Goal: Task Accomplishment & Management: Complete application form

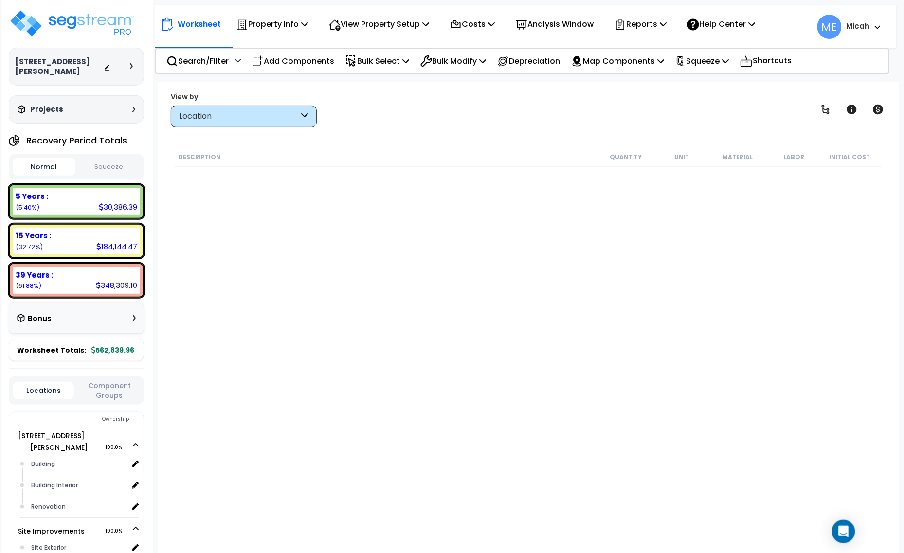
scroll to position [3085, 0]
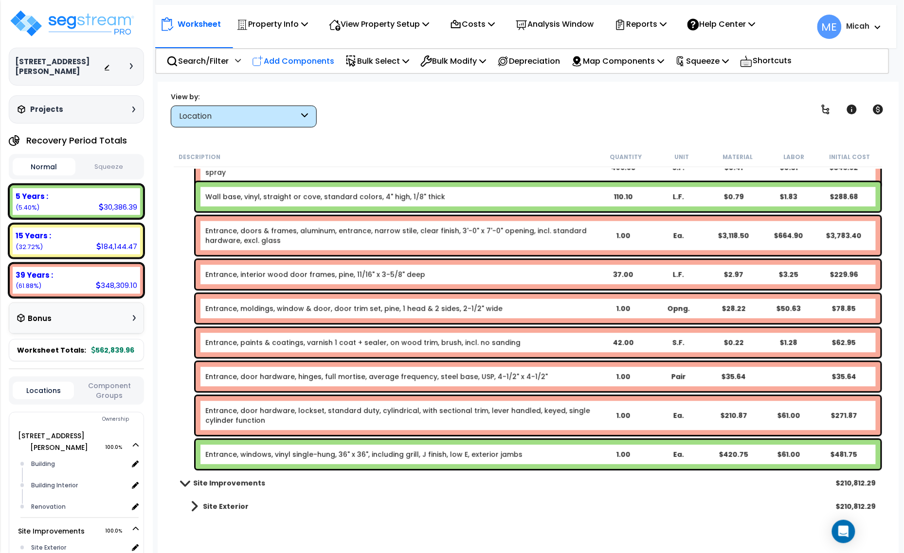
click at [302, 55] on p "Add Components" at bounding box center [293, 60] width 82 height 13
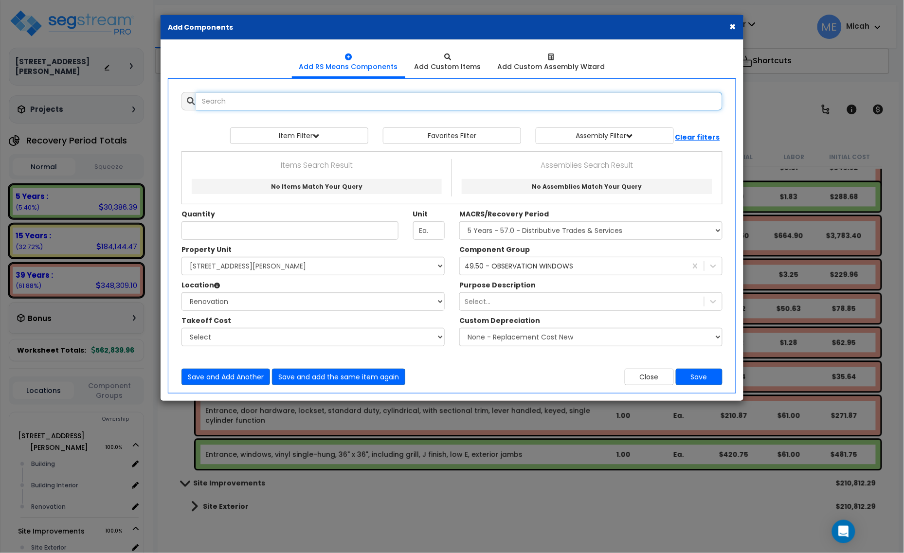
scroll to position [0, 0]
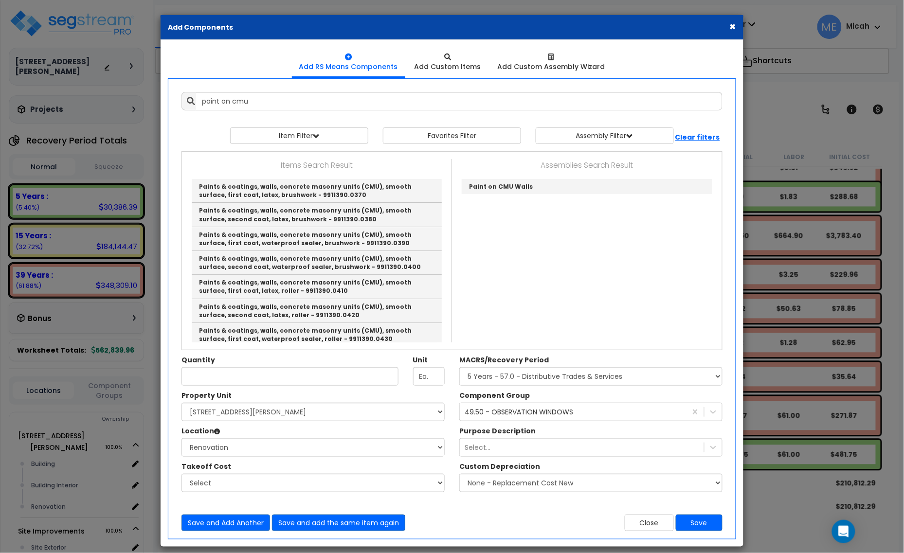
click at [513, 178] on div "Paint on CMU Walls" at bounding box center [586, 187] width 255 height 20
click at [514, 182] on link "Paint on CMU Walls" at bounding box center [587, 186] width 251 height 15
type input "Paint on CMU Walls"
checkbox input "true"
type input "EA"
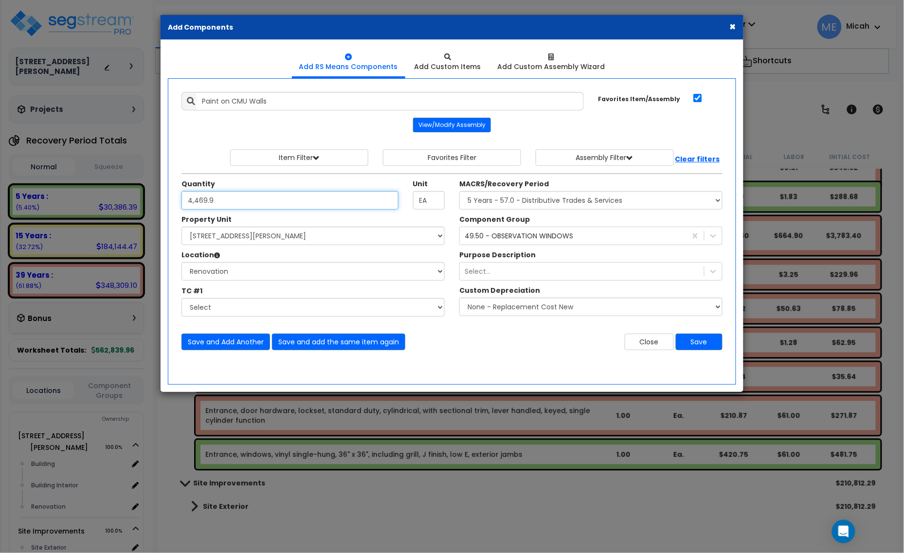
type input "4,469.9"
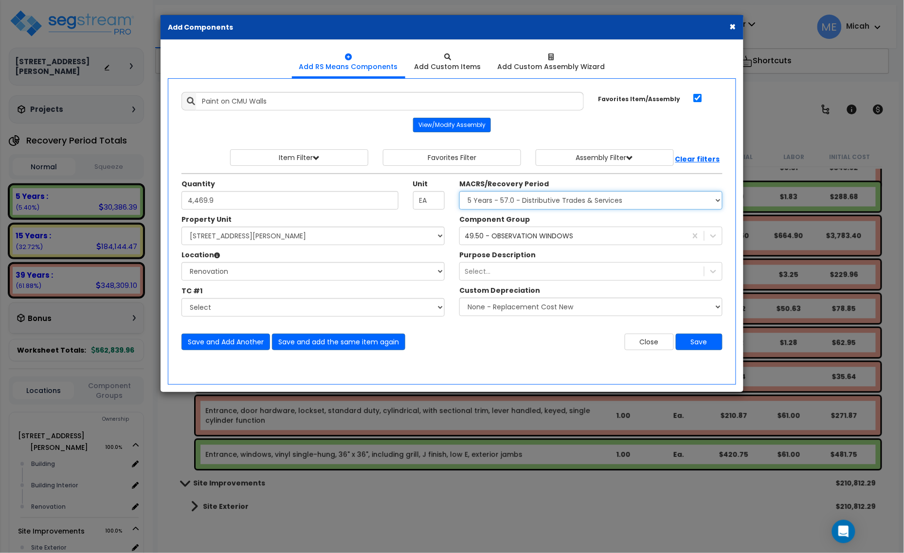
click at [600, 208] on select "Select MACRS/Recovery Period 5 Years - 57.0 - Distributive Trades & Services 5 …" at bounding box center [590, 200] width 263 height 18
select select "3669"
click at [459, 192] on select "Select MACRS/Recovery Period 5 Years - 57.0 - Distributive Trades & Services 5 …" at bounding box center [590, 200] width 263 height 18
click at [527, 238] on div "49.50 - OBSERVATION WINDOWS" at bounding box center [519, 236] width 108 height 10
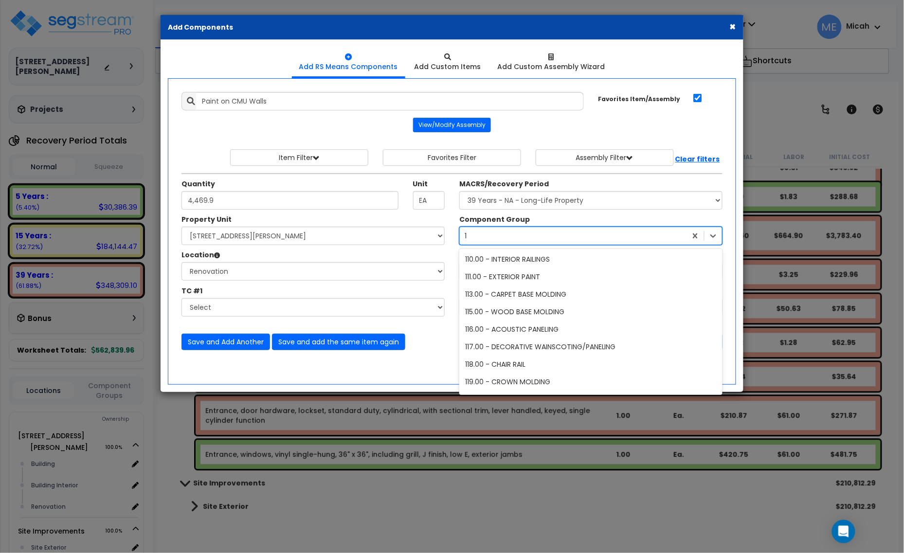
scroll to position [417, 0]
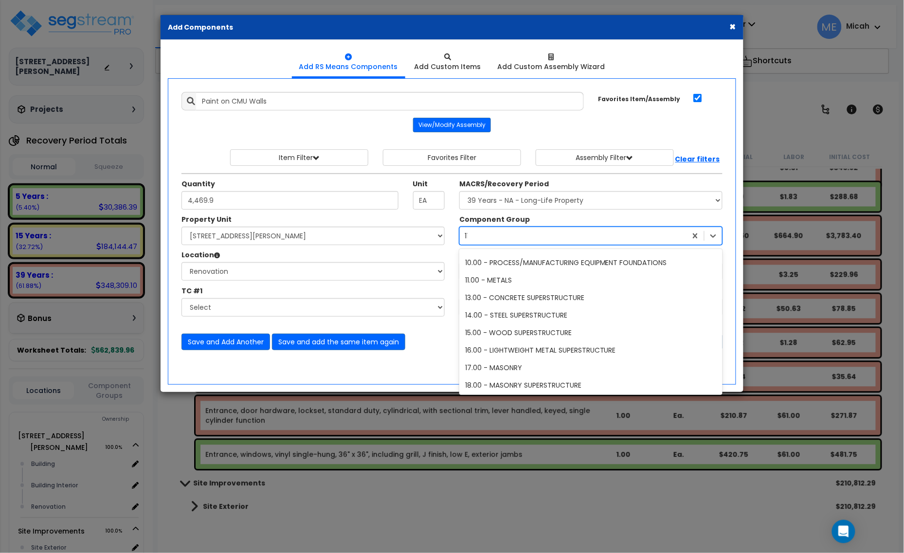
type input "112"
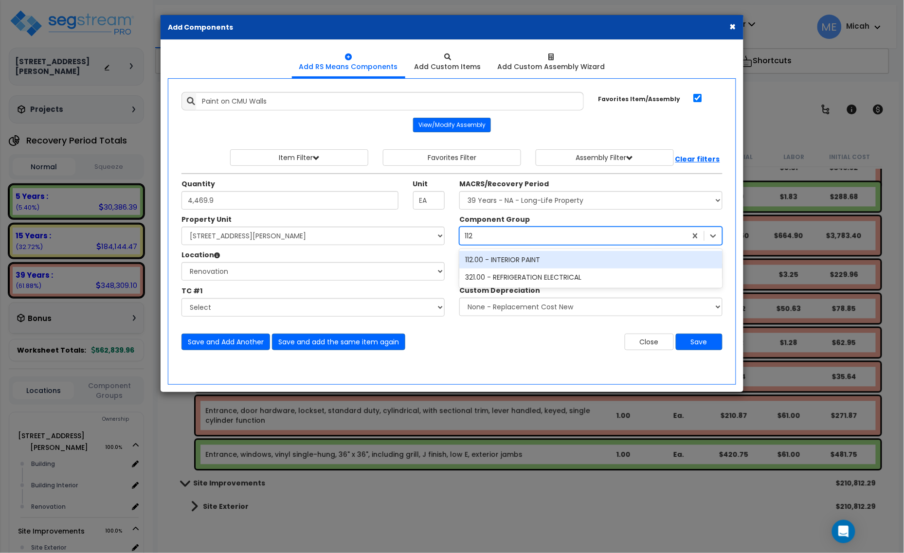
scroll to position [0, 0]
click at [523, 256] on div "112.00 - INTERIOR PAINT" at bounding box center [590, 260] width 263 height 18
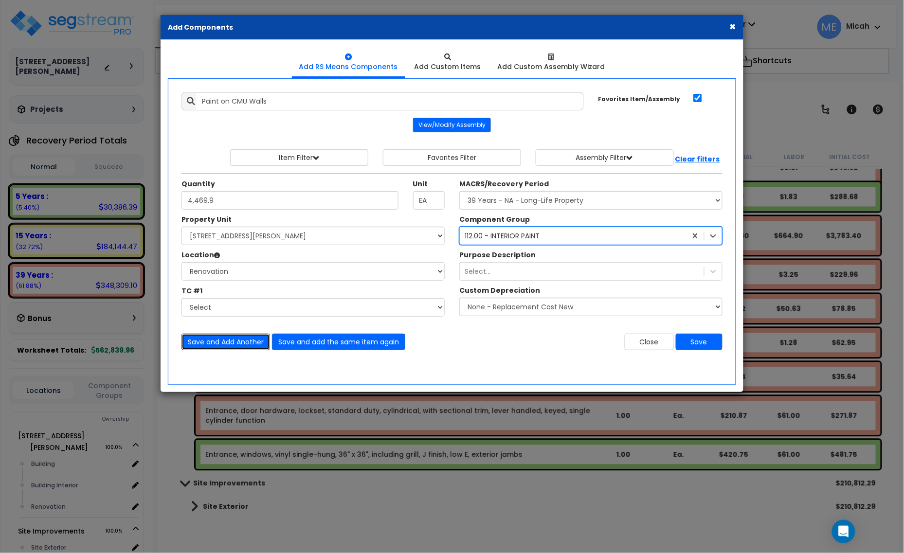
click at [233, 346] on button "Save and Add Another" at bounding box center [225, 342] width 89 height 17
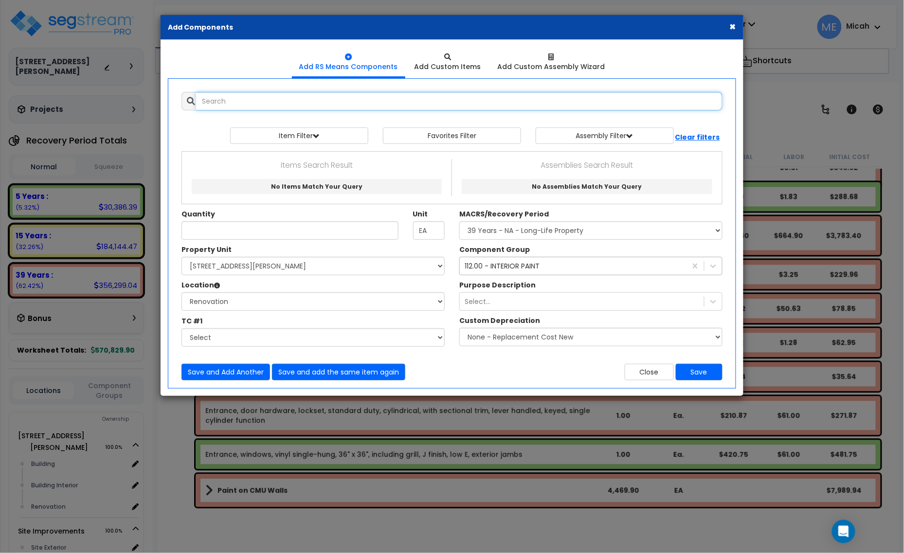
click at [233, 104] on input "text" at bounding box center [459, 101] width 526 height 18
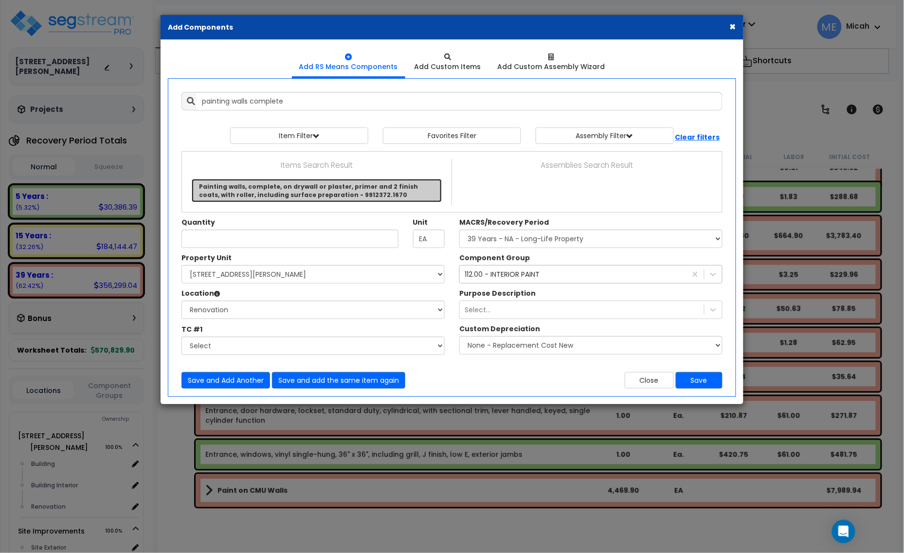
click at [326, 188] on link "Painting walls, complete, on drywall or plaster, primer and 2 finish coats, wit…" at bounding box center [317, 190] width 250 height 23
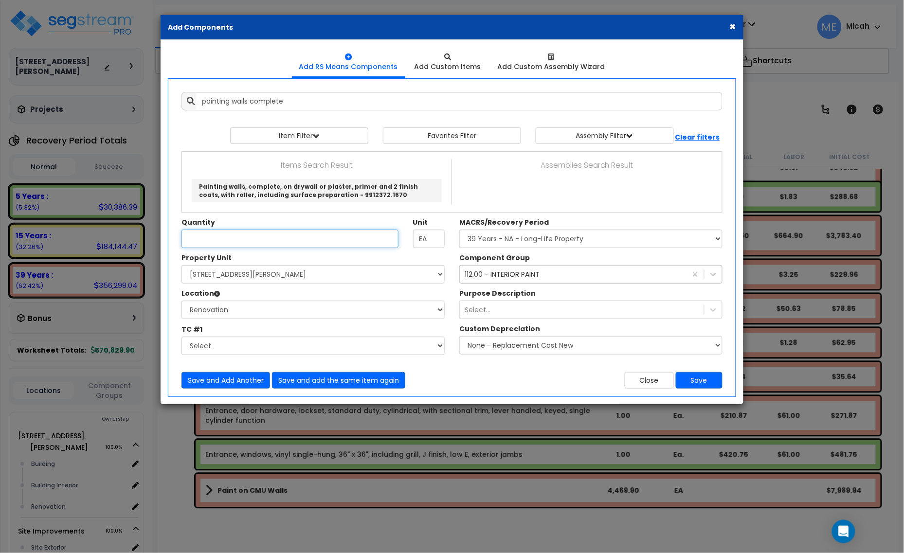
type input "Painting walls, complete, on drywall or plaster, primer and 2 finish coats, wit…"
checkbox input "false"
type input "S.F."
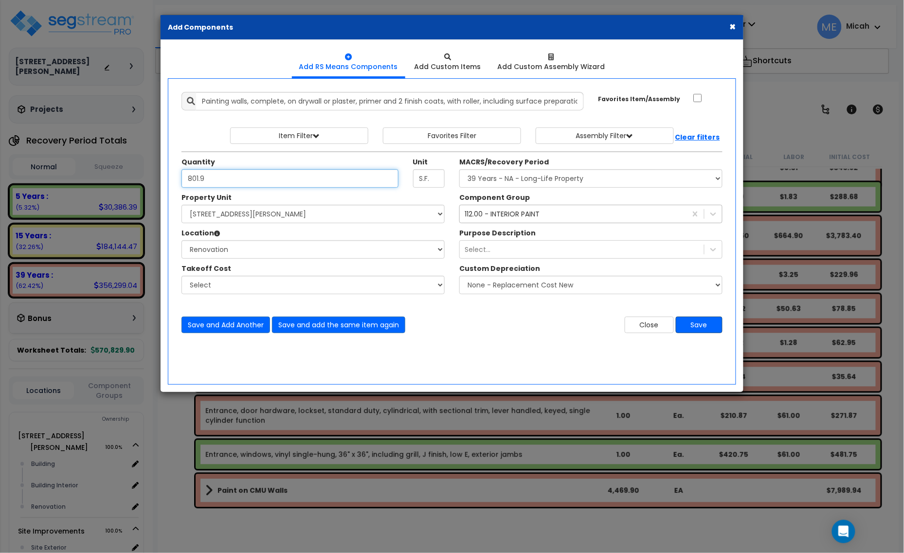
type input "801.9"
click at [709, 330] on button "Save" at bounding box center [699, 325] width 47 height 17
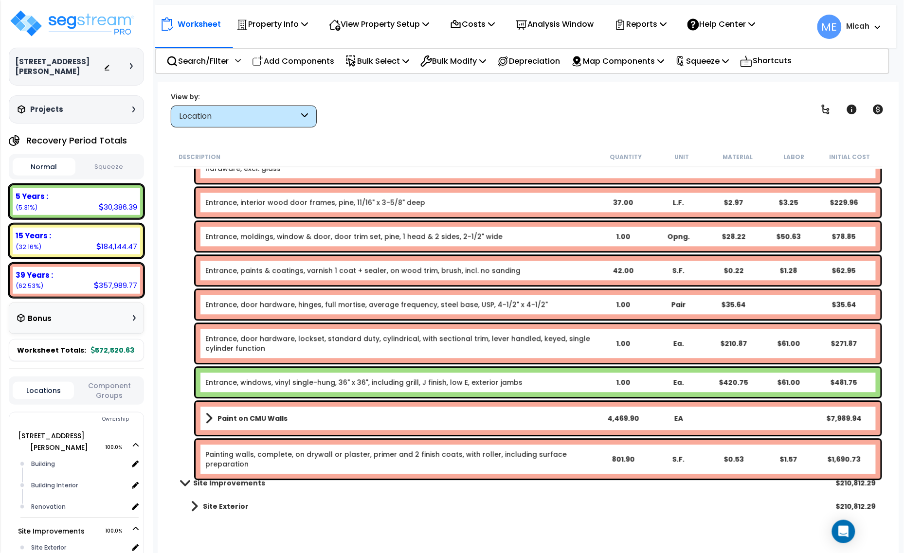
scroll to position [3158, 0]
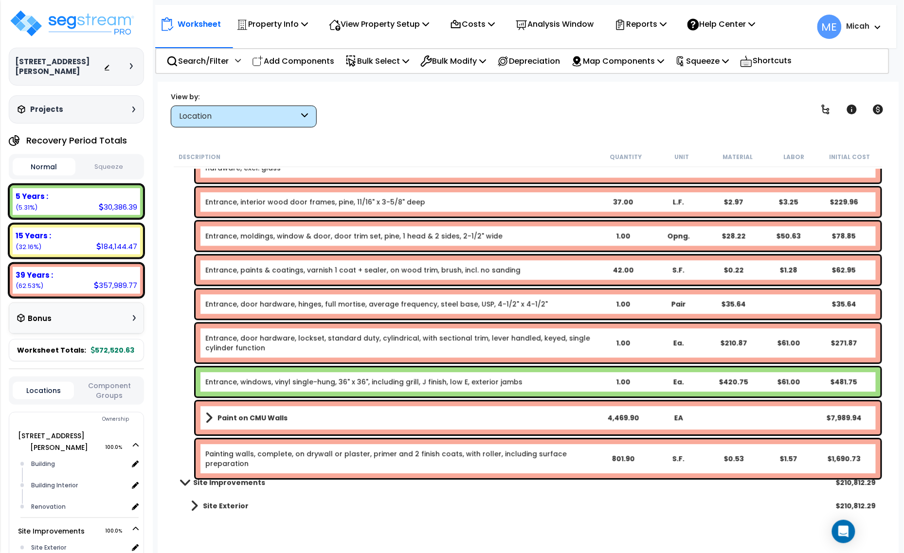
click at [225, 414] on b "Paint on CMU Walls" at bounding box center [252, 419] width 70 height 10
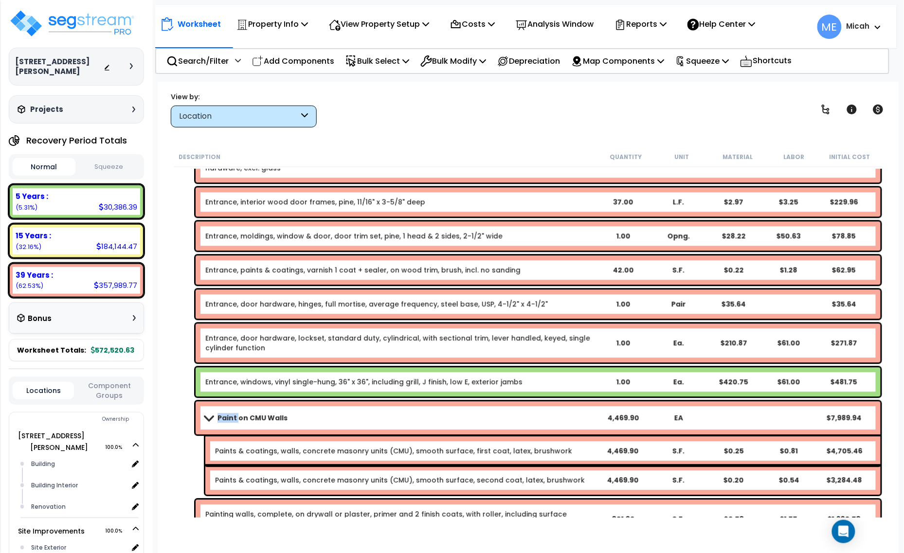
click at [225, 414] on b "Paint on CMU Walls" at bounding box center [252, 419] width 70 height 10
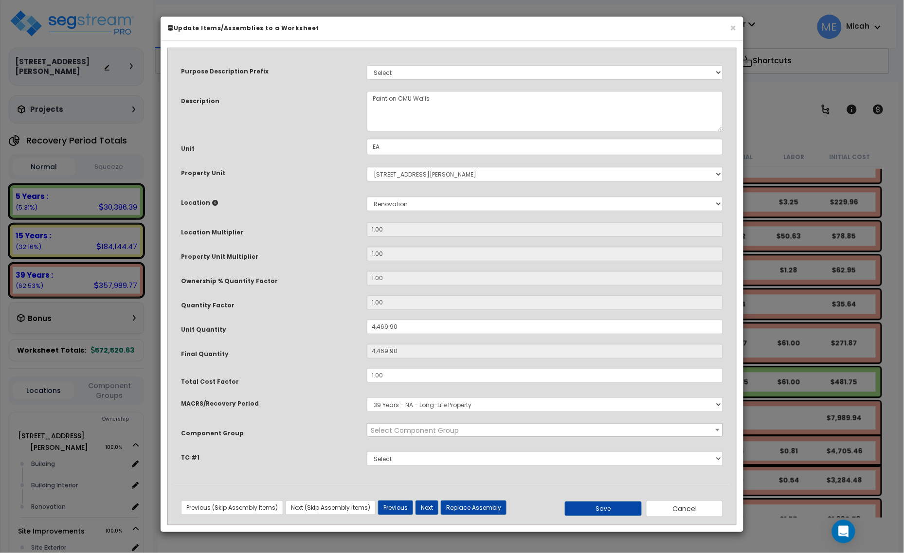
scroll to position [0, 0]
select select "56927"
click at [372, 96] on textarea "Paint on CMU Walls" at bounding box center [545, 111] width 357 height 40
type textarea "Shop Paint on CMU Walls"
click at [594, 506] on button "Save" at bounding box center [603, 509] width 77 height 15
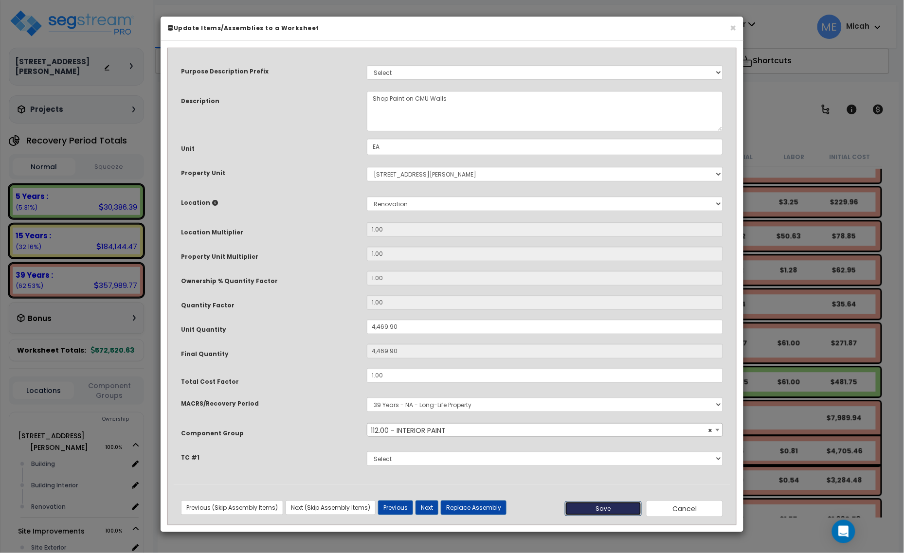
type input "4469.90"
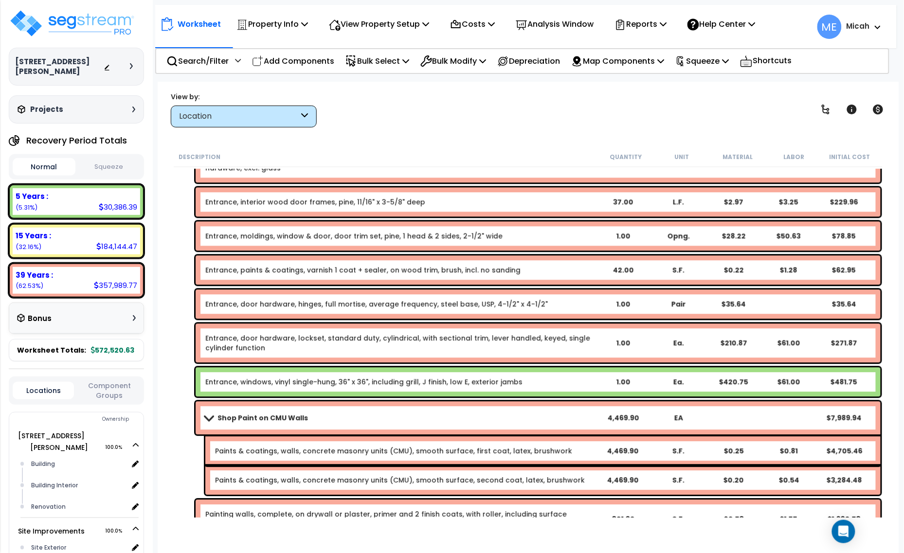
scroll to position [3218, 0]
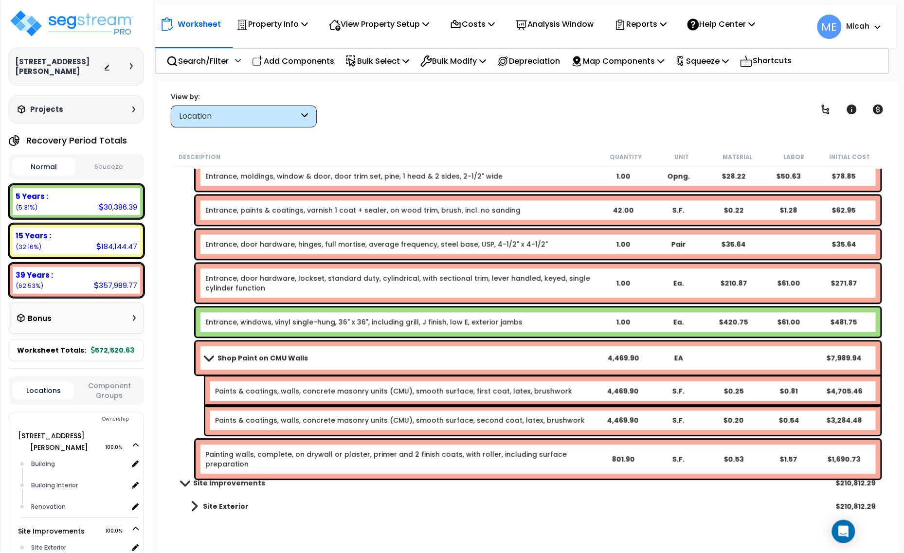
click at [266, 458] on link "Painting walls, complete, on drywall or plaster, primer and 2 finish coats, wit…" at bounding box center [400, 459] width 390 height 19
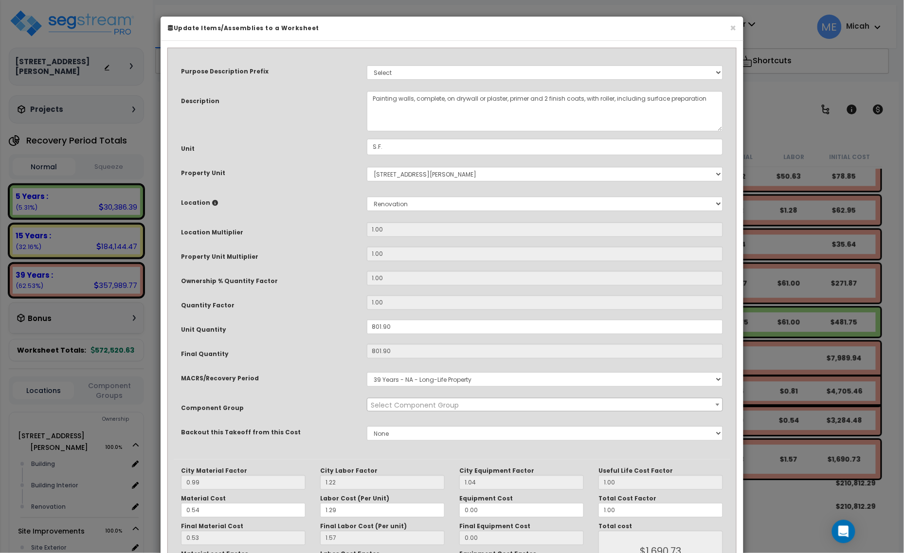
select select "56927"
drag, startPoint x: 371, startPoint y: 94, endPoint x: 376, endPoint y: 91, distance: 5.4
click at [373, 93] on textarea "Painting walls, complete, on drywall or plaster, primer and 2 finish coats, wit…" at bounding box center [545, 111] width 357 height 40
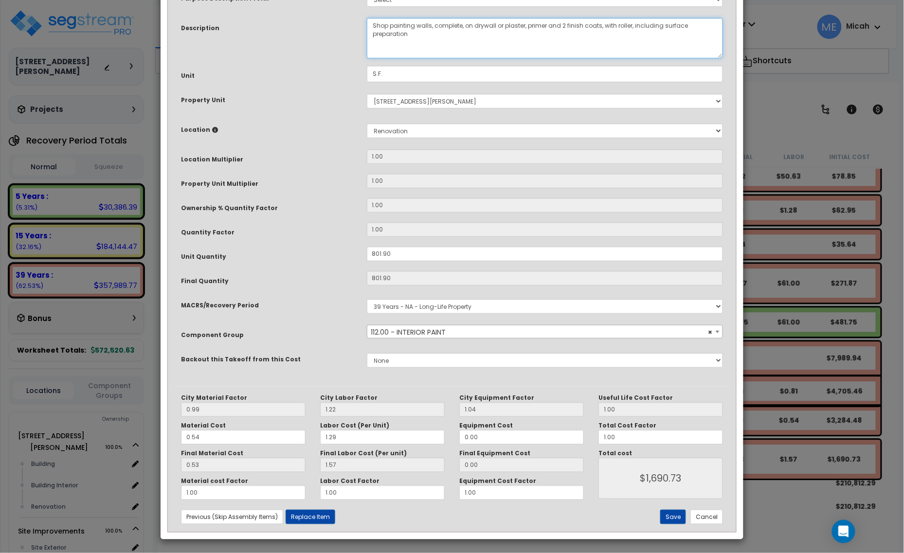
scroll to position [73, 0]
type textarea "Shop painting walls, complete, on drywall or plaster, primer and 2 finish coats…"
click at [675, 520] on button "Save" at bounding box center [673, 517] width 26 height 15
type input "1690.73"
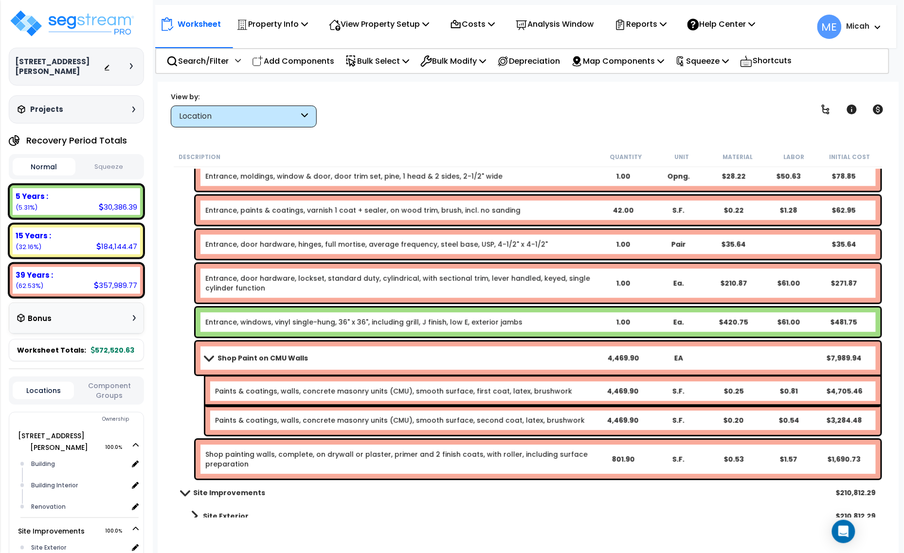
click at [268, 391] on link "Paints & coatings, walls, concrete masonry units (CMU), smooth surface, first c…" at bounding box center [393, 391] width 357 height 10
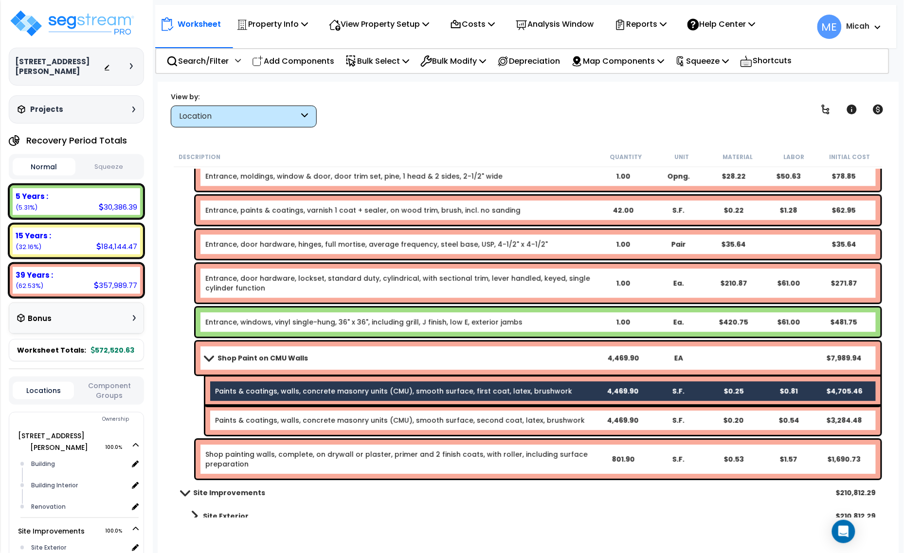
click at [269, 422] on link "Paints & coatings, walls, concrete masonry units (CMU), smooth surface, second …" at bounding box center [400, 420] width 370 height 10
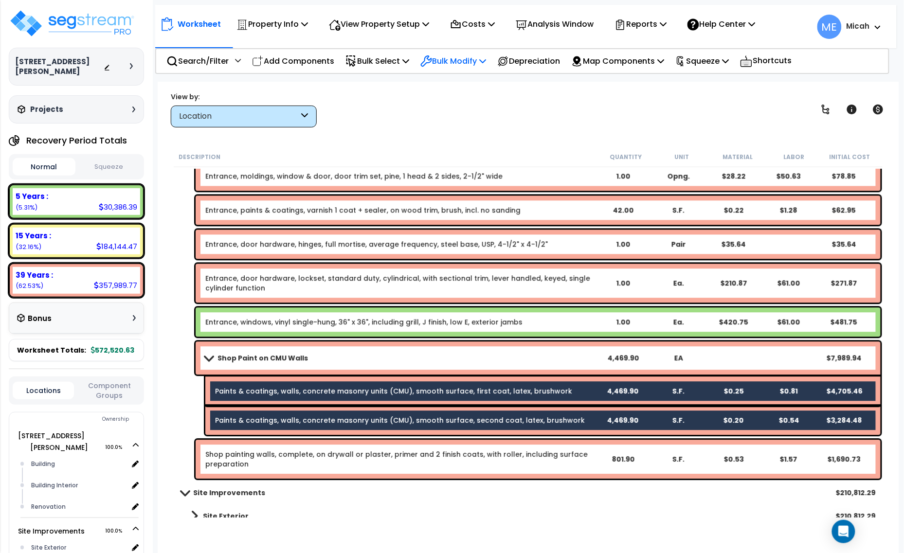
click at [486, 61] on icon at bounding box center [482, 61] width 7 height 8
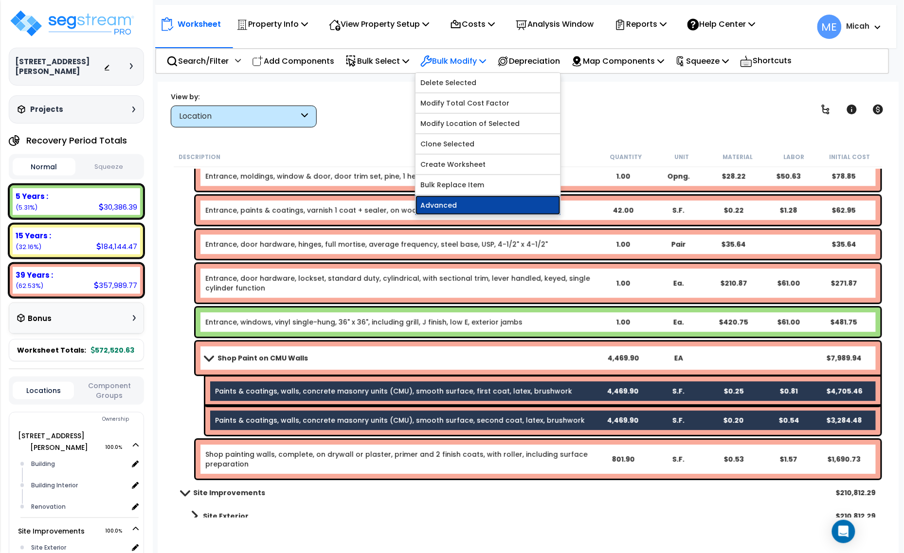
click at [504, 208] on link "Advanced" at bounding box center [487, 205] width 145 height 19
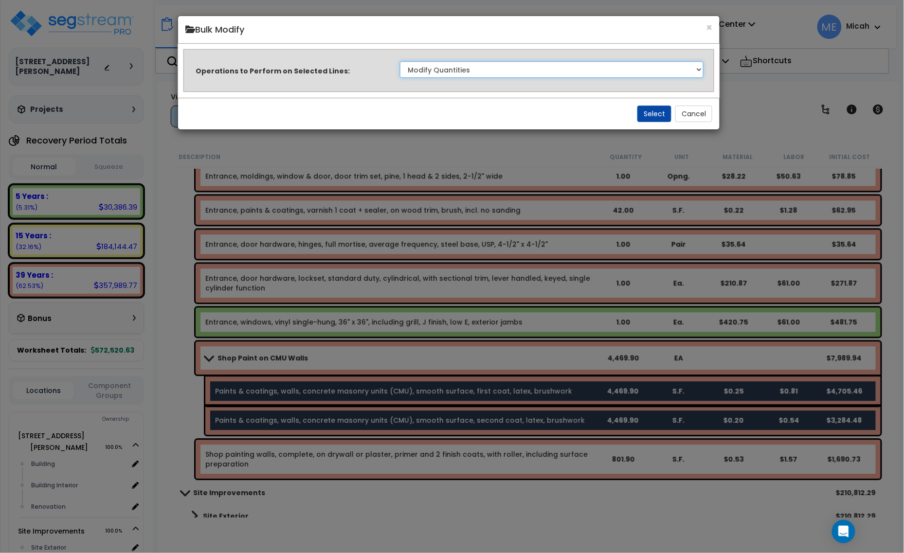
click at [652, 72] on select "Clone Delete Delete Zero Quantities Modify Component Group Modify Recovery Peri…" at bounding box center [552, 69] width 304 height 17
select select "updateReplaceKeyword"
click at [400, 61] on select "Clone Delete Delete Zero Quantities Modify Component Group Modify Recovery Peri…" at bounding box center [552, 69] width 304 height 17
click at [662, 104] on div "Select Cancel" at bounding box center [448, 114] width 541 height 32
click at [659, 110] on button "Select" at bounding box center [654, 114] width 34 height 17
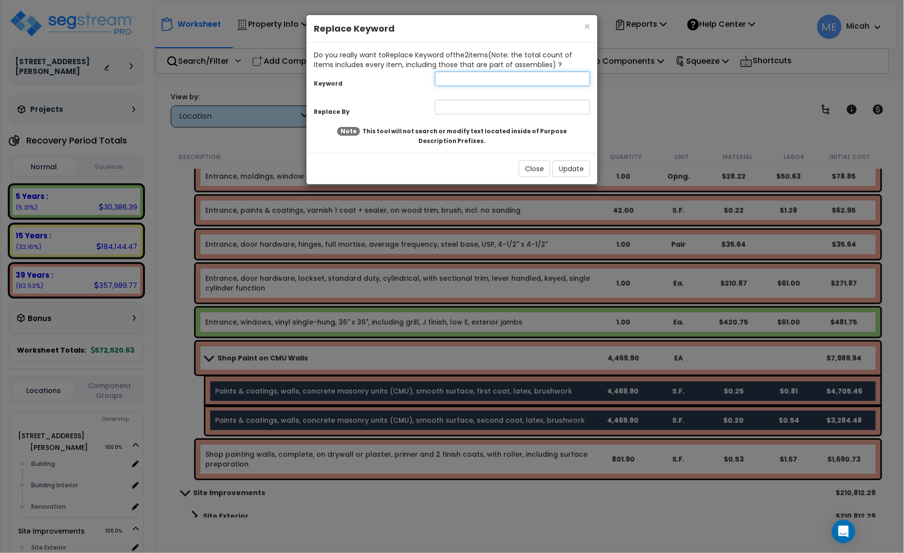
click at [448, 79] on input "text" at bounding box center [512, 79] width 155 height 15
type input "Paints"
click at [461, 111] on input "text" at bounding box center [512, 107] width 155 height 15
type input "Shop, paints"
click at [564, 171] on button "Update" at bounding box center [571, 169] width 37 height 17
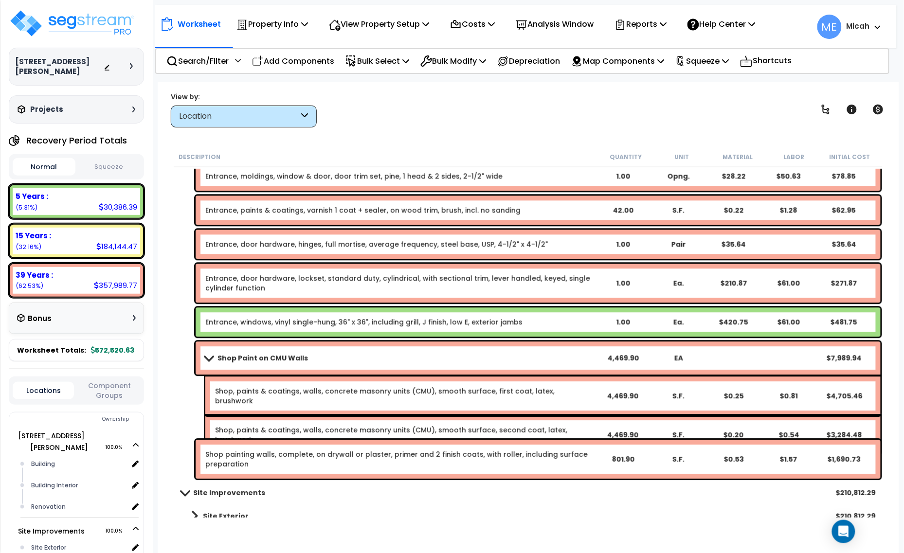
click at [207, 358] on span at bounding box center [209, 357] width 14 height 7
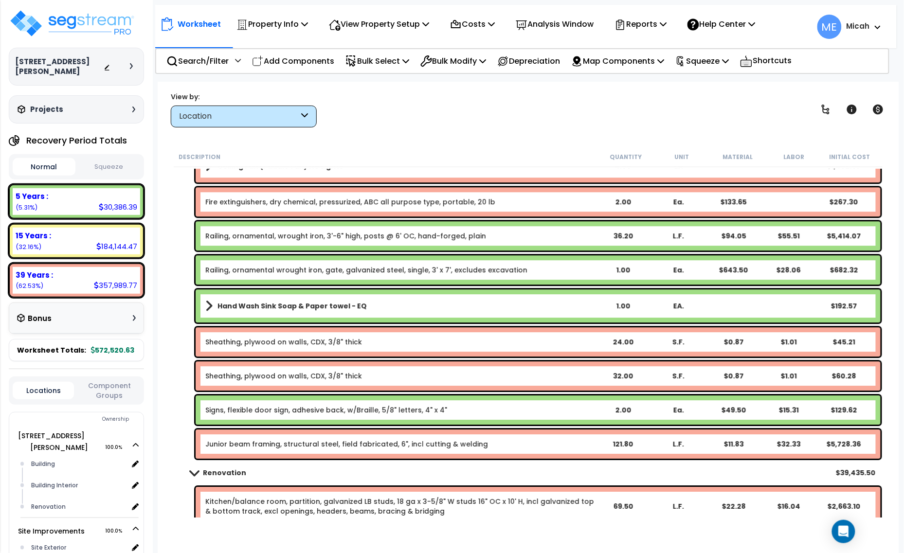
scroll to position [2195, 0]
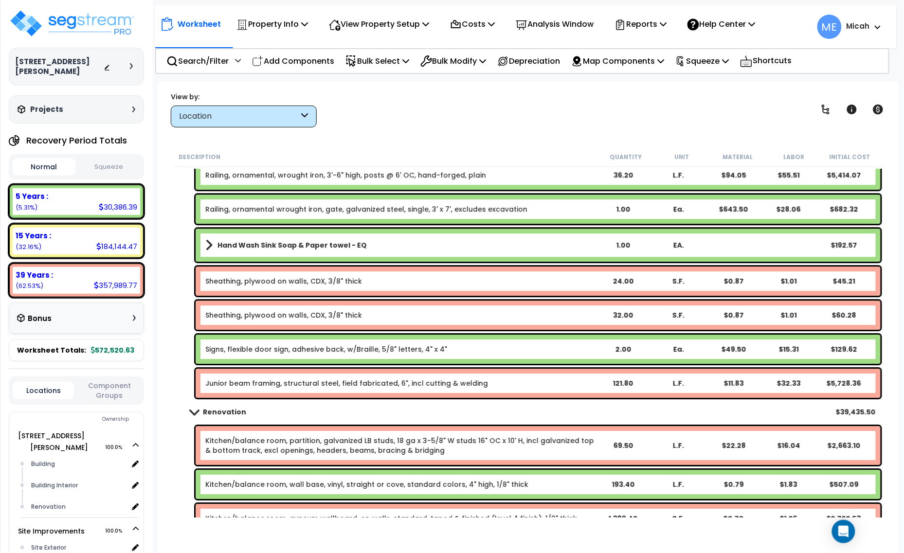
click at [194, 412] on span at bounding box center [194, 411] width 14 height 7
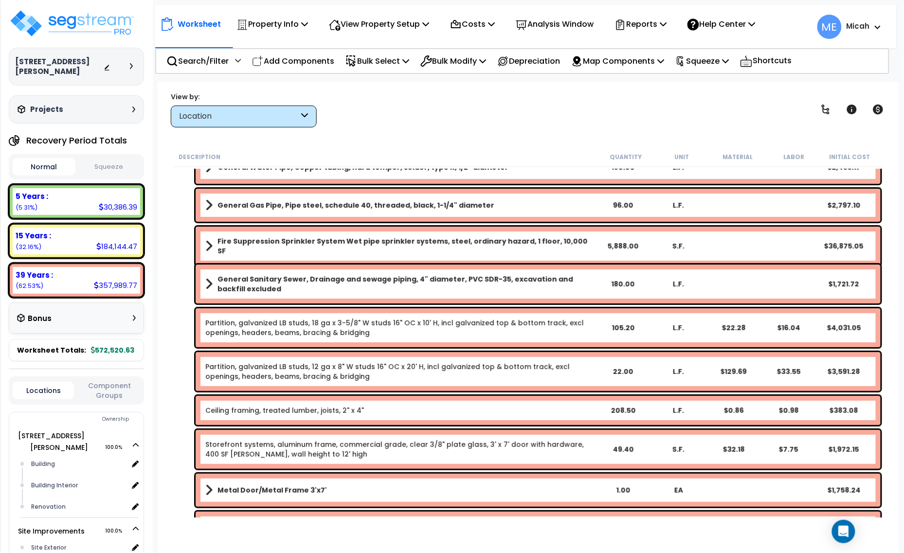
scroll to position [0, 0]
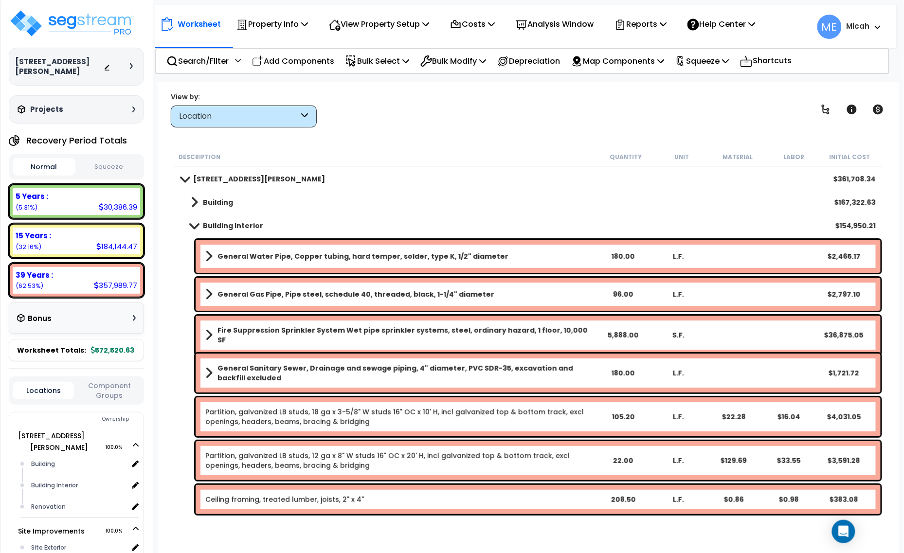
click at [198, 225] on span at bounding box center [194, 225] width 14 height 7
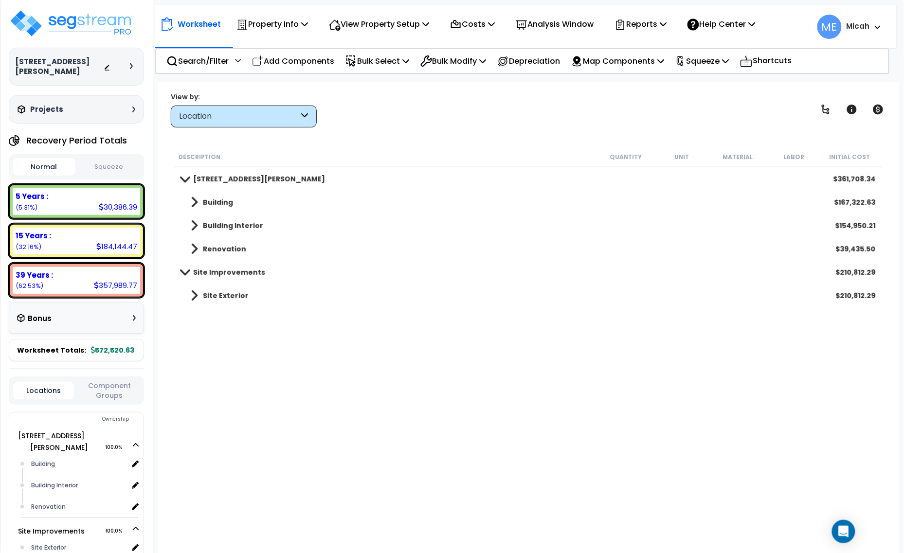
click at [187, 295] on link "Site Exterior" at bounding box center [215, 296] width 68 height 14
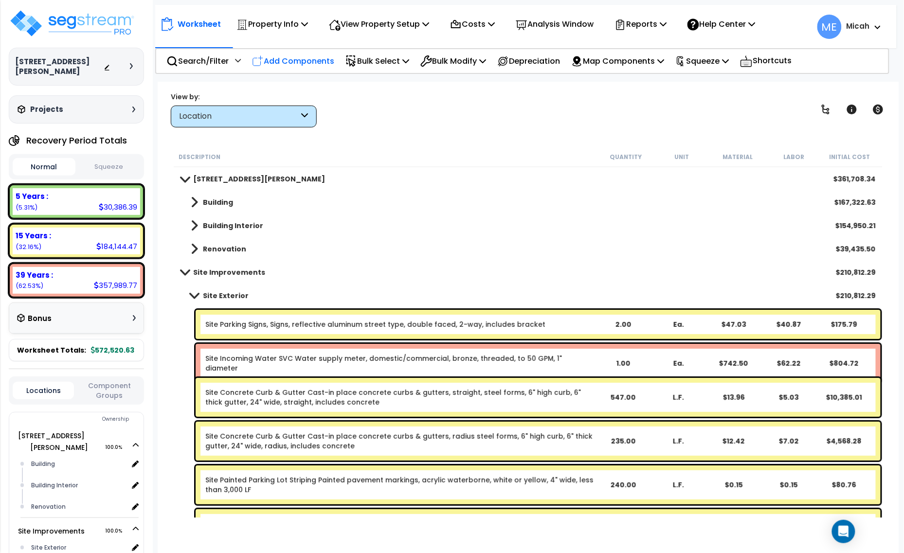
click at [282, 54] on p "Add Components" at bounding box center [293, 60] width 82 height 13
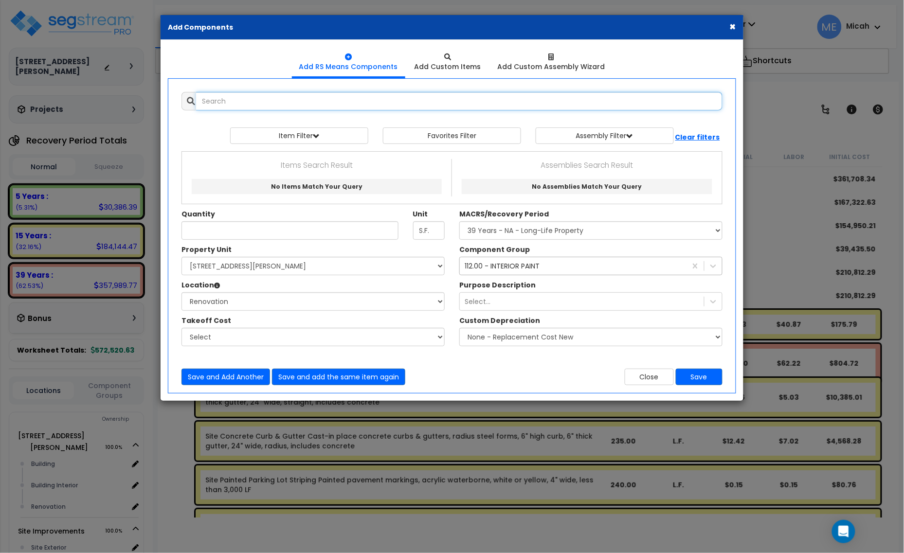
click at [259, 104] on input "text" at bounding box center [459, 101] width 526 height 18
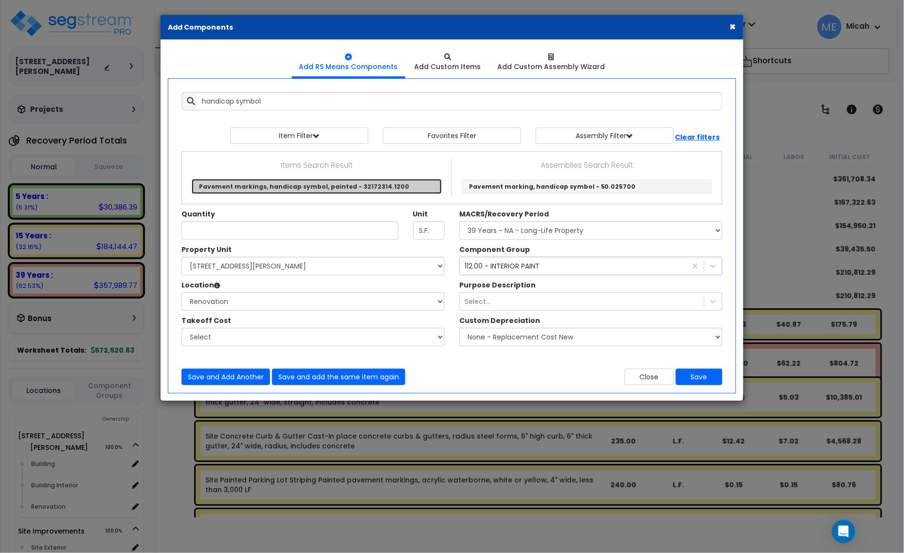
click at [358, 183] on link "Pavement markings, handicap symbol, painted - 32172314.1200" at bounding box center [317, 186] width 250 height 15
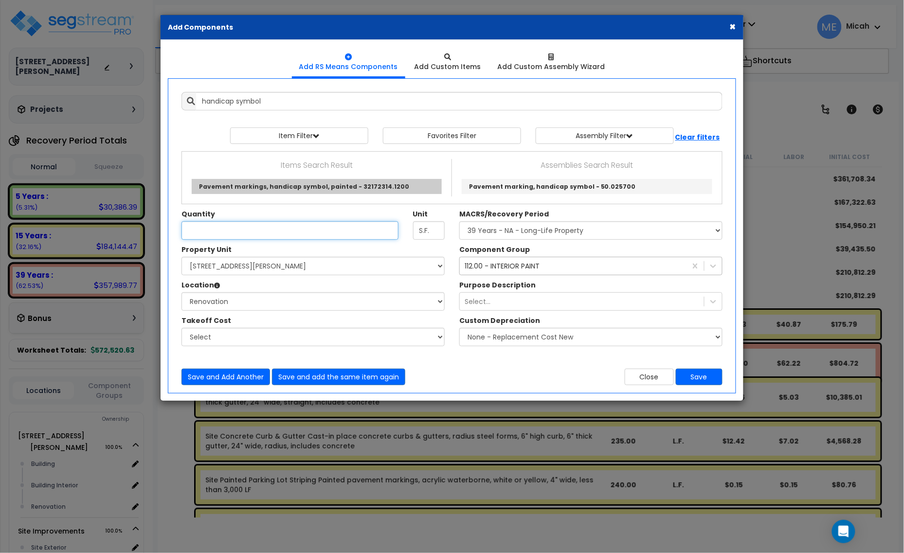
type input "Pavement markings, handicap symbol, painted - 32172314.1200"
type input "Ea."
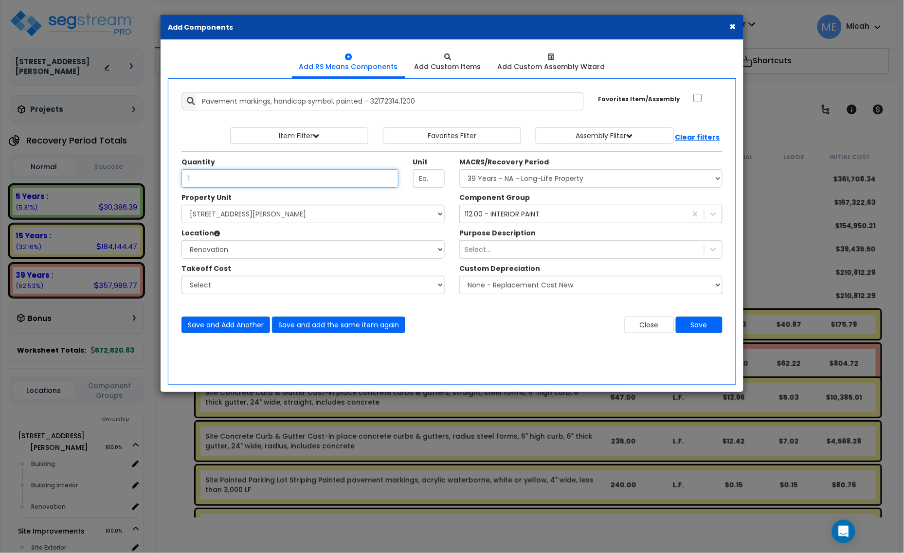
type input "1"
click at [594, 215] on div "112.00 - INTERIOR PAINT 112" at bounding box center [573, 214] width 227 height 16
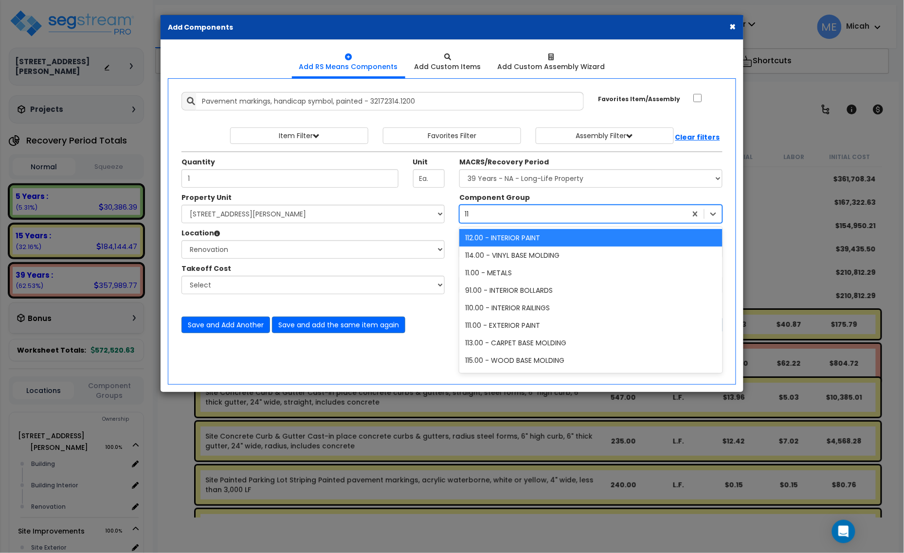
type input "111"
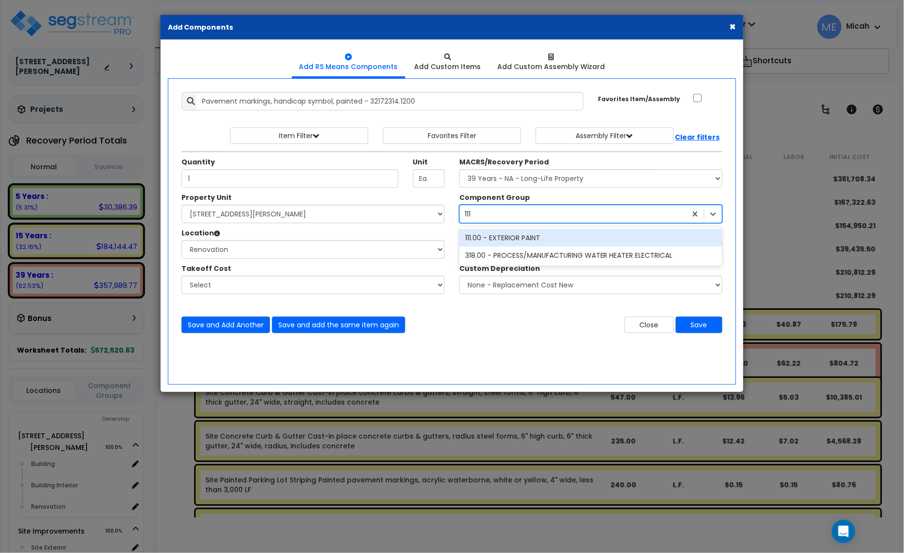
click at [533, 246] on div "111.00 - EXTERIOR PAINT" at bounding box center [590, 238] width 263 height 18
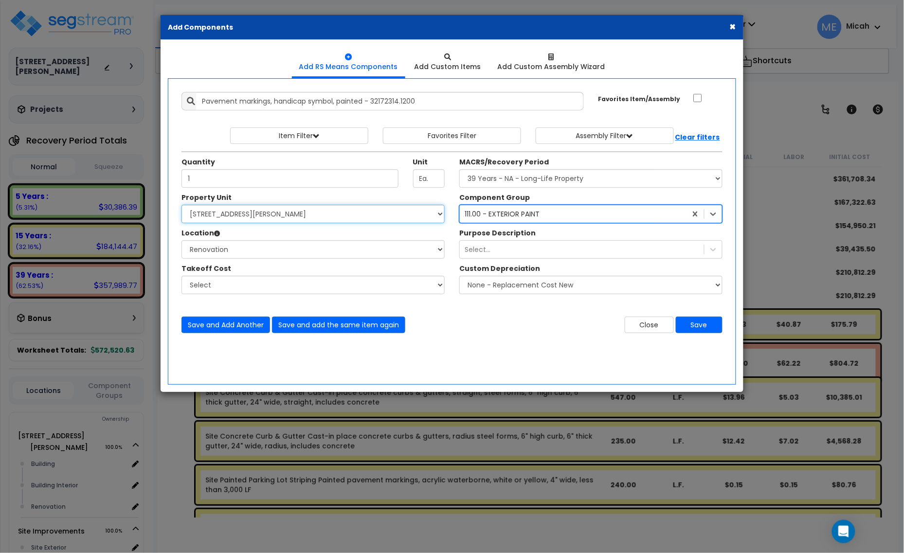
click at [295, 216] on select "Select [STREET_ADDRESS][PERSON_NAME] Site Improvements" at bounding box center [312, 214] width 263 height 18
select select "165266"
click at [181, 205] on select "Select [STREET_ADDRESS][PERSON_NAME] Site Improvements" at bounding box center [312, 214] width 263 height 18
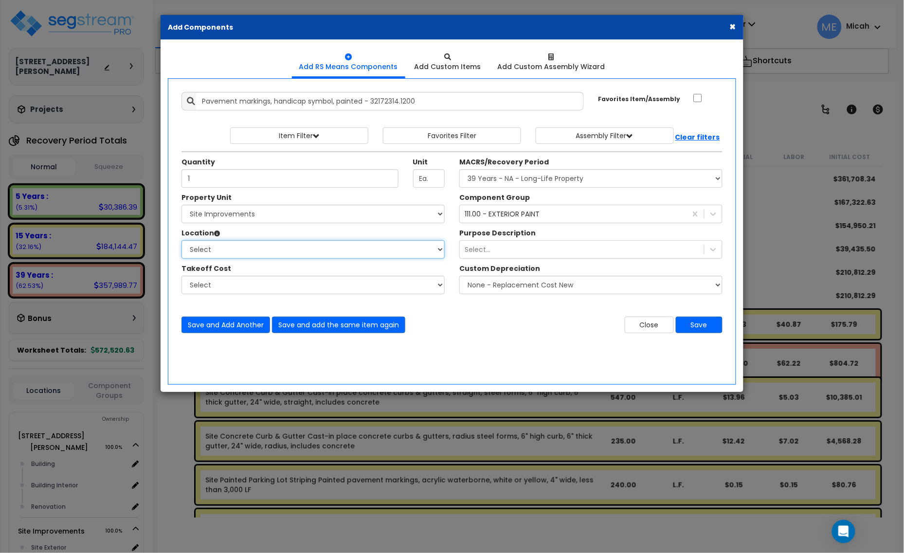
click at [287, 251] on select "Select Site Exterior Add Additional Location" at bounding box center [312, 249] width 263 height 18
select select "462"
click at [181, 241] on select "Select Site Exterior Add Additional Location" at bounding box center [312, 249] width 263 height 18
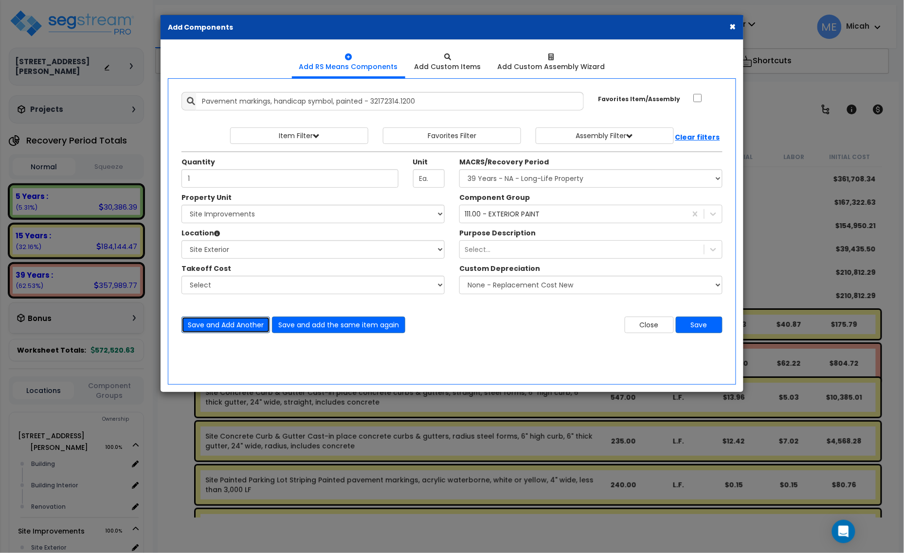
click at [191, 324] on button "Save and Add Another" at bounding box center [225, 325] width 89 height 17
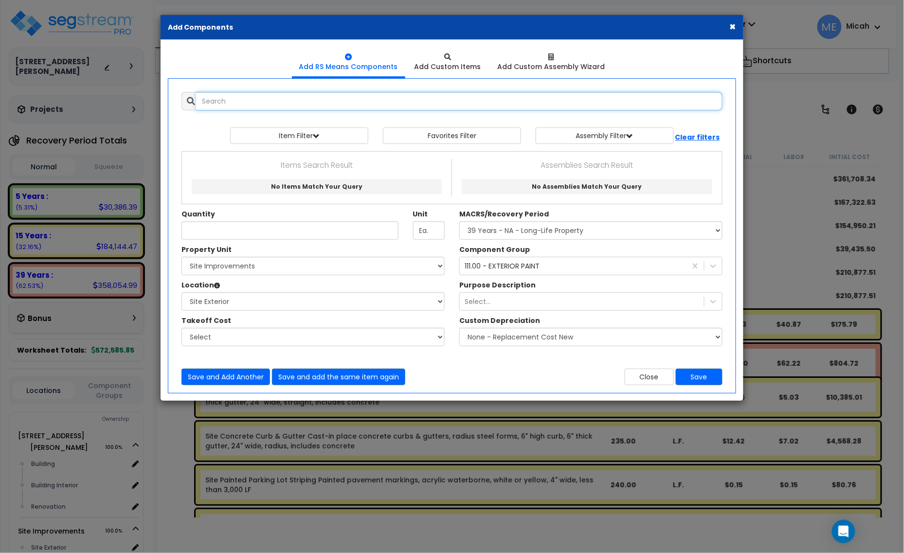
click at [227, 108] on input "text" at bounding box center [459, 101] width 526 height 18
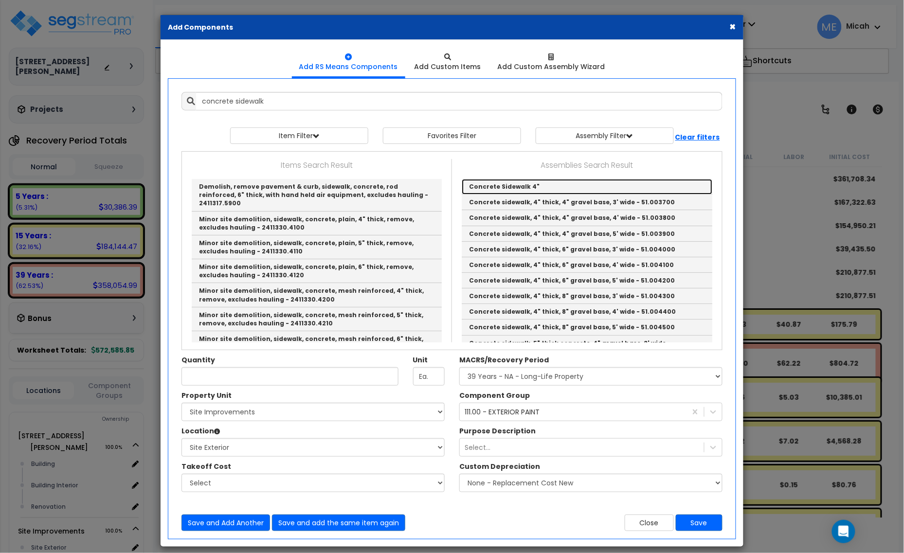
click at [508, 184] on link "Concrete Sidewalk 4"" at bounding box center [587, 187] width 251 height 16
type input "Concrete Sidewalk 4""
checkbox input "true"
type input "EA"
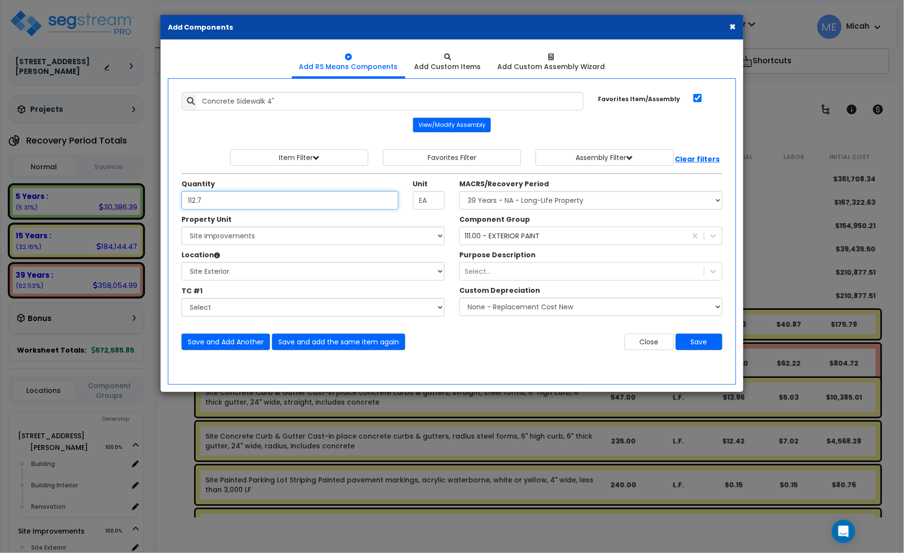
type input "112.7"
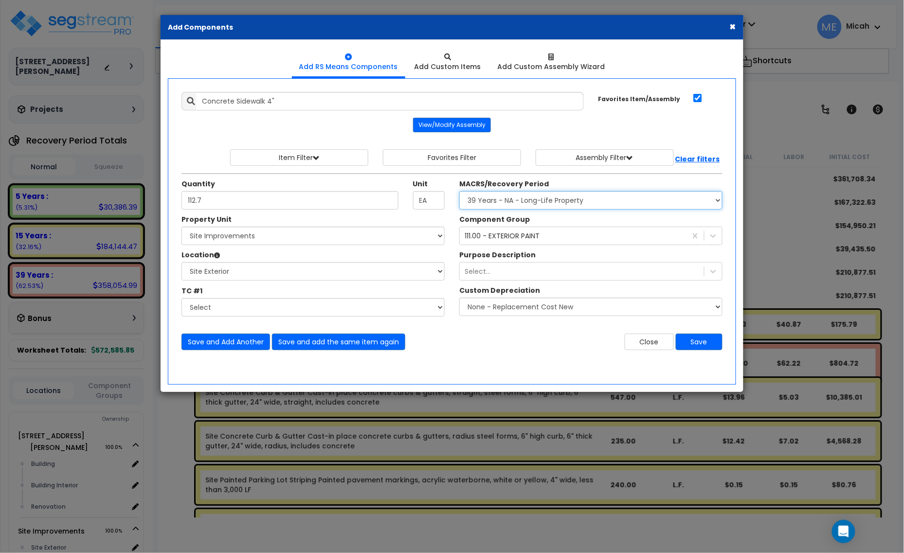
click at [596, 198] on select "Select MACRS/Recovery Period 5 Years - 57.0 - Distributive Trades & Services 5 …" at bounding box center [590, 200] width 263 height 18
select select "3666"
click at [459, 192] on select "Select MACRS/Recovery Period 5 Years - 57.0 - Distributive Trades & Services 5 …" at bounding box center [590, 200] width 263 height 18
click at [549, 241] on div "111.00 - EXTERIOR PAINT 111" at bounding box center [573, 236] width 227 height 16
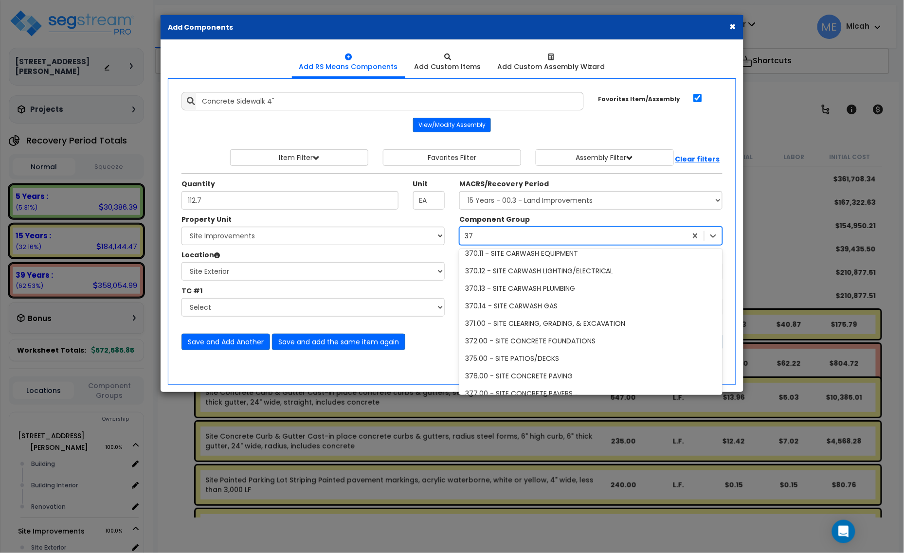
type input "374"
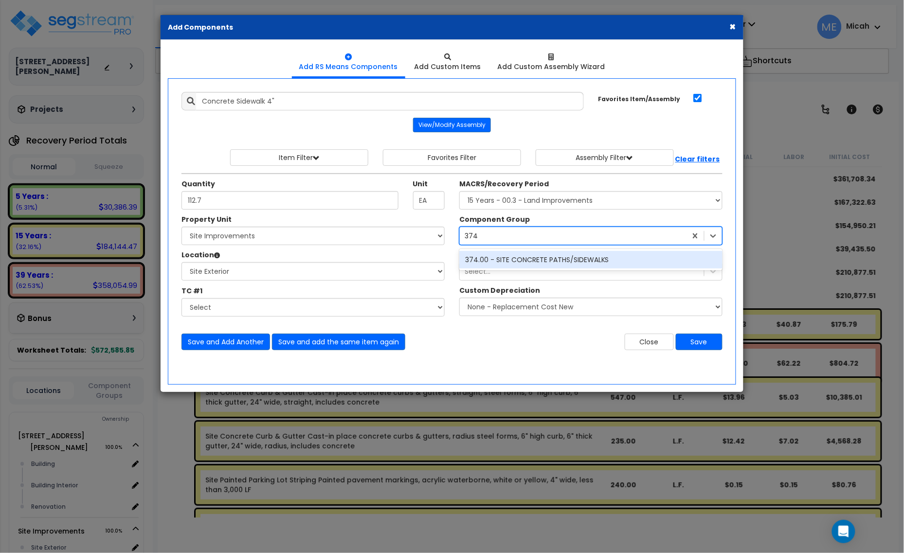
click at [536, 263] on div "374.00 - SITE CONCRETE PATHS/SIDEWALKS" at bounding box center [590, 260] width 263 height 18
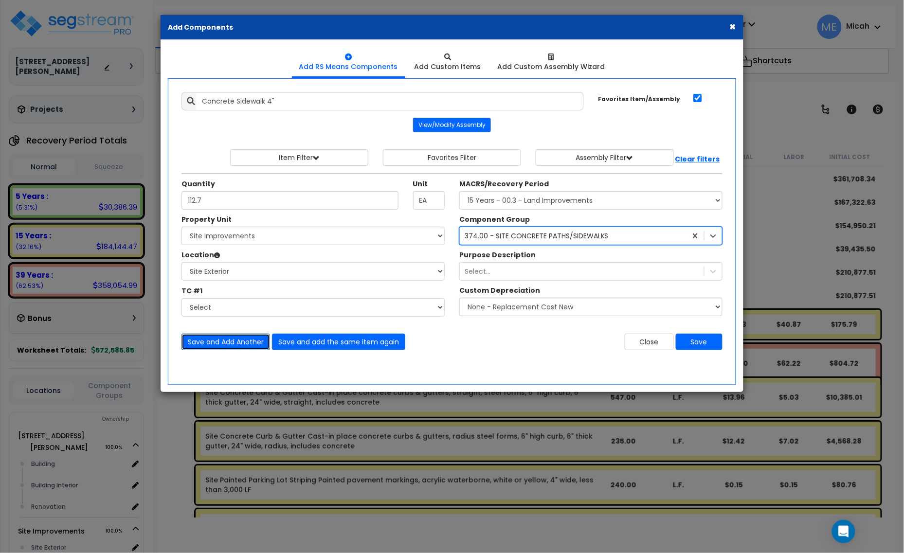
click at [220, 345] on button "Save and Add Another" at bounding box center [225, 342] width 89 height 17
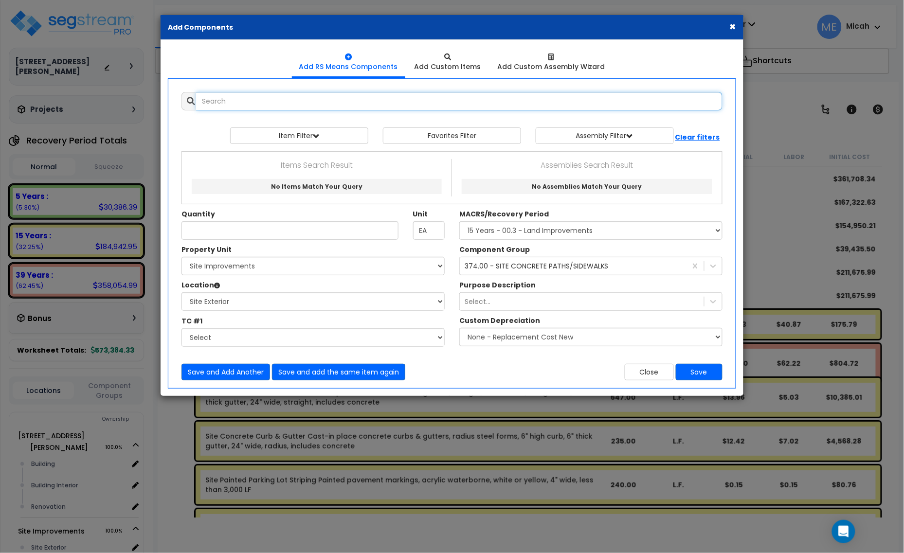
click at [229, 103] on input "text" at bounding box center [459, 101] width 526 height 18
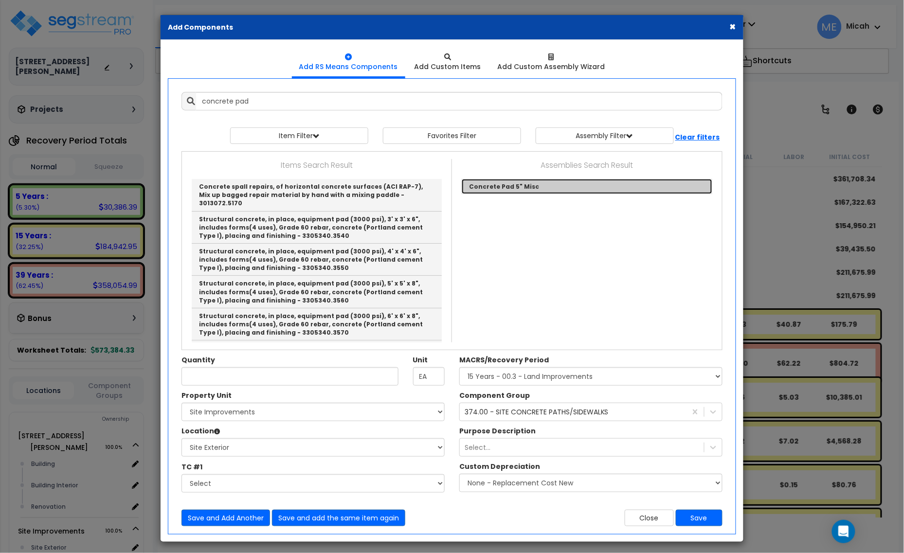
click at [539, 189] on link "Concrete Pad 5" Misc" at bounding box center [587, 186] width 251 height 15
type input "Concrete Pad 5" Misc"
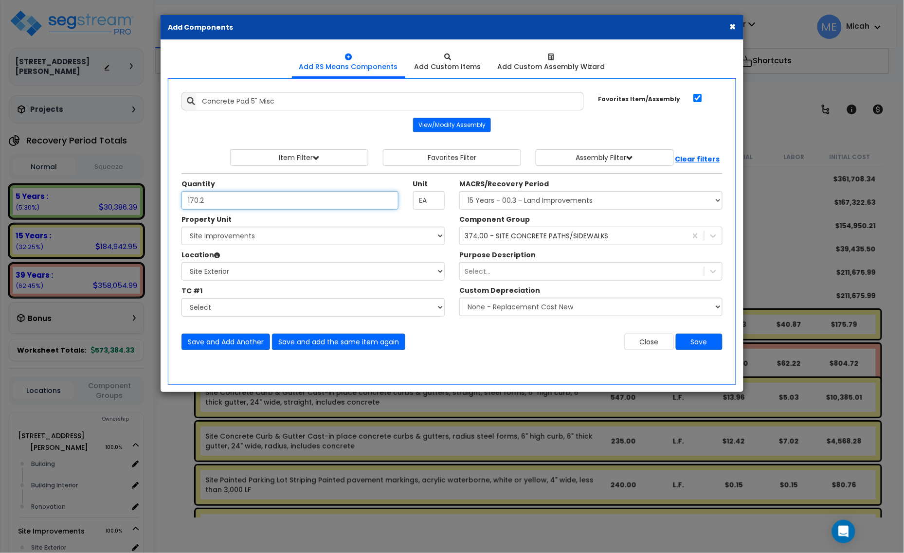
type input "170.2"
click at [229, 343] on button "Save and Add Another" at bounding box center [225, 342] width 89 height 17
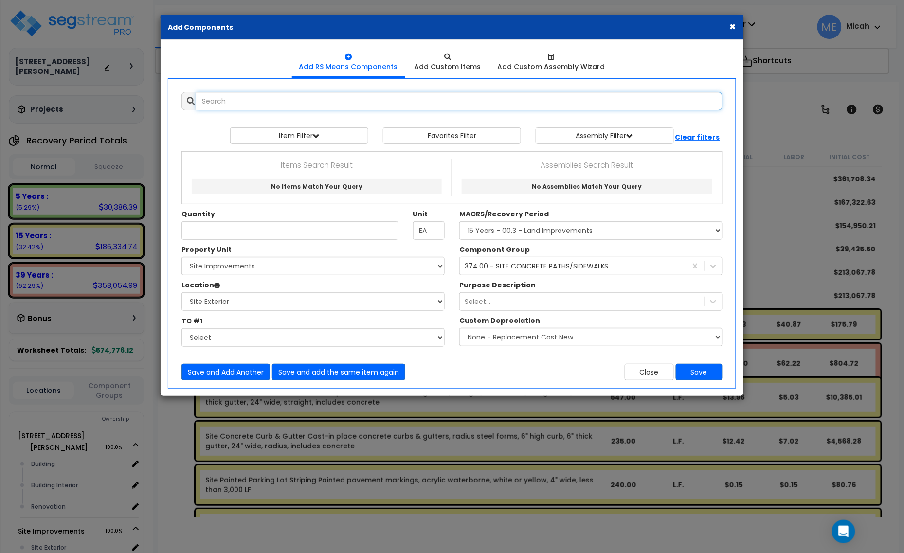
click at [241, 108] on input "text" at bounding box center [459, 101] width 526 height 18
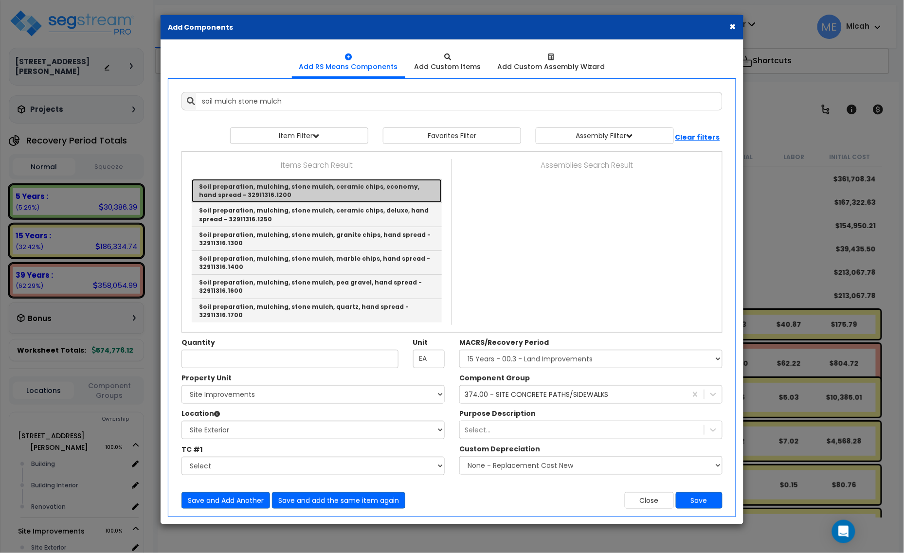
click at [348, 189] on link "Soil preparation, mulching, stone mulch, ceramic chips, economy, hand spread - …" at bounding box center [317, 191] width 250 height 24
type input "Soil preparation, mulching, stone mulch, ceramic chips, economy, hand spread - …"
checkbox input "false"
type input "S.Y."
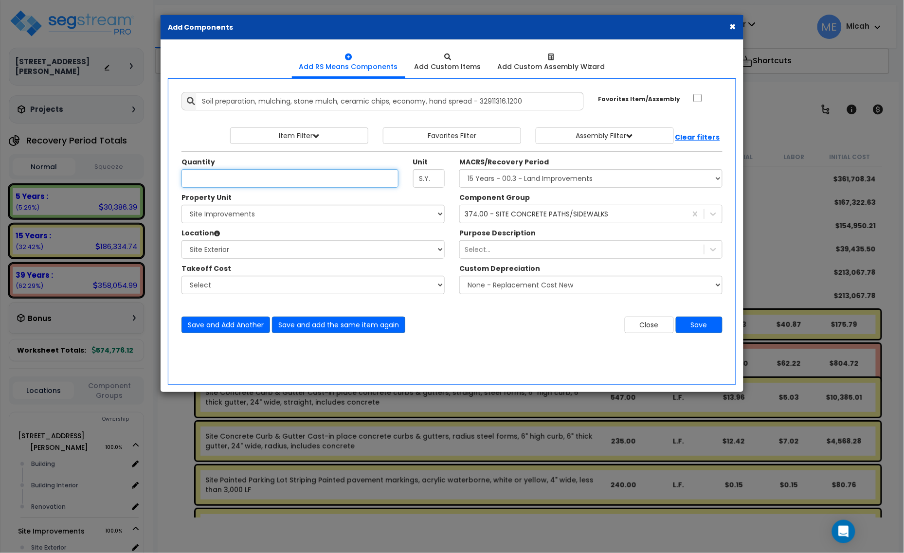
click at [245, 182] on input "Unit Quantity" at bounding box center [289, 178] width 217 height 18
type input "82.5"
click at [564, 220] on div "374.00 - SITE CONCRETE PATHS/SIDEWALKS 374" at bounding box center [573, 214] width 227 height 16
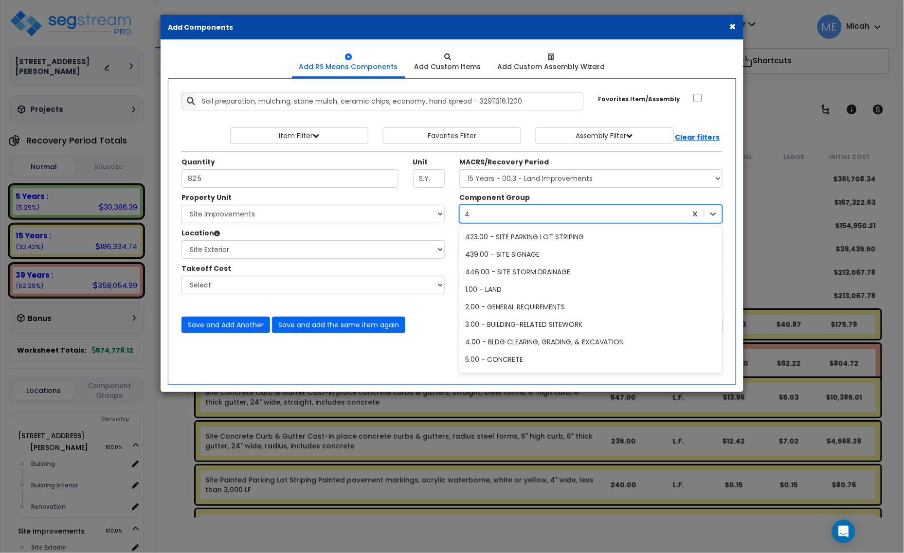
scroll to position [247, 0]
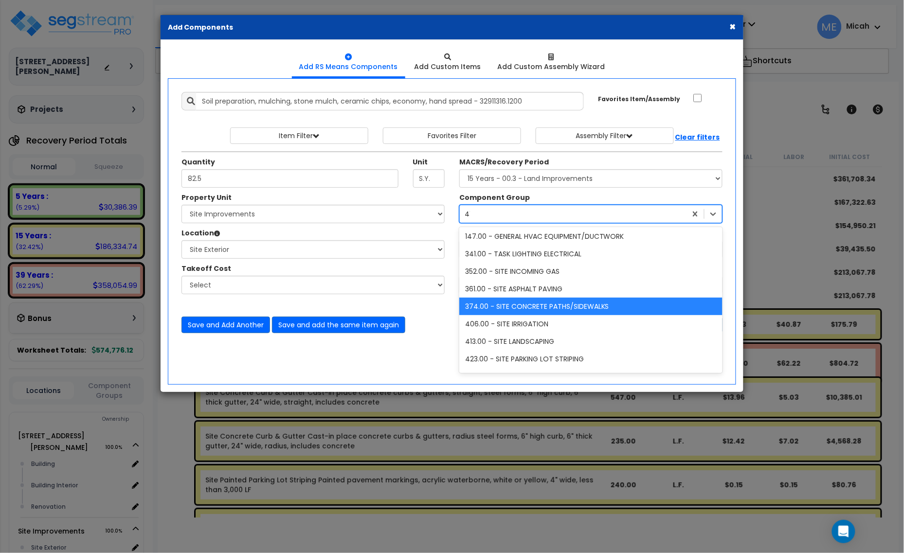
type input "413"
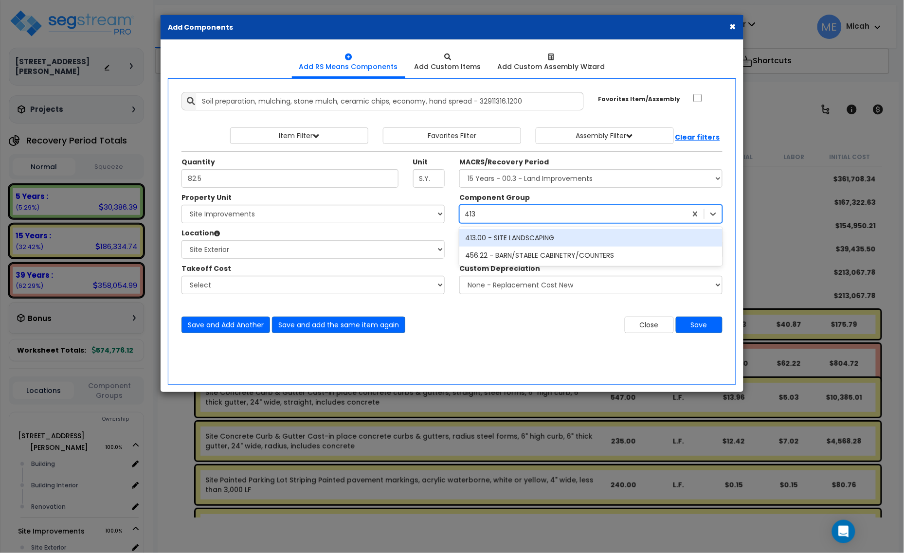
scroll to position [0, 0]
click at [534, 236] on div "413.00 - SITE LANDSCAPING" at bounding box center [590, 238] width 263 height 18
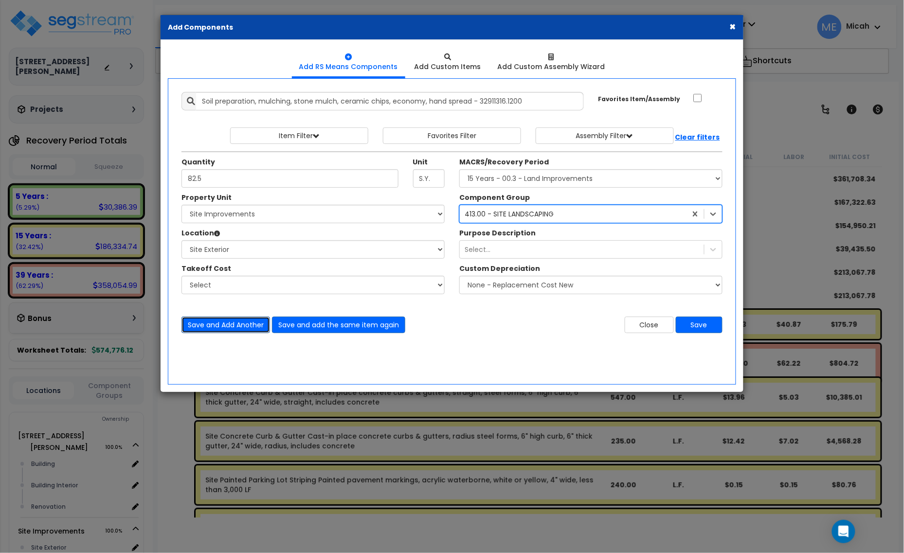
click at [234, 325] on button "Save and Add Another" at bounding box center [225, 325] width 89 height 17
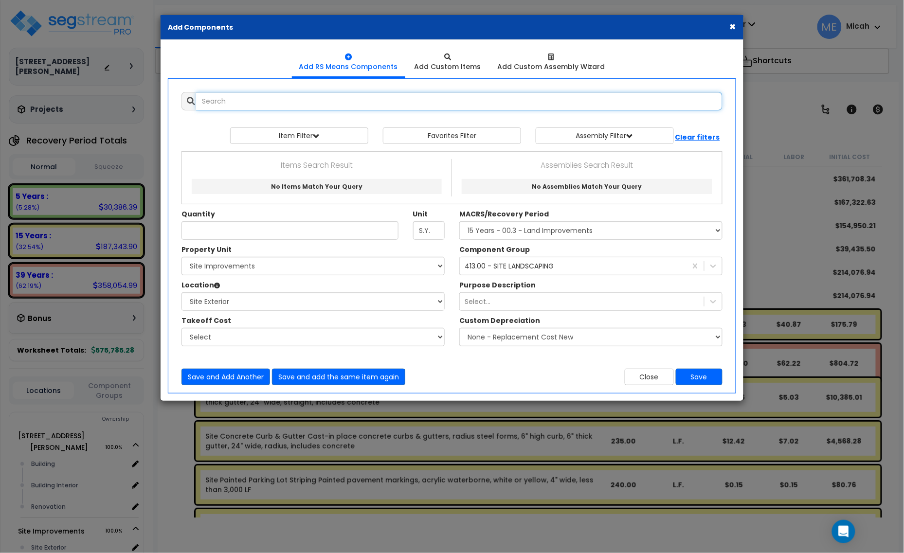
drag, startPoint x: 229, startPoint y: 98, endPoint x: 230, endPoint y: 104, distance: 5.4
click at [230, 100] on input "text" at bounding box center [459, 101] width 526 height 18
click at [290, 100] on input "wood mulching wood chops 2"" at bounding box center [459, 101] width 526 height 18
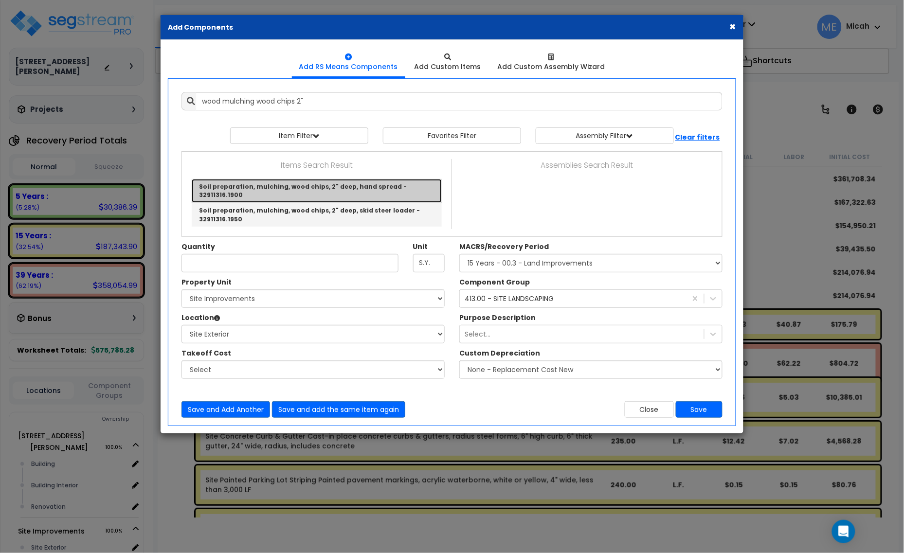
click at [330, 187] on link "Soil preparation, mulching, wood chips, 2" deep, hand spread - 32911316.1900" at bounding box center [317, 191] width 250 height 24
type input "Soil preparation, mulching, wood chips, 2" deep, hand spread - 32911316.1900"
checkbox input "true"
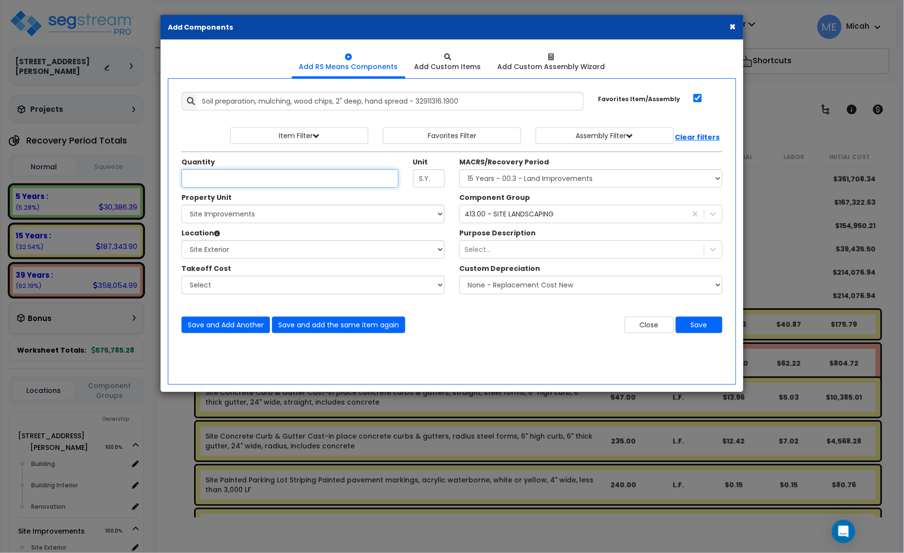
click at [249, 184] on input "Unit Quantity" at bounding box center [289, 178] width 217 height 18
type input "28"
click at [223, 322] on button "Save and Add Another" at bounding box center [225, 325] width 89 height 17
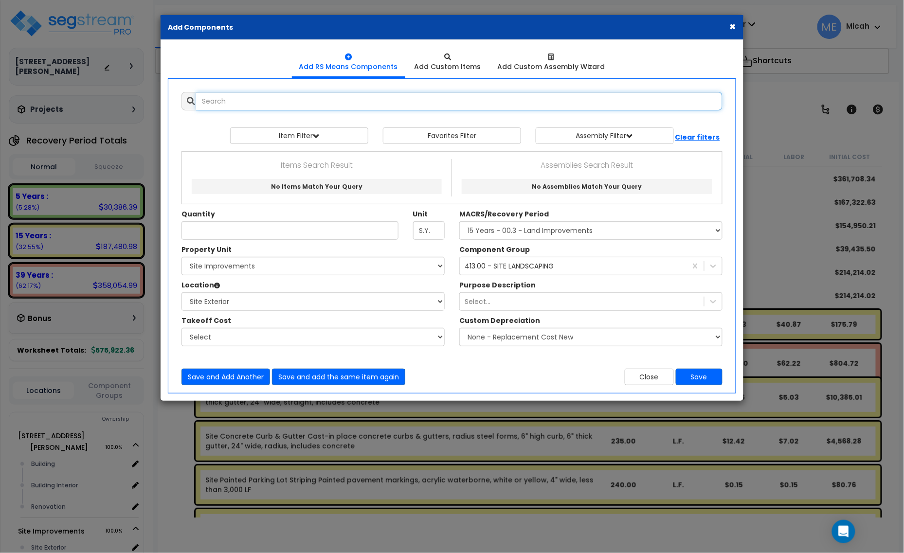
click at [211, 106] on input "text" at bounding box center [459, 101] width 526 height 18
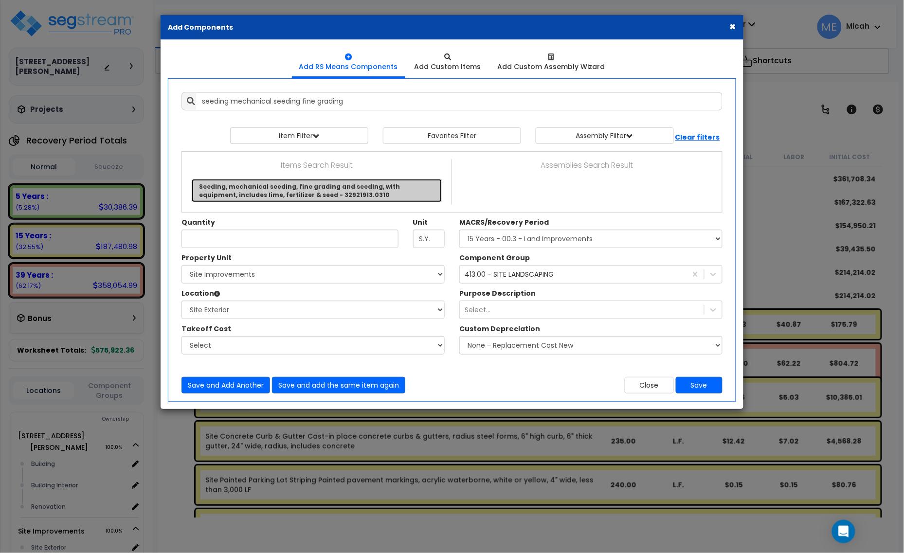
click at [272, 188] on link "Seeding, mechanical seeding, fine grading and seeding, with equipment, includes…" at bounding box center [317, 190] width 250 height 23
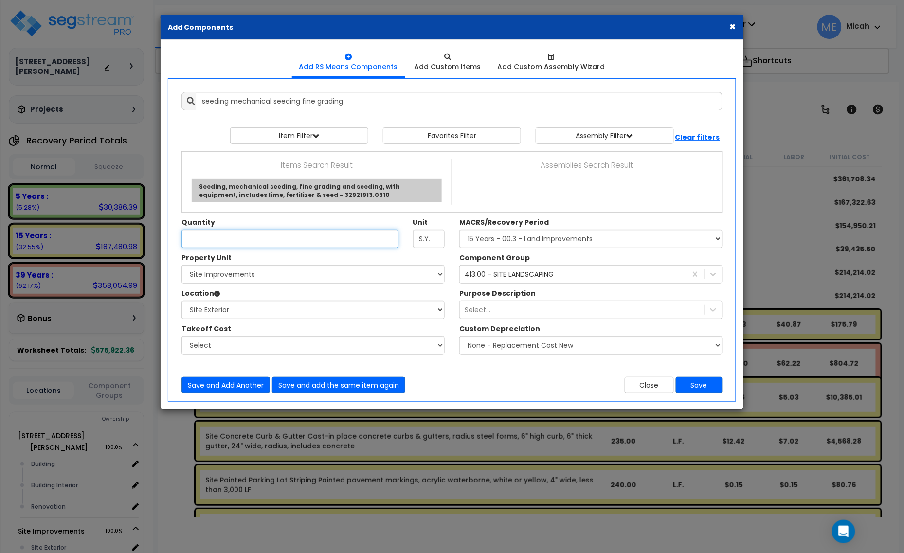
type input "Seeding, mechanical seeding, fine grading and seeding, with equipment, includes…"
checkbox input "false"
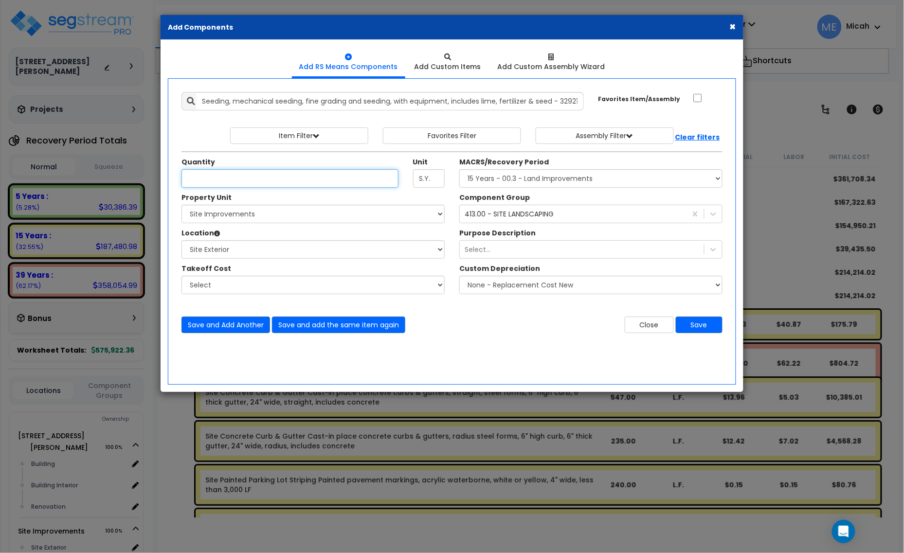
click at [230, 179] on input "Unit Quantity" at bounding box center [289, 178] width 217 height 18
type input "4,757.3"
click at [229, 326] on button "Save and Add Another" at bounding box center [225, 325] width 89 height 17
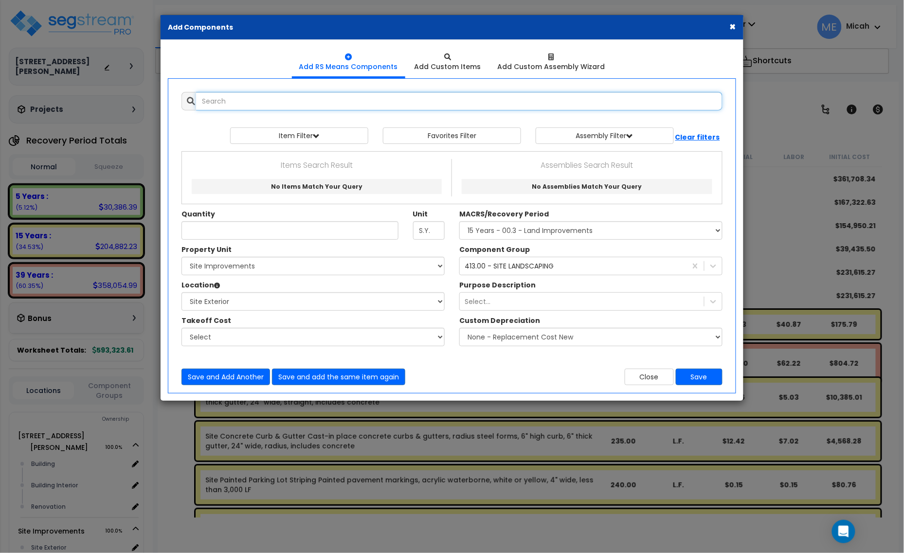
click at [230, 105] on input "text" at bounding box center [459, 101] width 526 height 18
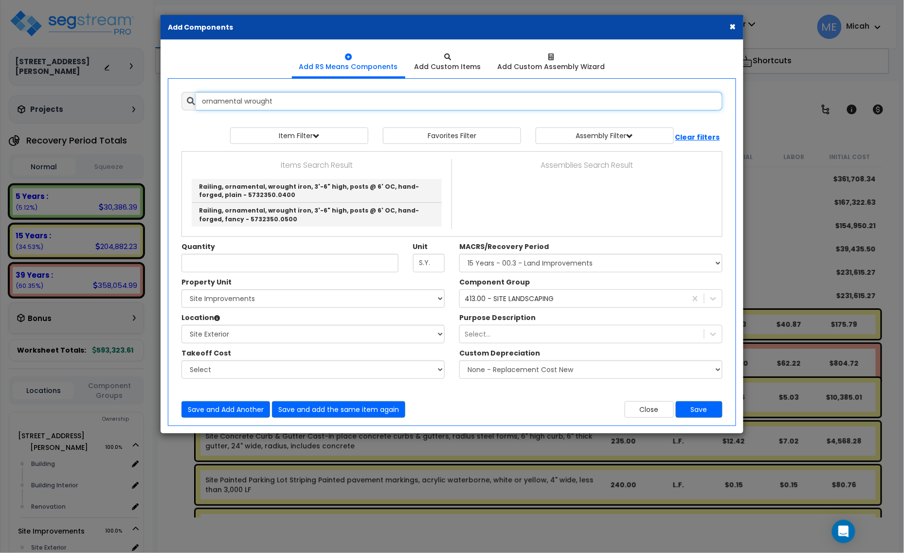
drag, startPoint x: 269, startPoint y: 104, endPoint x: 246, endPoint y: 118, distance: 27.5
click at [198, 103] on input "ornamental wrought" at bounding box center [459, 101] width 526 height 18
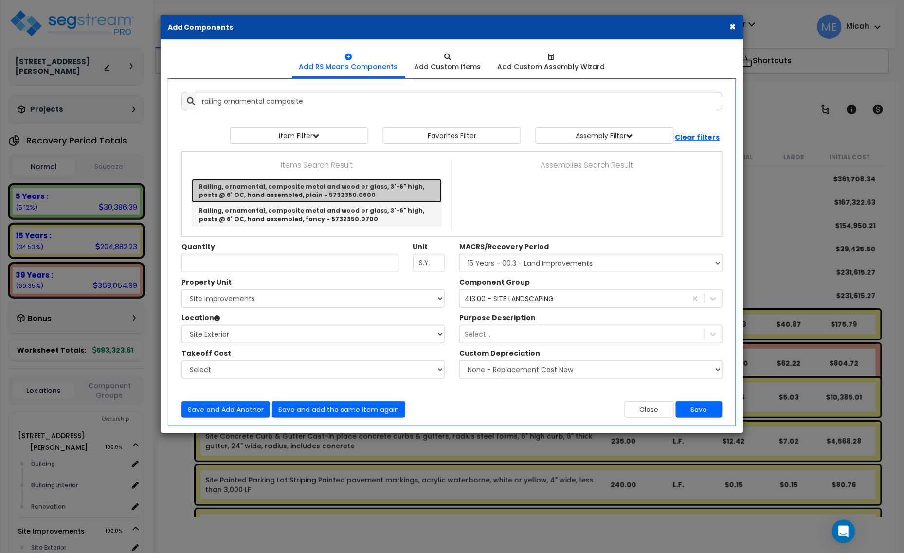
click at [382, 193] on link "Railing, ornamental, composite metal and wood or glass, 3'-6" high, posts @ 6' …" at bounding box center [317, 191] width 250 height 24
type input "Railing, ornamental, composite metal and wood or glass, 3'-6" high, posts @ 6' …"
type input "L.F."
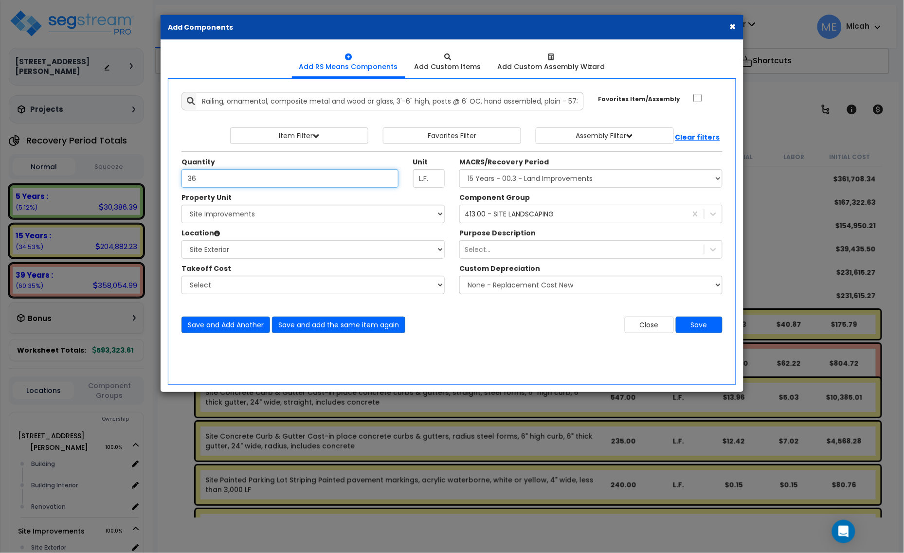
type input "36"
click at [584, 180] on select "Select MACRS/Recovery Period 5 Years - 57.0 - Distributive Trades & Services 5 …" at bounding box center [590, 178] width 263 height 18
select select "3669"
click at [459, 170] on select "Select MACRS/Recovery Period 5 Years - 57.0 - Distributive Trades & Services 5 …" at bounding box center [590, 178] width 263 height 18
click at [510, 216] on div "413.00 - SITE LANDSCAPING" at bounding box center [509, 214] width 89 height 10
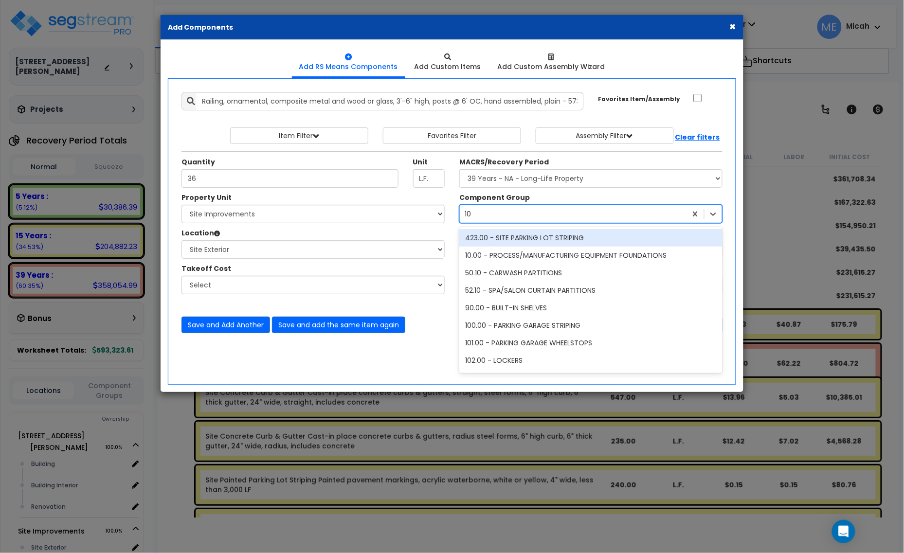
type input "107"
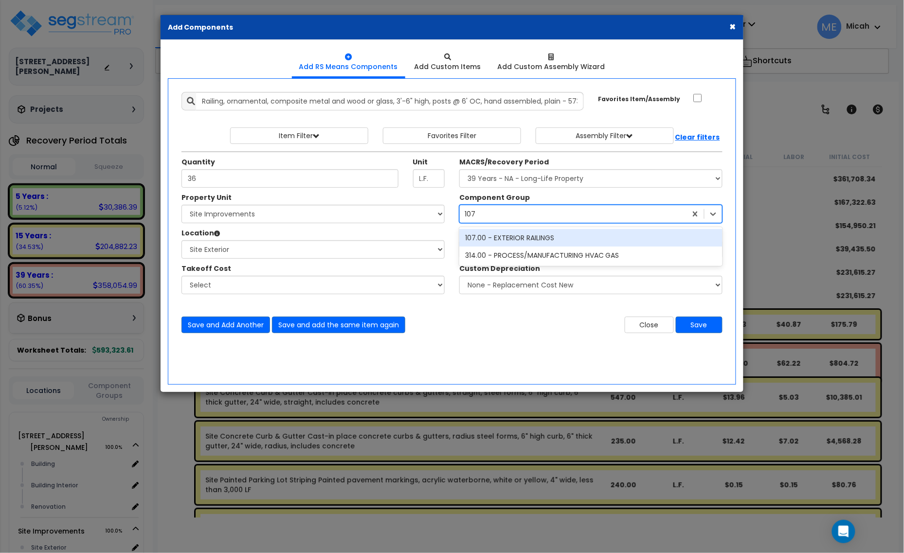
click at [518, 236] on div "107.00 - EXTERIOR RAILINGS" at bounding box center [590, 238] width 263 height 18
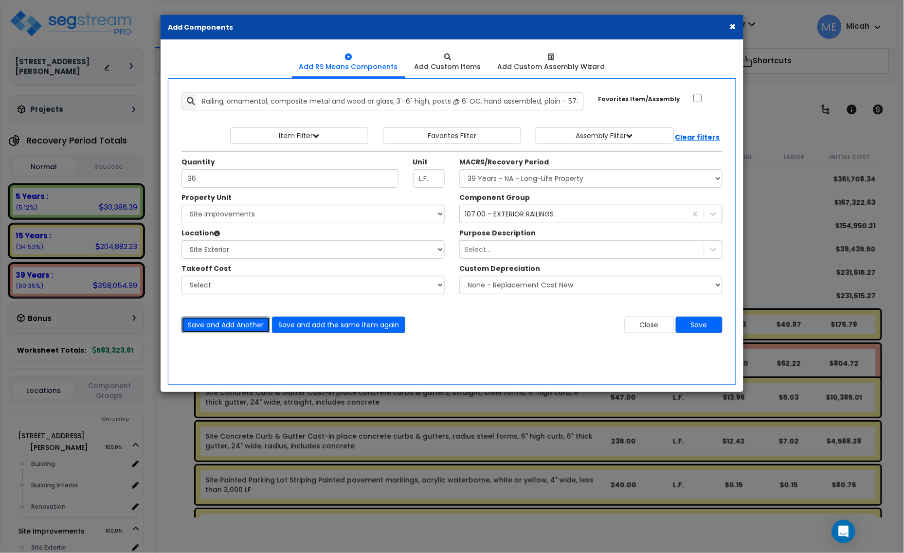
click at [219, 324] on button "Save and Add Another" at bounding box center [225, 325] width 89 height 17
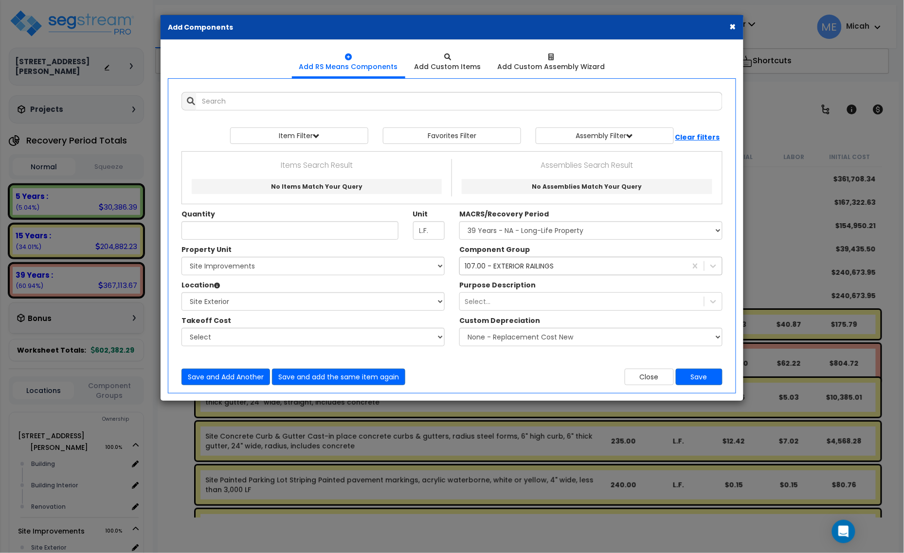
click at [730, 27] on button "×" at bounding box center [733, 26] width 6 height 10
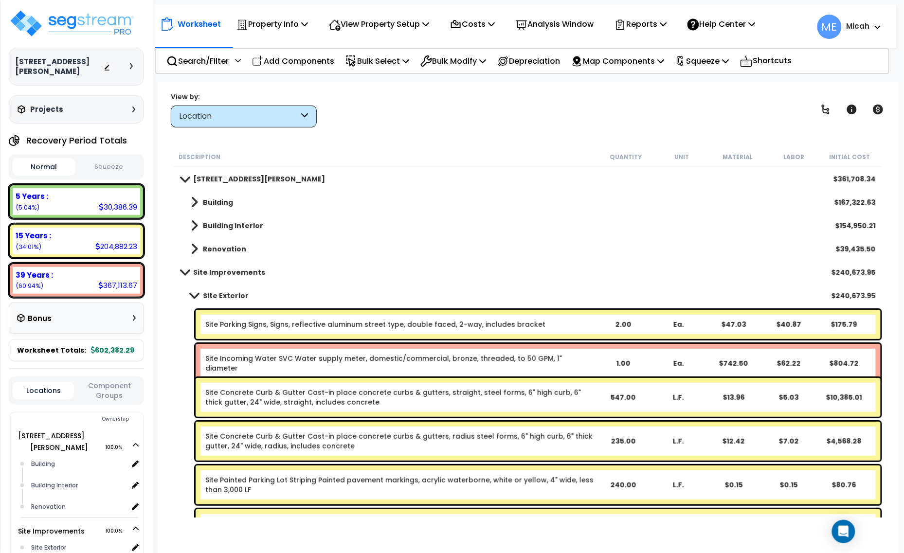
click at [195, 295] on span at bounding box center [194, 295] width 14 height 7
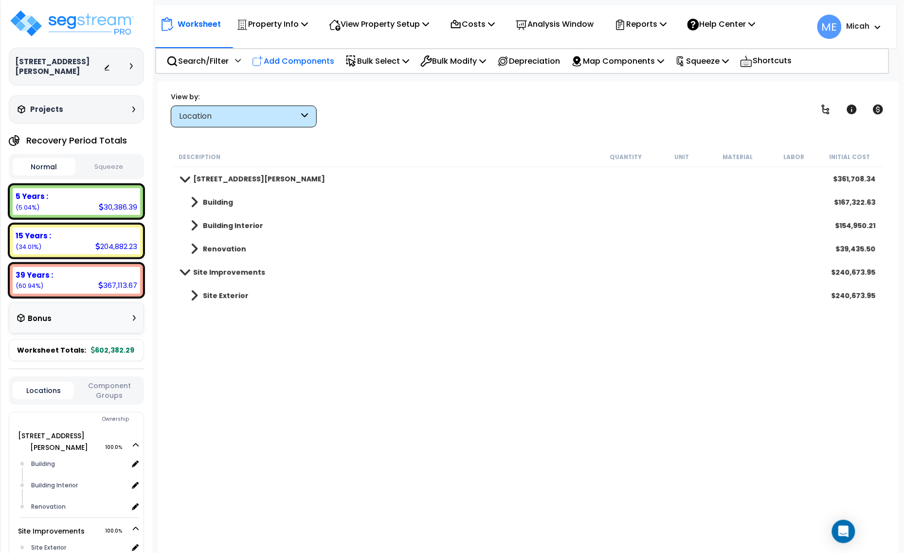
click at [295, 59] on p "Add Components" at bounding box center [293, 60] width 82 height 13
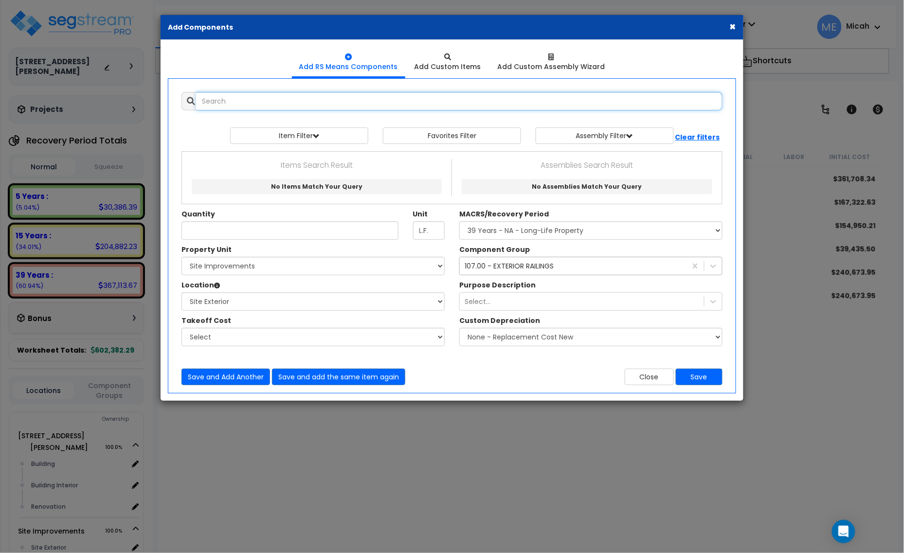
click at [251, 101] on input "text" at bounding box center [459, 101] width 526 height 18
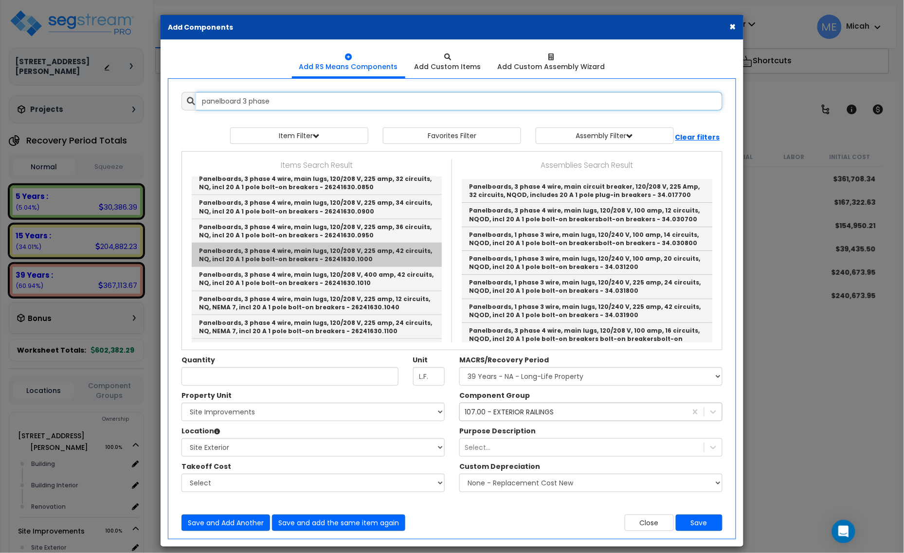
scroll to position [365, 0]
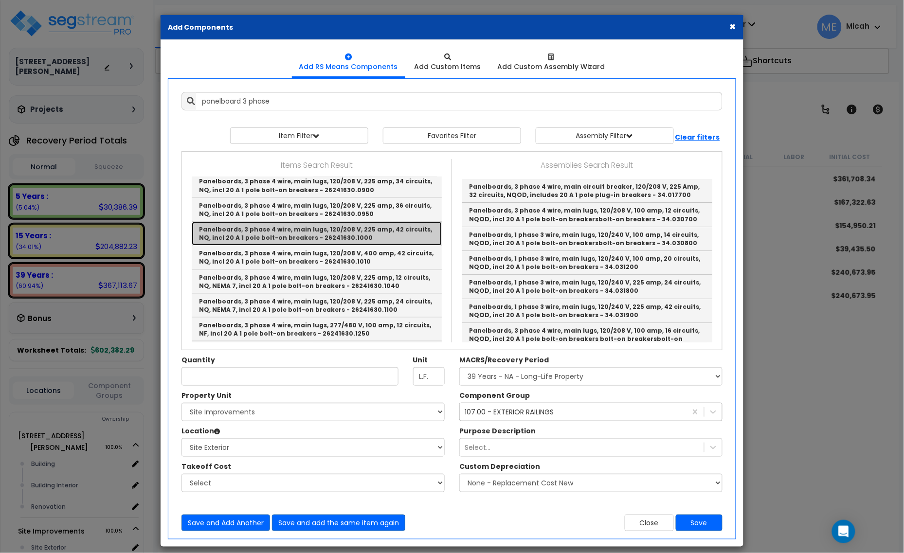
click at [355, 227] on link "Panelboards, 3 phase 4 wire, main lugs, 120/208 V, 225 amp, 42 circuits, NQ, in…" at bounding box center [317, 234] width 250 height 24
type input "Panelboards, 3 phase 4 wire, main lugs, 120/208 V, 225 amp, 42 circuits, NQ, in…"
checkbox input "true"
type input "Ea."
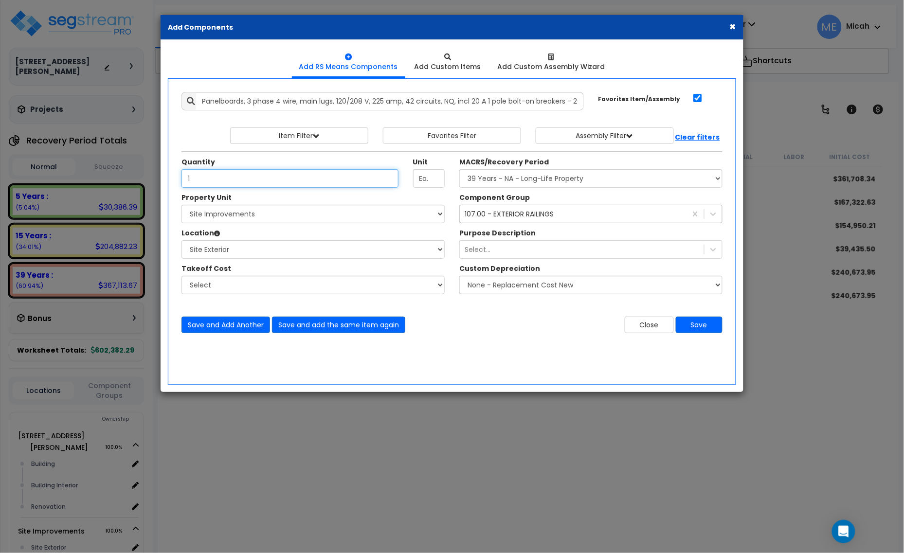
type input "1"
click at [287, 210] on select "Select [STREET_ADDRESS][PERSON_NAME] Site Improvements" at bounding box center [312, 214] width 263 height 18
select select "165265"
click at [181, 205] on select "Select [STREET_ADDRESS][PERSON_NAME] Site Improvements" at bounding box center [312, 214] width 263 height 18
click at [285, 251] on select "Select Site Exterior Add Additional Location" at bounding box center [312, 249] width 263 height 18
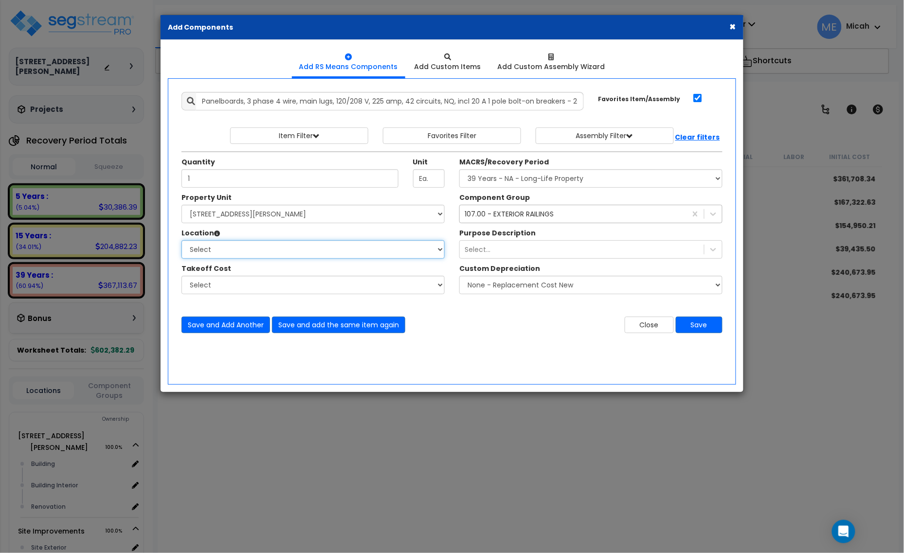
select select "461"
click at [181, 241] on select "Select Building Building Interior Renovation Add Additional Location" at bounding box center [312, 249] width 263 height 18
click at [533, 180] on select "Select MACRS/Recovery Period 5 Years - 57.0 - Distributive Trades & Services 5 …" at bounding box center [590, 178] width 263 height 18
select select "3667"
click at [459, 170] on select "Select MACRS/Recovery Period 5 Years - 57.0 - Distributive Trades & Services 5 …" at bounding box center [590, 178] width 263 height 18
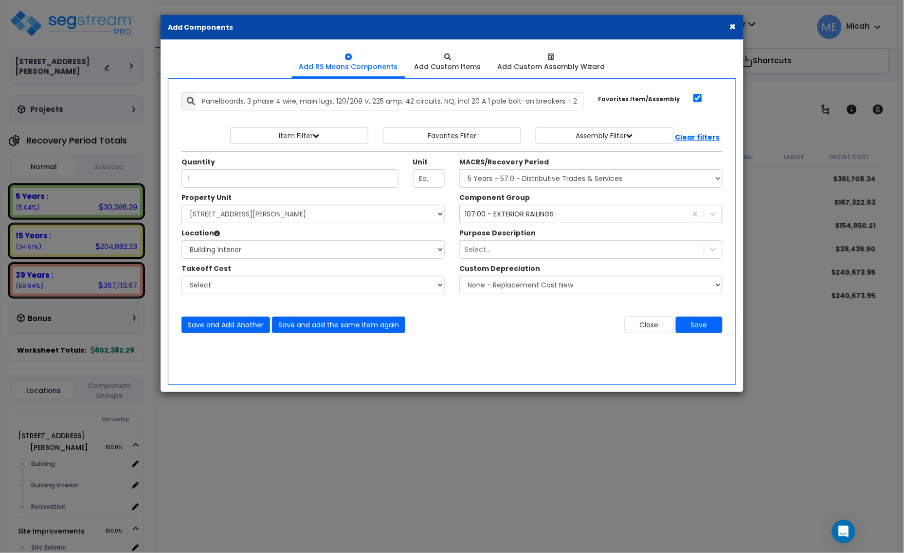
click at [529, 219] on div "107.00 - EXTERIOR RAILINGS" at bounding box center [509, 214] width 89 height 10
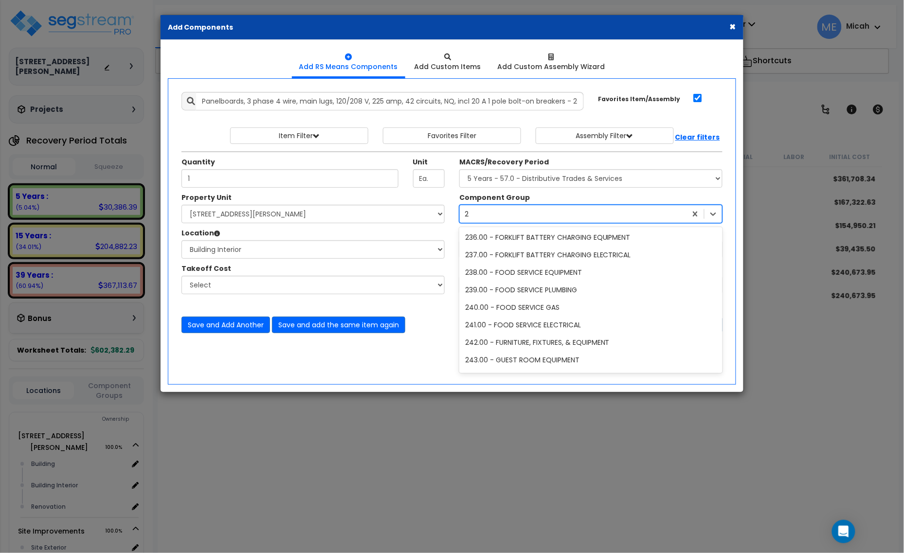
scroll to position [0, 0]
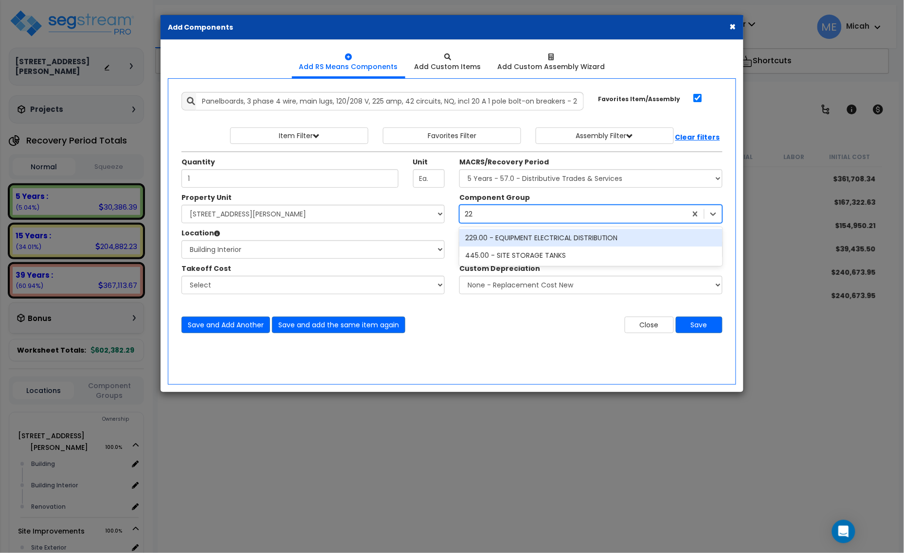
type input "229"
click at [536, 238] on div "229.00 - EQUIPMENT ELECTRICAL DISTRIBUTION" at bounding box center [590, 238] width 263 height 18
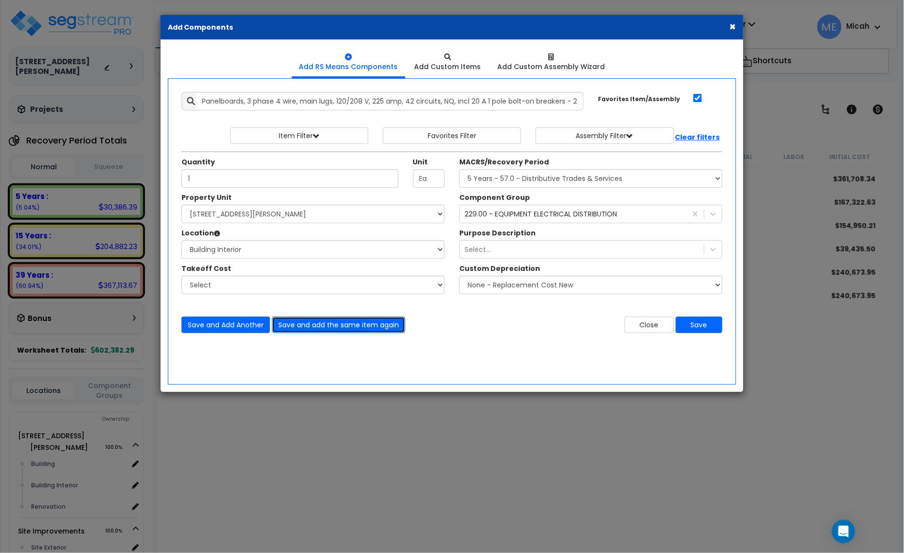
click at [375, 329] on button "Save and add the same item again" at bounding box center [338, 325] width 133 height 17
type input "1"
click at [219, 180] on input "Unit Quantity" at bounding box center [289, 178] width 217 height 18
type input ".67"
click at [709, 328] on button "Save" at bounding box center [699, 325] width 47 height 17
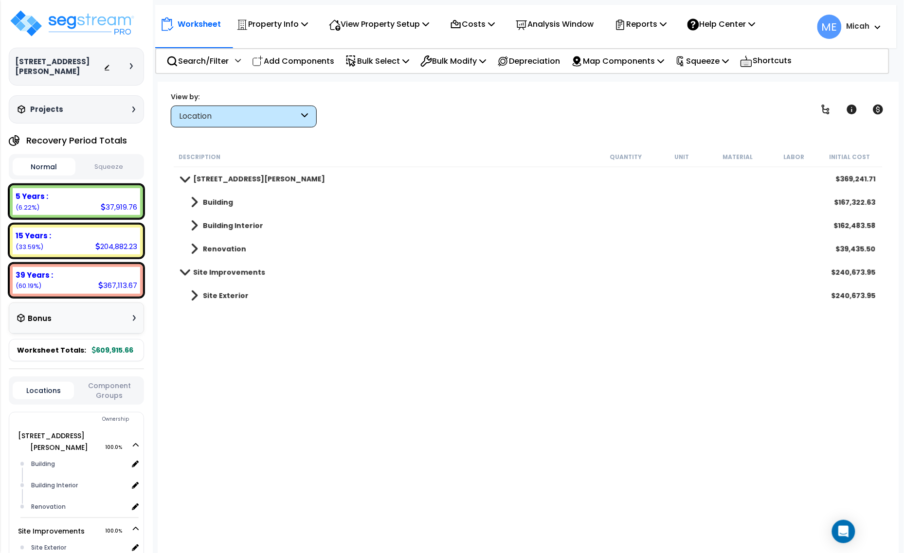
click at [195, 221] on span at bounding box center [194, 226] width 7 height 14
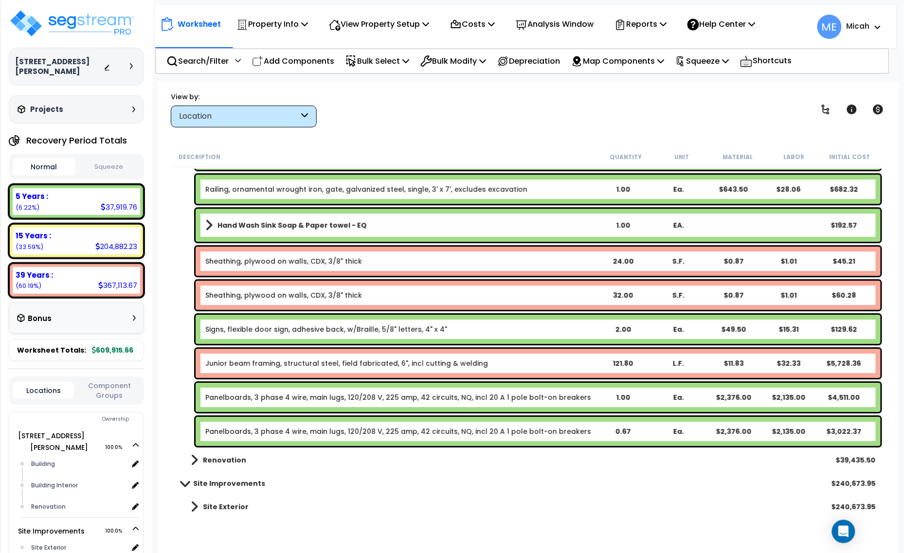
scroll to position [42, 0]
click at [282, 399] on link "Panelboards, 3 phase 4 wire, main lugs, 120/208 V, 225 amp, 42 circuits, NQ, in…" at bounding box center [398, 398] width 386 height 10
click at [314, 395] on link "Panelboards, 3 phase 4 wire, main lugs, 120/208 V, 225 amp, 42 circuits, NQ, in…" at bounding box center [398, 398] width 386 height 10
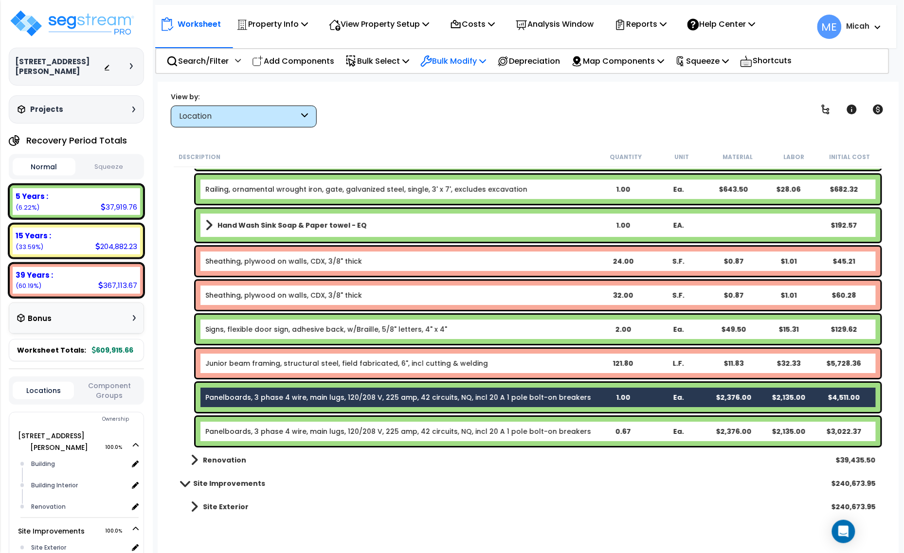
click at [486, 56] on p "Bulk Modify" at bounding box center [453, 60] width 66 height 13
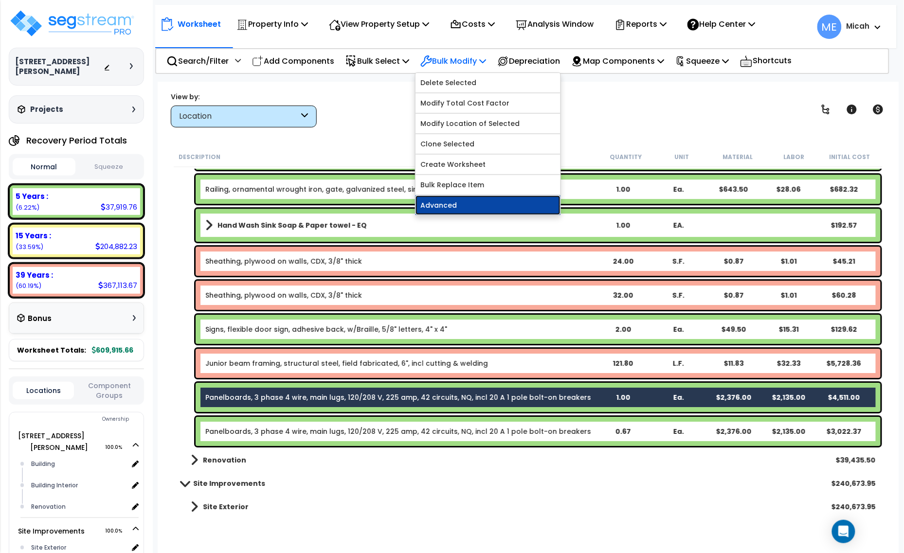
click at [500, 200] on link "Advanced" at bounding box center [487, 205] width 145 height 19
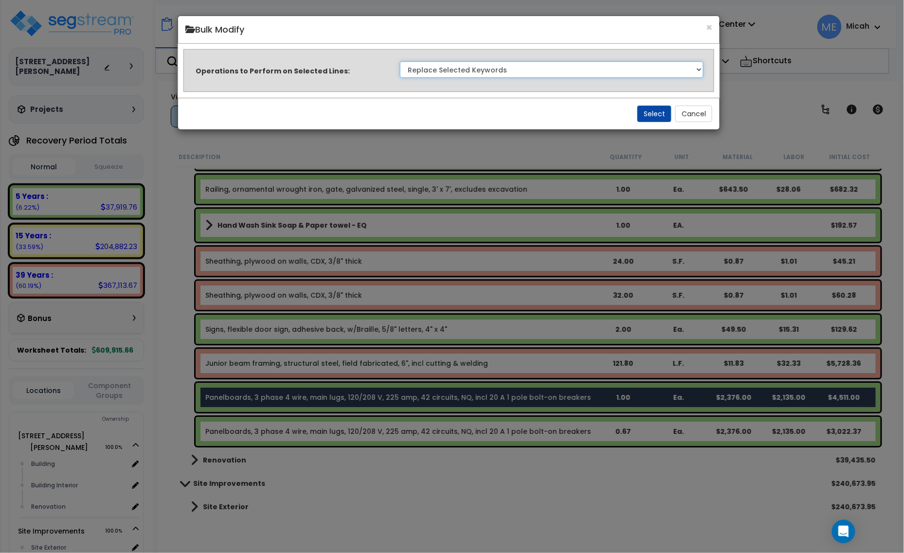
click at [554, 77] on select "Clone Delete Delete Zero Quantities Modify Component Group Modify Recovery Peri…" at bounding box center [552, 69] width 304 height 17
select select "update_quantity"
click at [400, 61] on select "Clone Delete Delete Zero Quantities Modify Component Group Modify Recovery Peri…" at bounding box center [552, 69] width 304 height 17
click at [645, 115] on button "Select" at bounding box center [654, 114] width 34 height 17
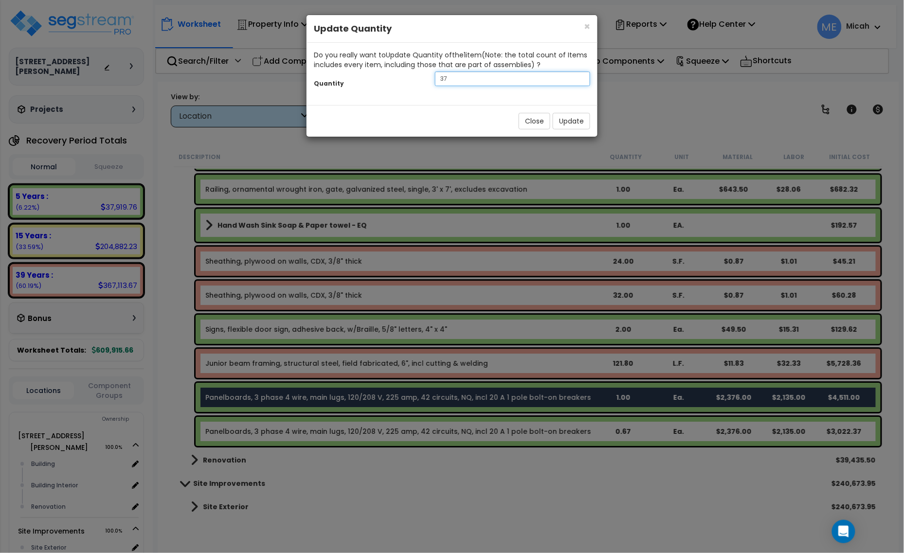
drag, startPoint x: 463, startPoint y: 79, endPoint x: 421, endPoint y: 82, distance: 41.4
click at [421, 82] on div "Quantity 37" at bounding box center [451, 80] width 291 height 21
type input ".33"
click at [560, 115] on button "Update" at bounding box center [571, 121] width 37 height 17
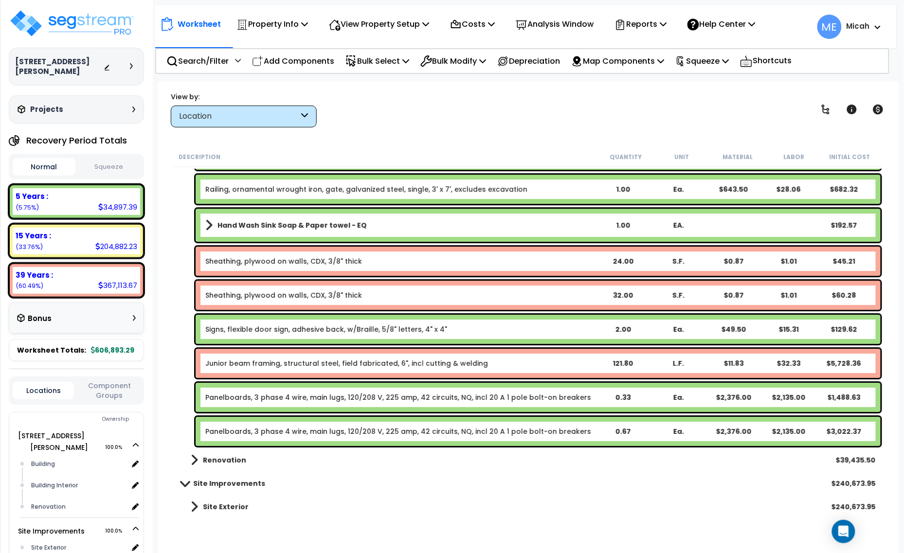
click at [249, 397] on link "Panelboards, 3 phase 4 wire, main lugs, 120/208 V, 225 amp, 42 circuits, NQ, in…" at bounding box center [398, 398] width 386 height 10
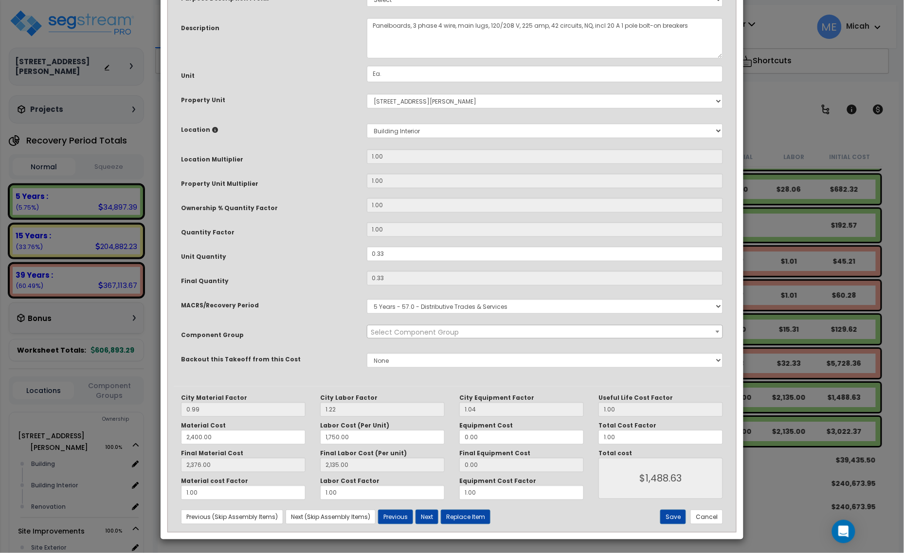
scroll to position [0, 0]
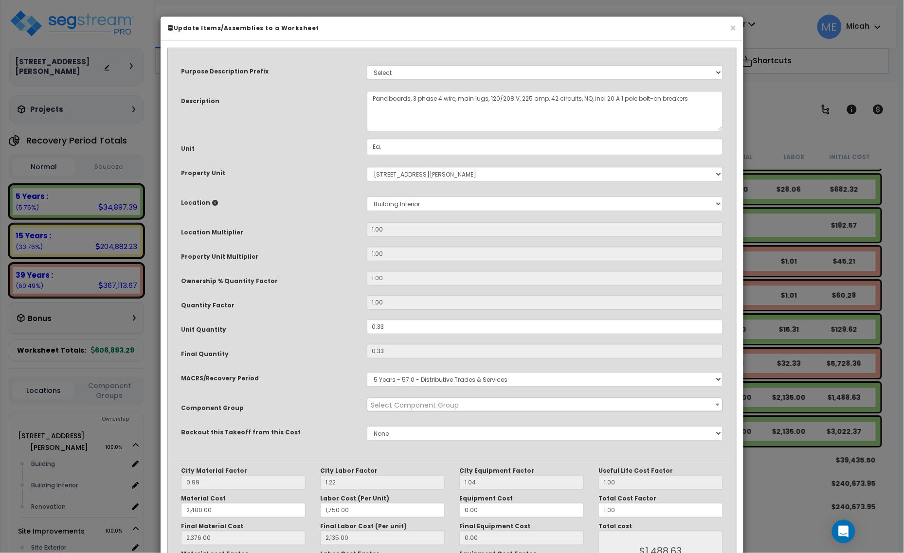
select select "57033"
click at [371, 98] on textarea "Panelboards, 3 phase 4 wire, main lugs, 120/208 V, 225 amp, 42 circuits, NQ, in…" at bounding box center [545, 111] width 357 height 40
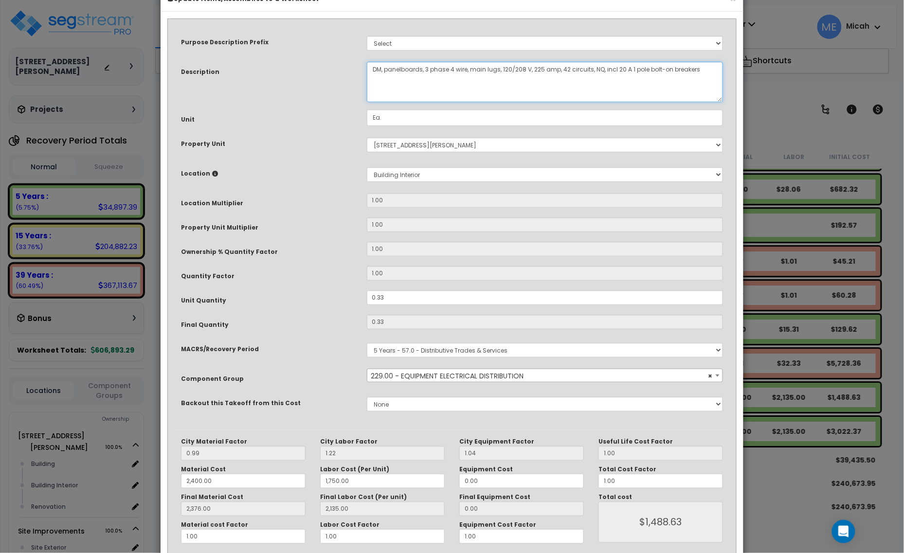
scroll to position [73, 0]
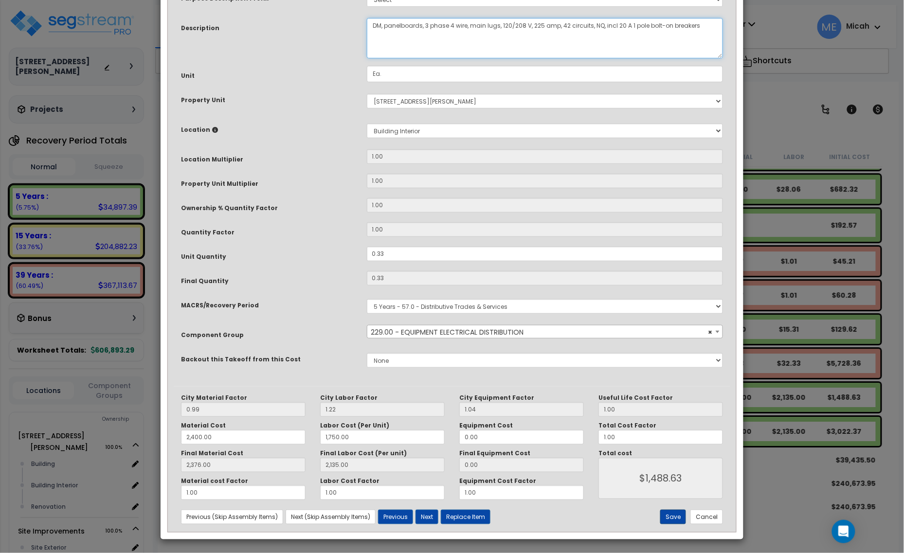
type textarea "DM, panelboards, 3 phase 4 wire, main lugs, 120/208 V, 225 amp, 42 circuits, NQ…"
click at [670, 516] on button "Save" at bounding box center [673, 517] width 26 height 15
type input "2400.00"
type input "1750.00"
type input "2376.00"
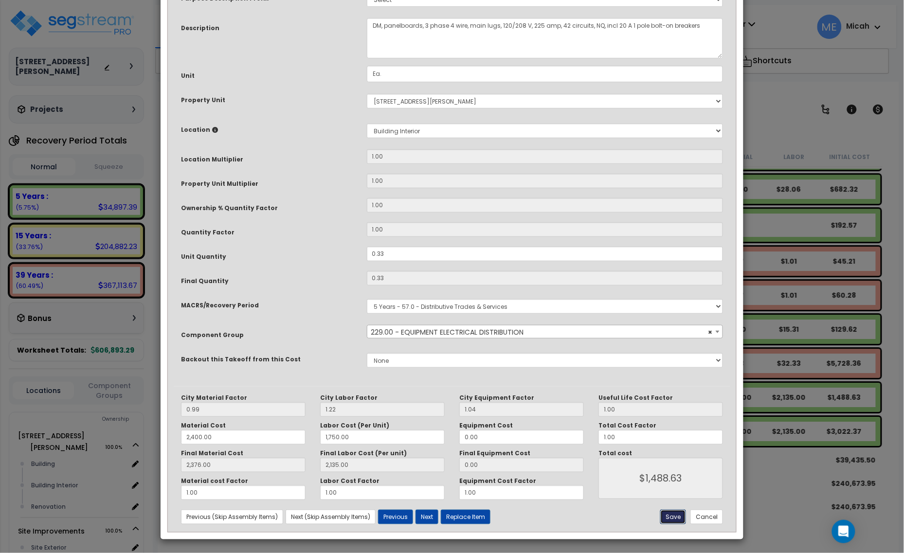
type input "2135.00"
type input "1488.63"
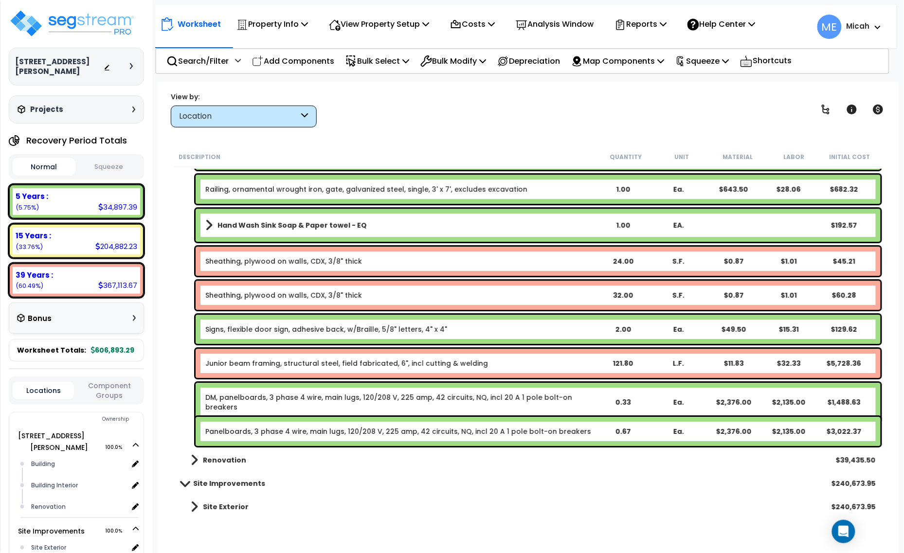
click at [317, 432] on link "Panelboards, 3 phase 4 wire, main lugs, 120/208 V, 225 amp, 42 circuits, NQ, in…" at bounding box center [398, 432] width 386 height 10
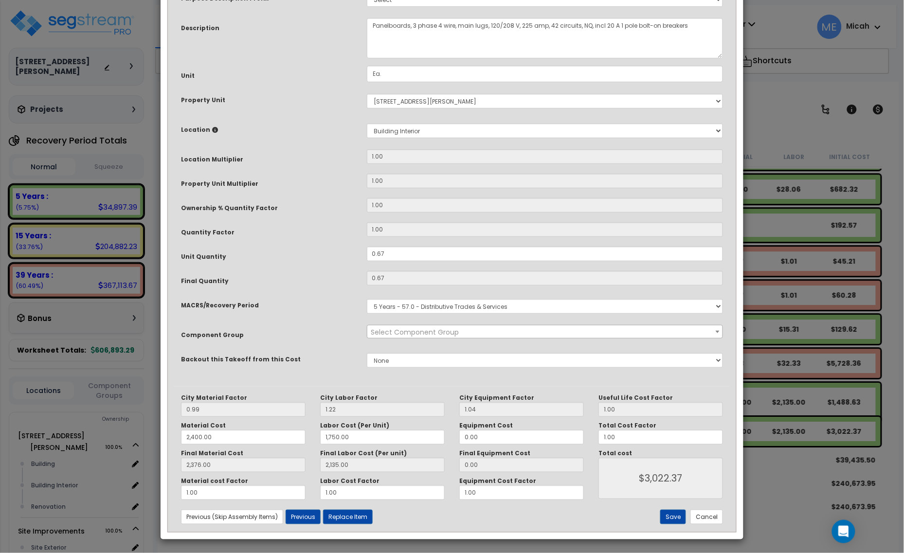
scroll to position [0, 0]
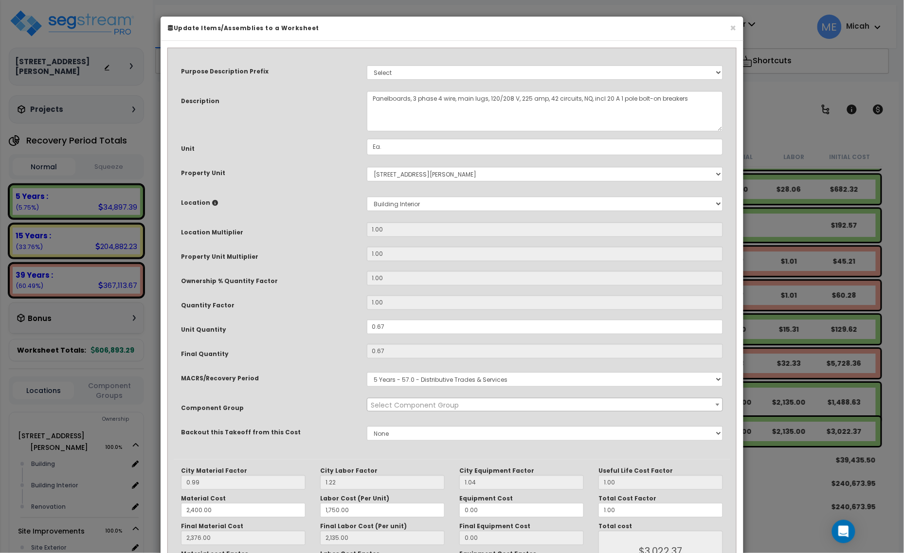
select select "57033"
click at [370, 98] on textarea "Panelboards, 3 phase 4 wire, main lugs, 120/208 V, 225 amp, 42 circuits, NQ, in…" at bounding box center [545, 111] width 357 height 40
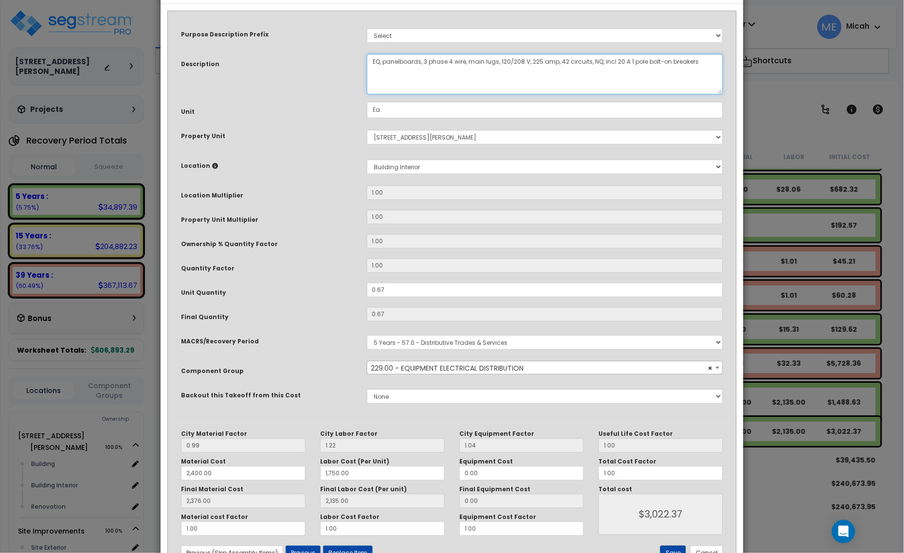
scroll to position [73, 0]
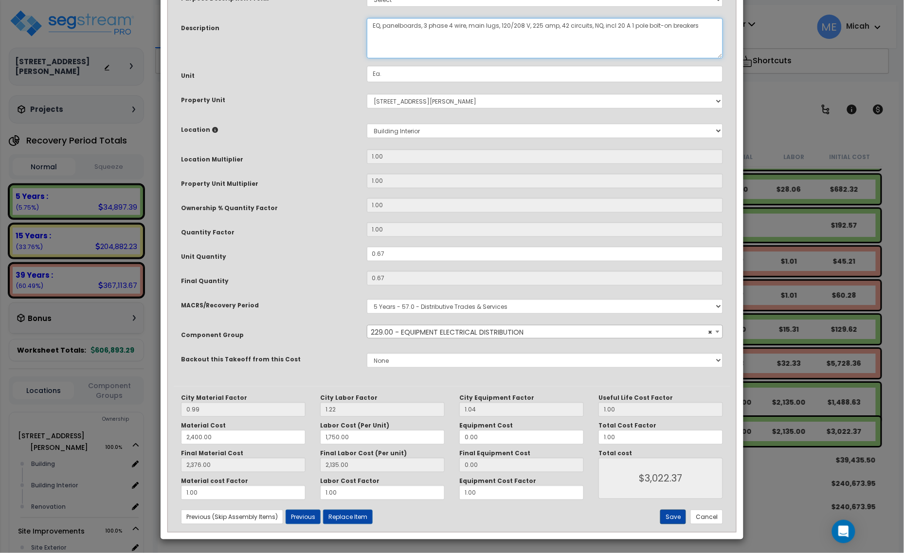
type textarea "EQ, panelboards, 3 phase 4 wire, main lugs, 120/208 V, 225 amp, 42 circuits, NQ…"
click at [670, 515] on button "Save" at bounding box center [673, 517] width 26 height 15
type input "2400.00"
type input "1750.00"
type input "2376.00"
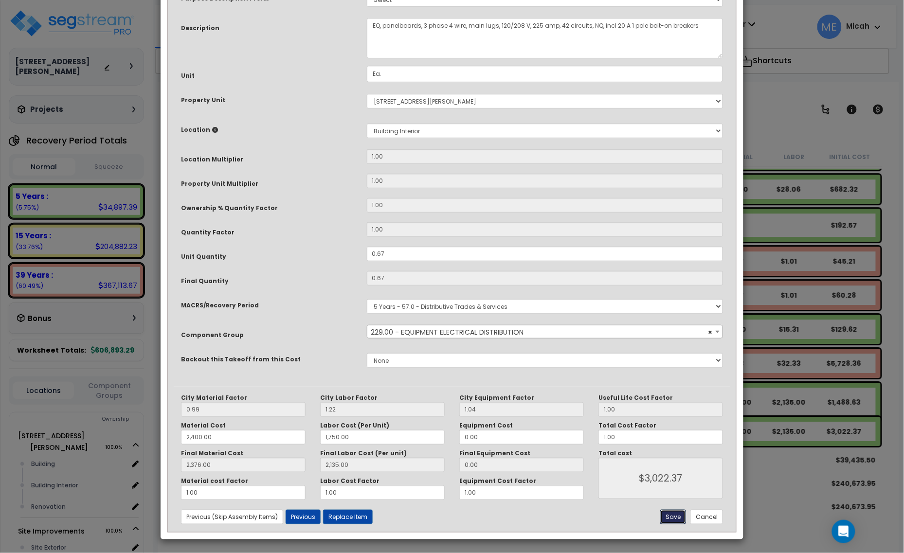
type input "2135.00"
type input "3022.37"
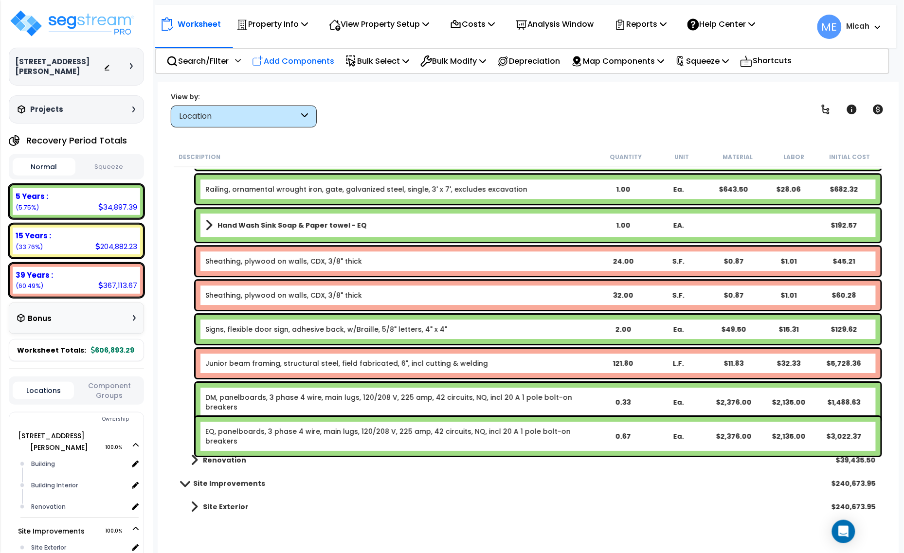
click at [294, 66] on p "Add Components" at bounding box center [293, 60] width 82 height 13
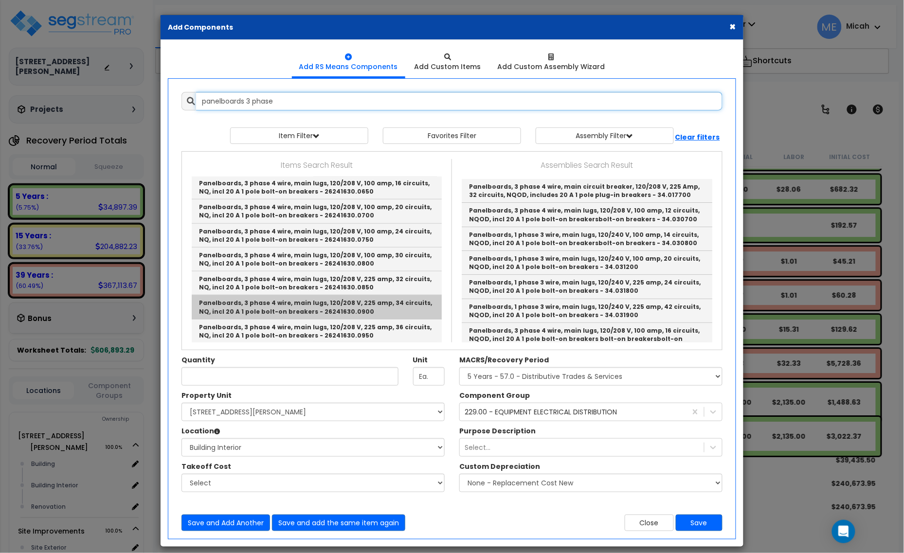
scroll to position [304, 0]
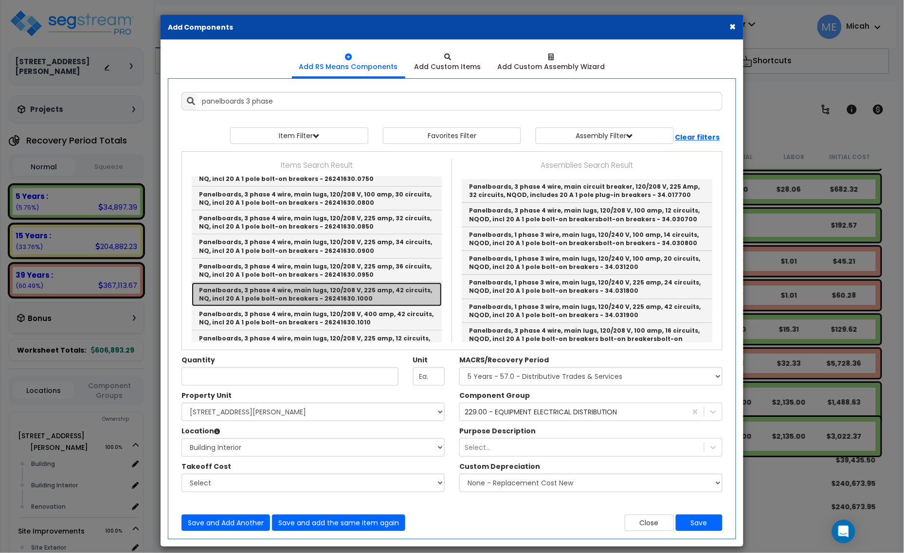
click at [361, 293] on link "Panelboards, 3 phase 4 wire, main lugs, 120/208 V, 225 amp, 42 circuits, NQ, in…" at bounding box center [317, 295] width 250 height 24
type input "Panelboards, 3 phase 4 wire, main lugs, 120/208 V, 225 amp, 42 circuits, NQ, in…"
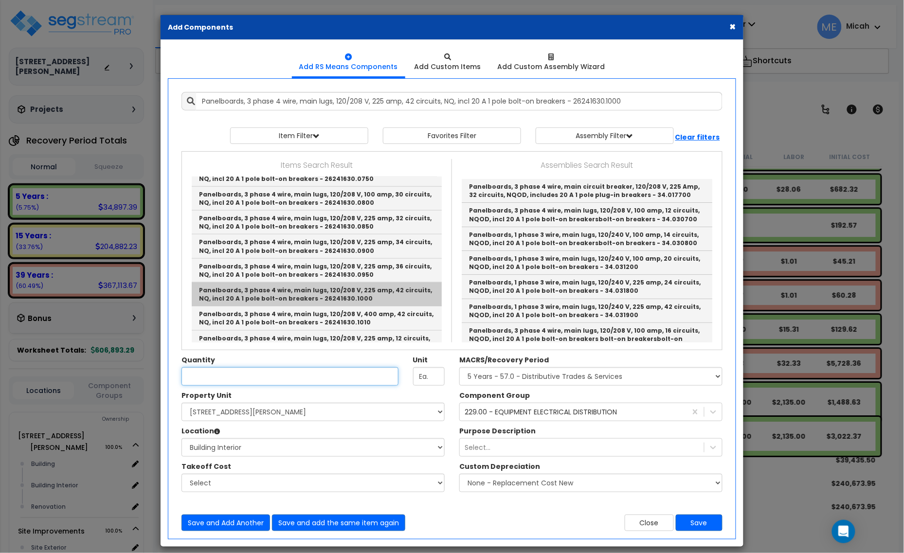
scroll to position [0, 0]
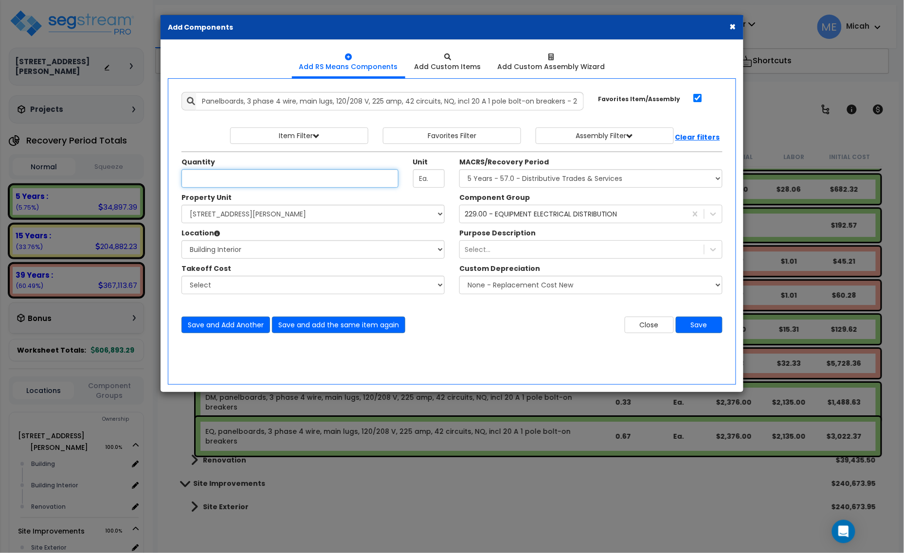
click at [257, 178] on input "Unit Quantity" at bounding box center [289, 178] width 217 height 18
type input ".55"
click at [350, 326] on button "Save and add the same item again" at bounding box center [338, 325] width 133 height 17
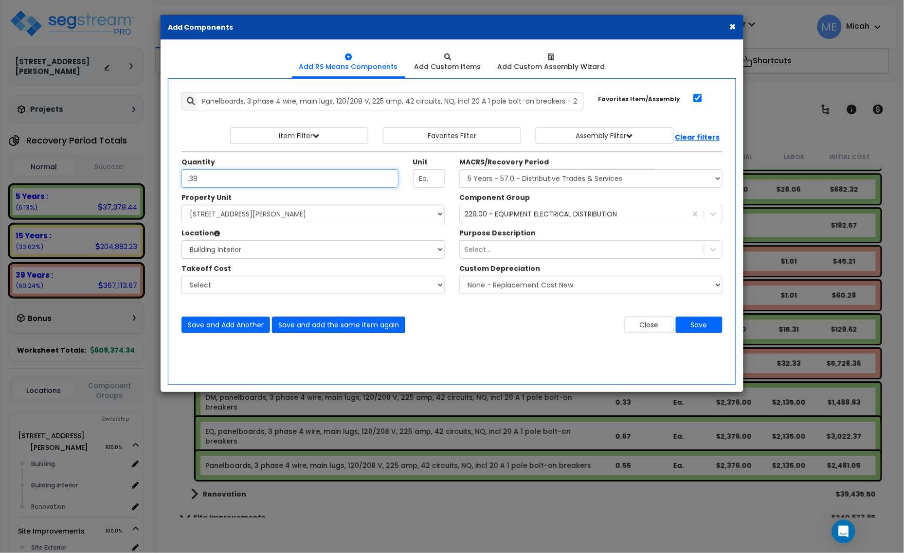
type input ".39"
click at [316, 326] on button "Save and add the same item again" at bounding box center [338, 325] width 133 height 17
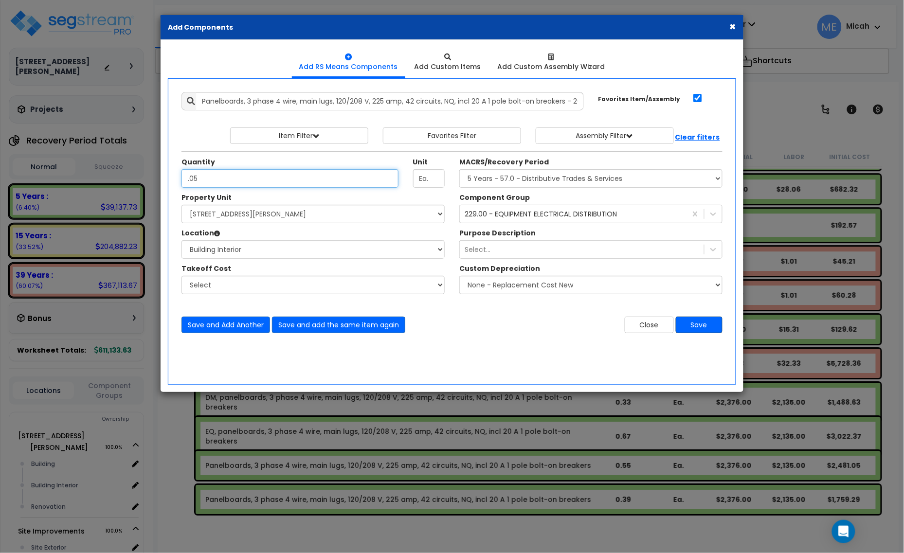
type input ".05"
click at [698, 322] on button "Save" at bounding box center [699, 325] width 47 height 17
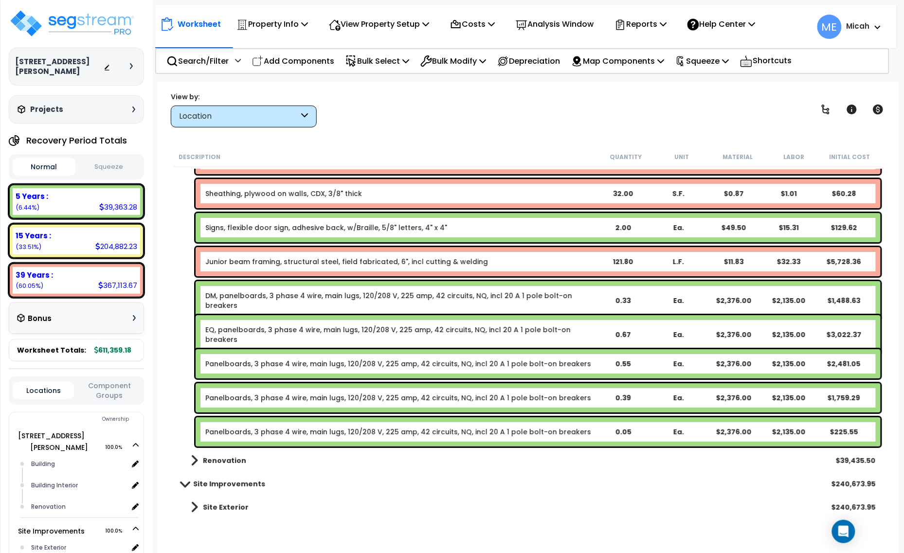
scroll to position [2317, 0]
click at [263, 297] on link "DM, panelboards, 3 phase 4 wire, main lugs, 120/208 V, 225 amp, 42 circuits, NQ…" at bounding box center [400, 299] width 390 height 19
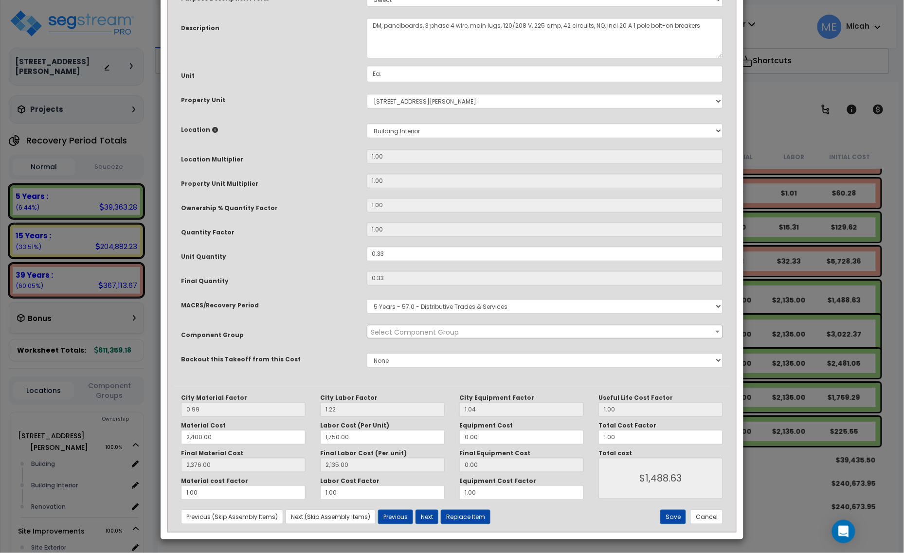
scroll to position [0, 0]
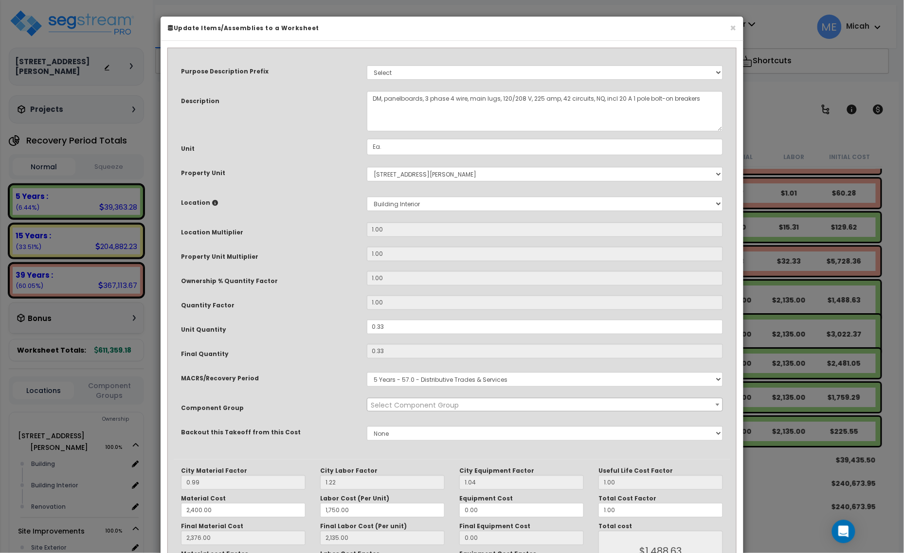
select select "57033"
click at [383, 97] on textarea "DM, panelboards, 3 phase 4 wire, main lugs, 120/208 V, 225 amp, 42 circuits, NQ…" at bounding box center [545, 111] width 357 height 40
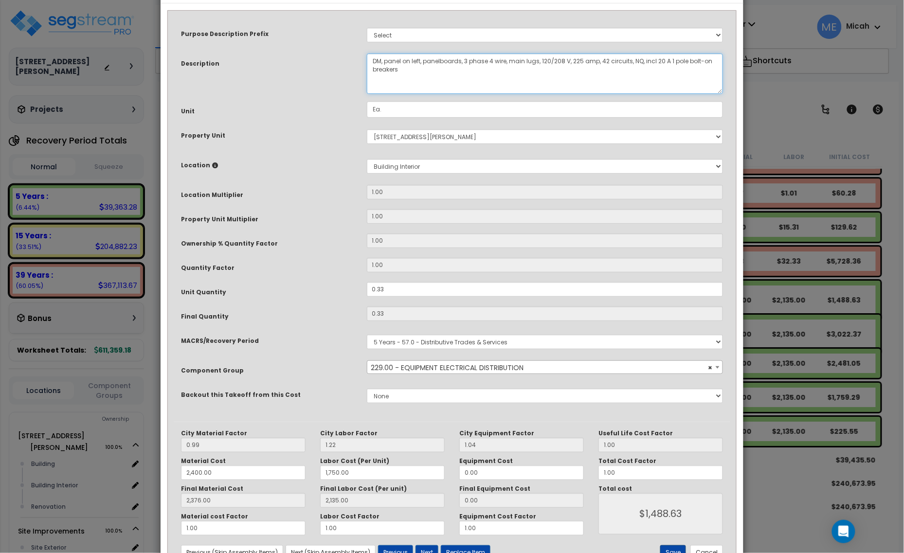
scroll to position [73, 0]
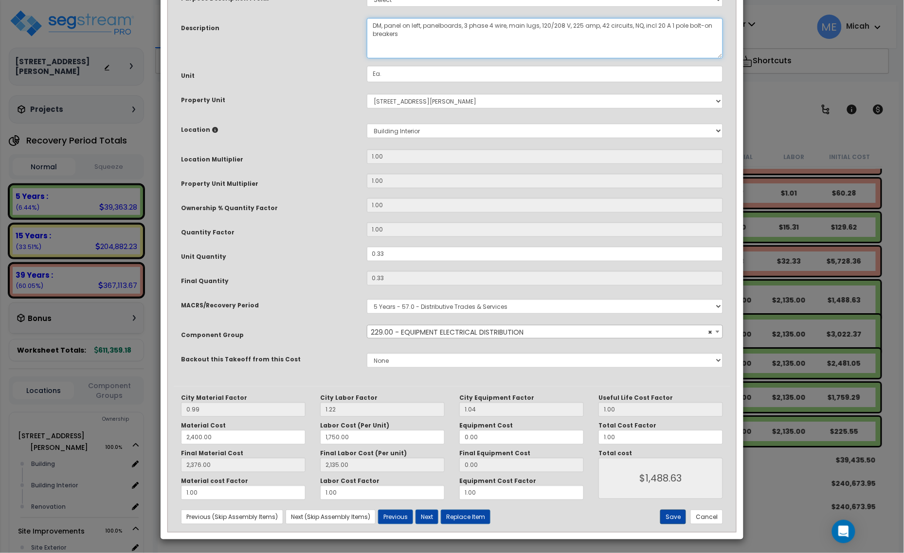
type textarea "DM, panel on left, panelboards, 3 phase 4 wire, main lugs, 120/208 V, 225 amp, …"
click at [669, 515] on button "Save" at bounding box center [673, 517] width 26 height 15
type input "2400.00"
type input "1750.00"
type input "2376.00"
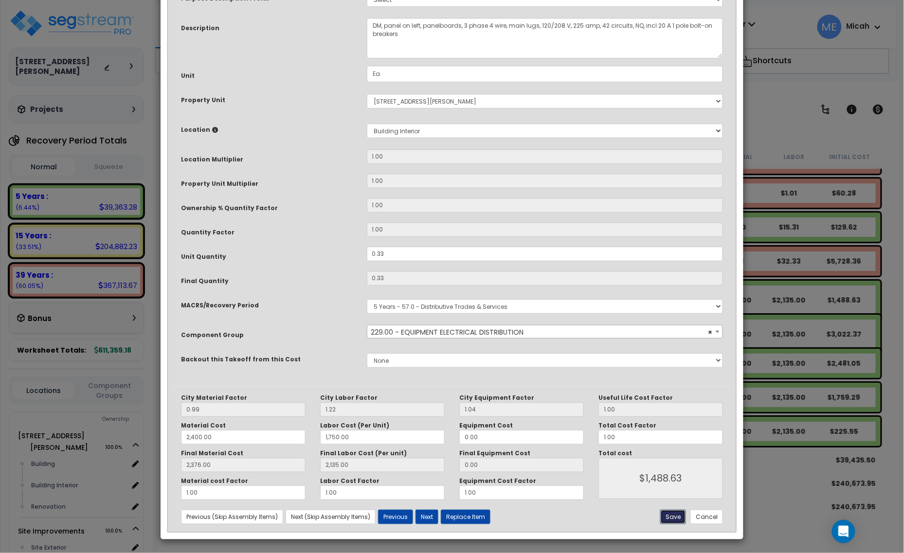
type input "2135.00"
type input "1488.63"
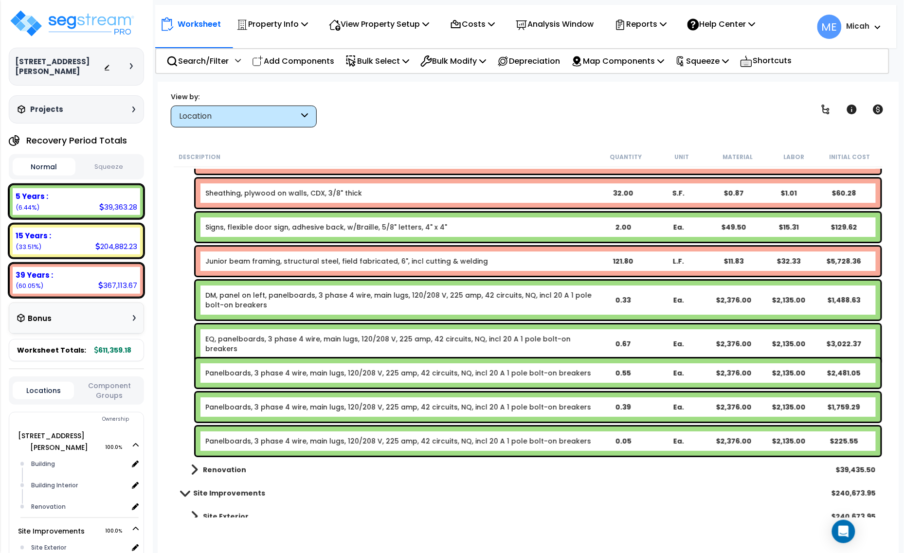
click at [292, 340] on link "EQ, panelboards, 3 phase 4 wire, main lugs, 120/208 V, 225 amp, 42 circuits, NQ…" at bounding box center [400, 343] width 390 height 19
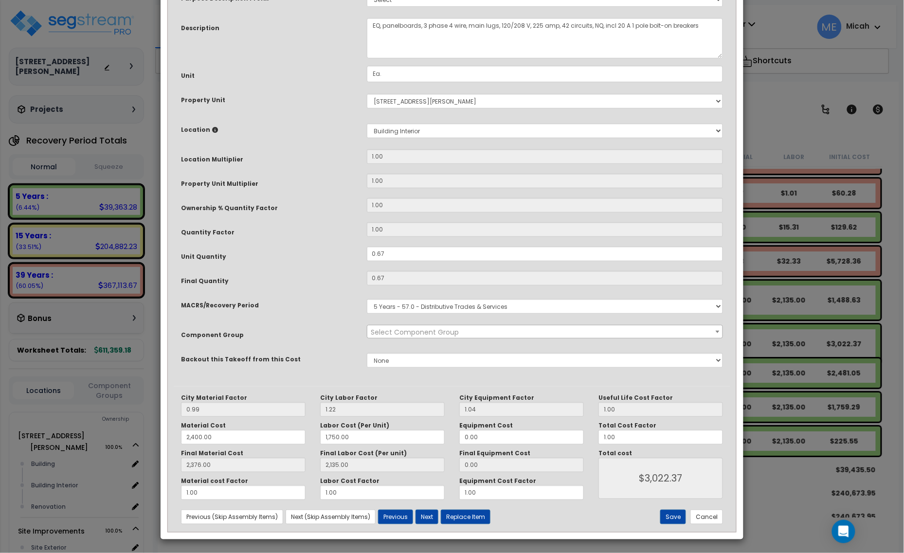
scroll to position [0, 0]
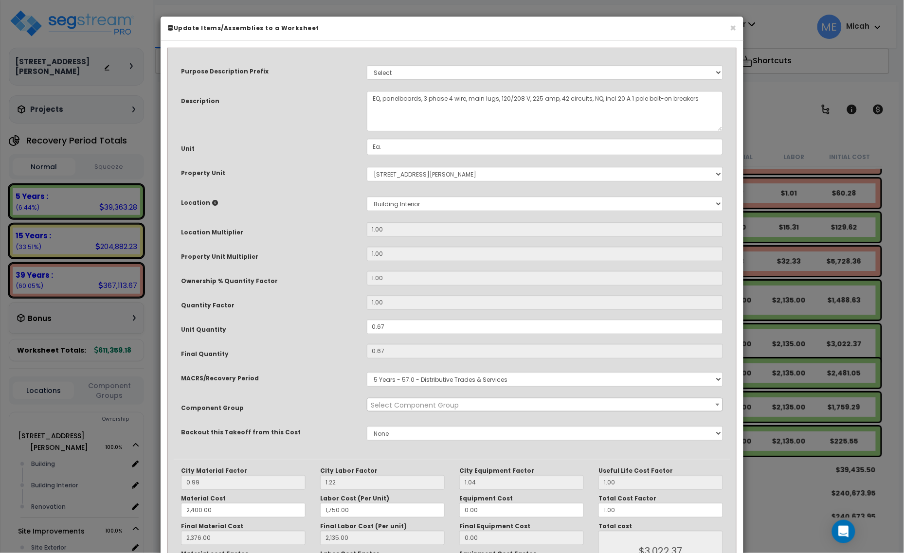
select select "57033"
click at [382, 96] on textarea "EQ, panelboards, 3 phase 4 wire, main lugs, 120/208 V, 225 amp, 42 circuits, NQ…" at bounding box center [545, 111] width 357 height 40
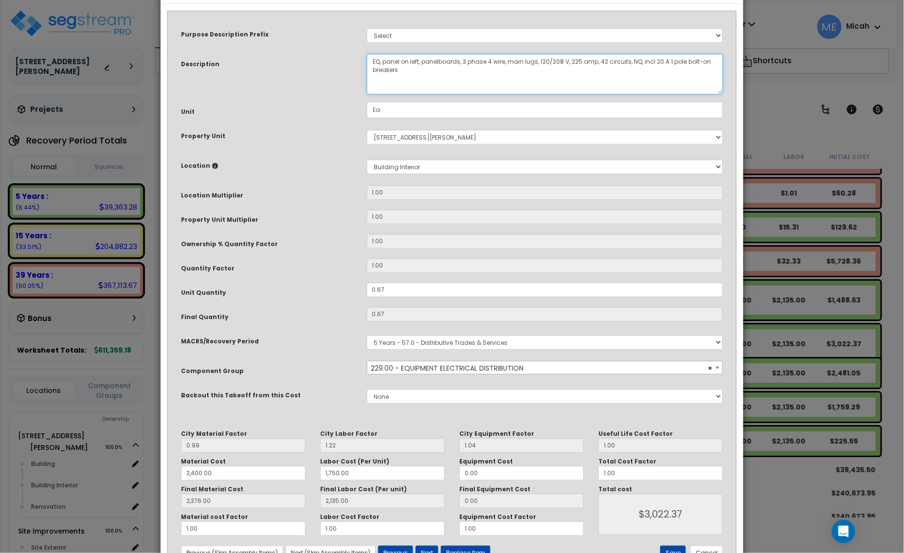
scroll to position [73, 0]
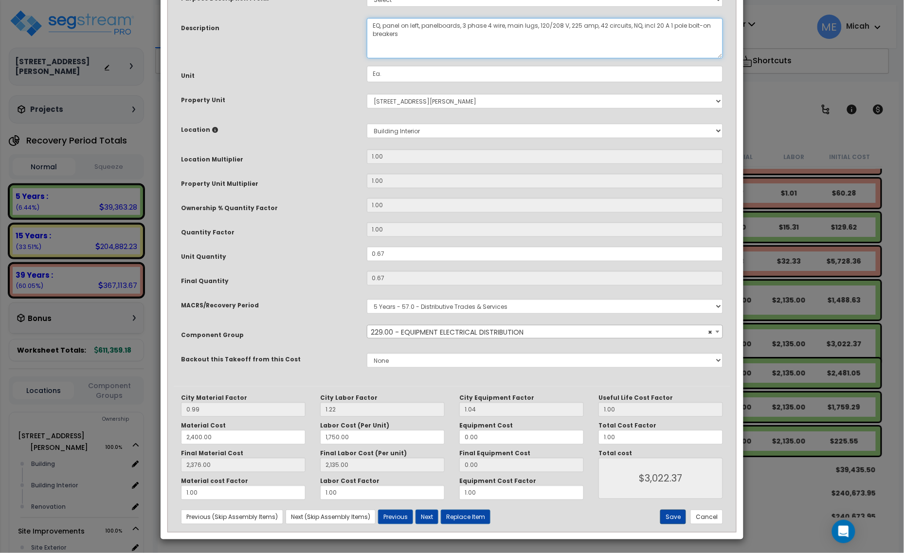
type textarea "EQ, panel on left, panelboards, 3 phase 4 wire, main lugs, 120/208 V, 225 amp, …"
click at [670, 517] on button "Save" at bounding box center [673, 517] width 26 height 15
type input "2400.00"
type input "1750.00"
type input "2376.00"
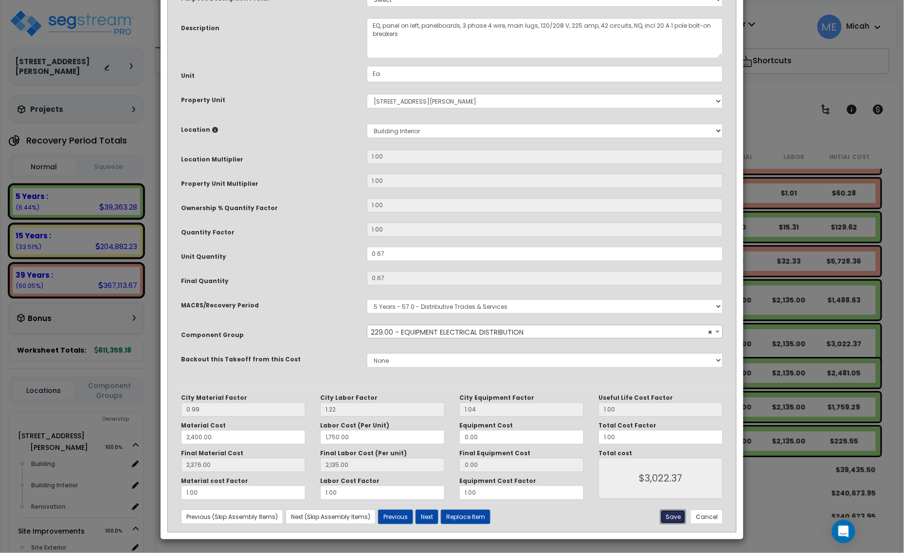
type input "2135.00"
type input "3022.37"
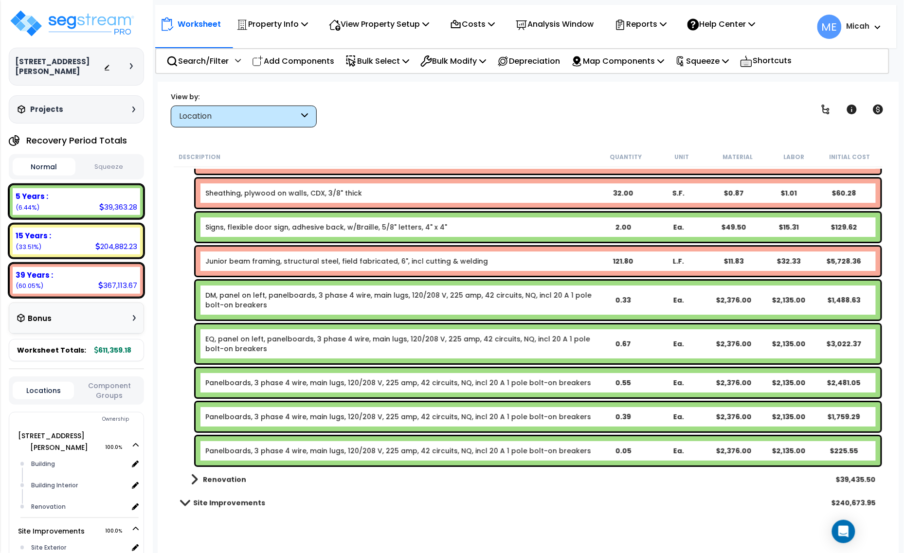
click at [251, 383] on link "Panelboards, 3 phase 4 wire, main lugs, 120/208 V, 225 amp, 42 circuits, NQ, in…" at bounding box center [398, 383] width 386 height 10
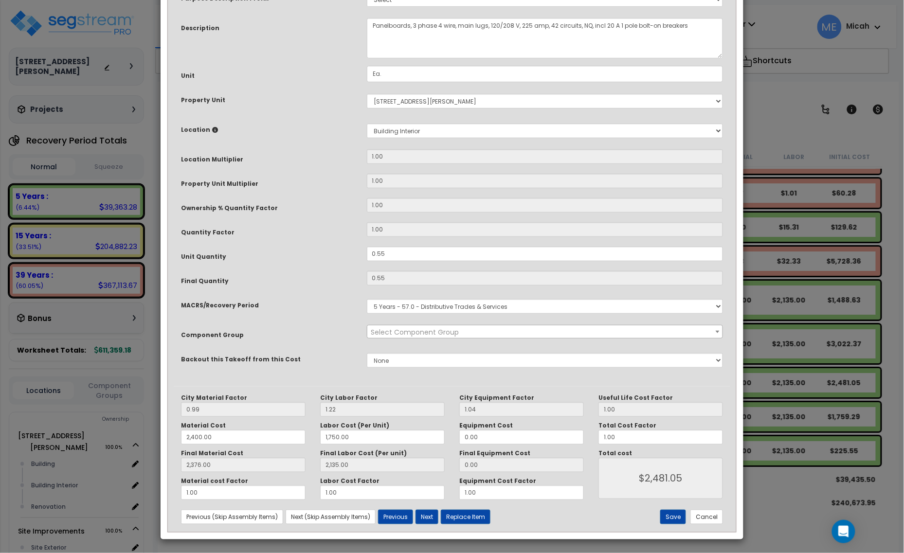
scroll to position [0, 0]
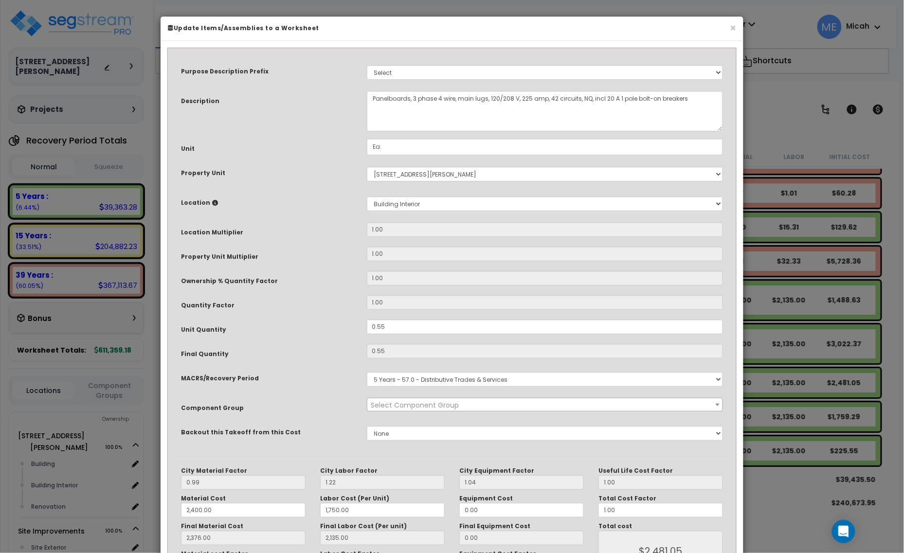
select select "57033"
click at [371, 97] on textarea "Panelboards, 3 phase 4 wire, main lugs, 120/208 V, 225 amp, 42 circuits, NQ, in…" at bounding box center [545, 111] width 357 height 40
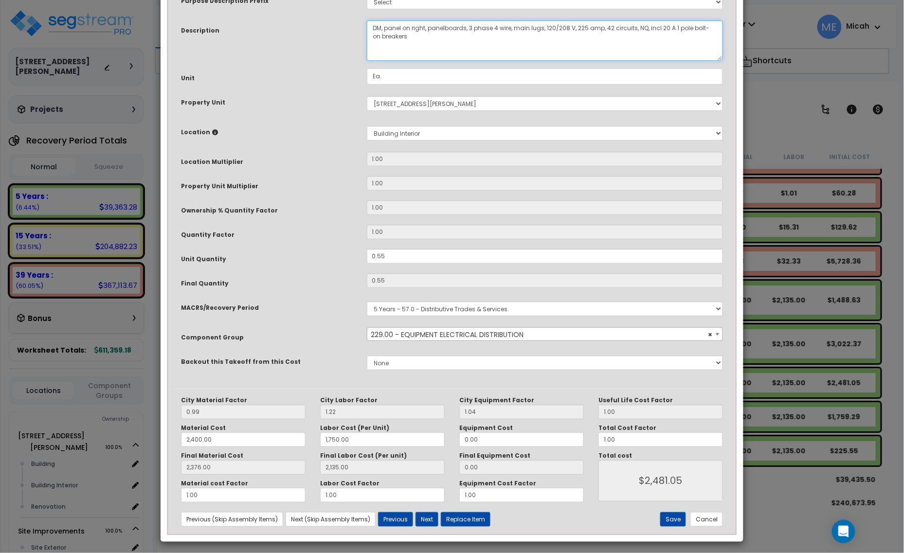
scroll to position [73, 0]
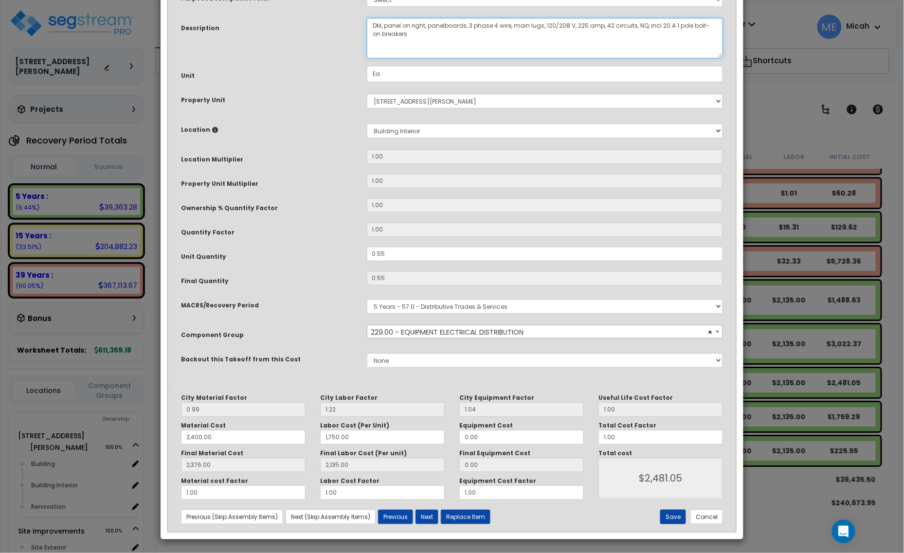
type textarea "DM, panel on right, panelboards, 3 phase 4 wire, main lugs, 120/208 V, 225 amp,…"
click at [674, 514] on button "Save" at bounding box center [673, 517] width 26 height 15
type input "2400.00"
type input "1750.00"
type input "2376.00"
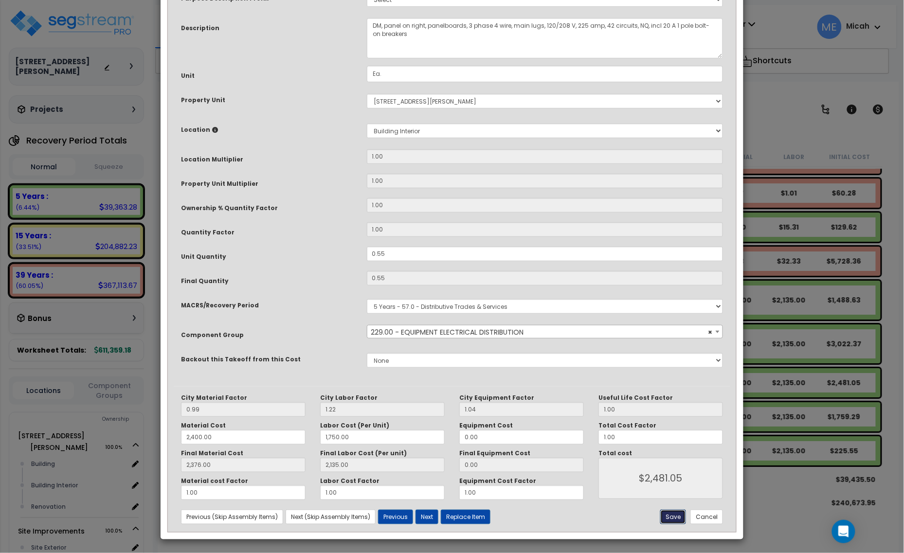
type input "2135.00"
type input "2481.05"
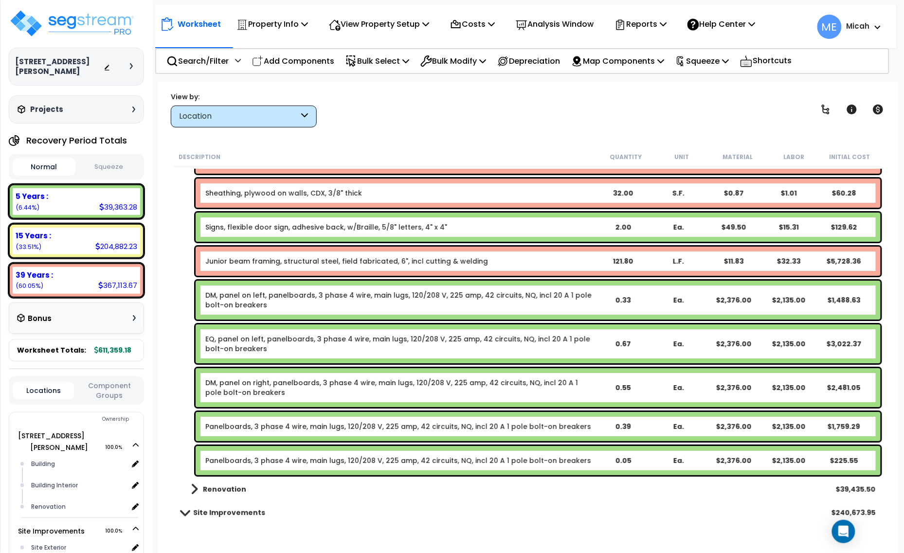
click at [269, 419] on div "Panelboards, 3 phase 4 wire, main lugs, 120/208 V, 225 amp, 42 circuits, NQ, in…" at bounding box center [538, 426] width 685 height 29
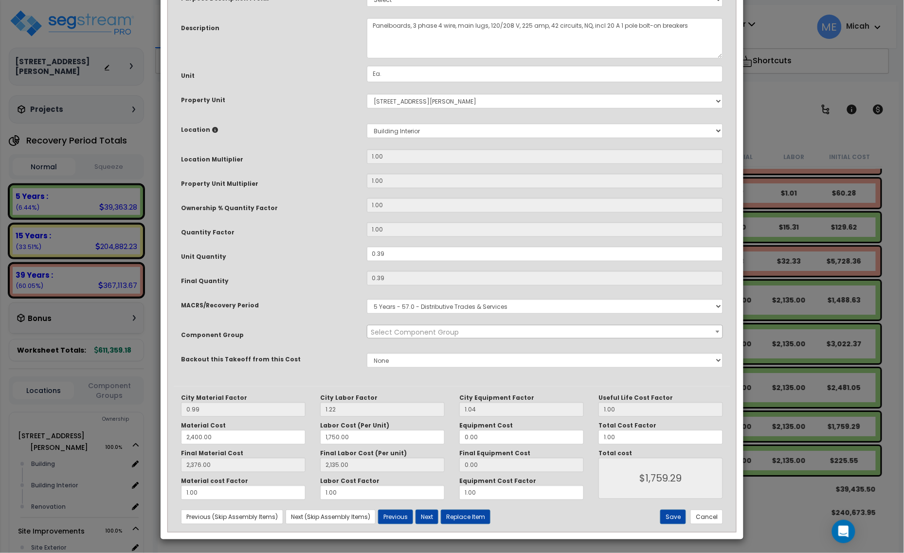
scroll to position [0, 0]
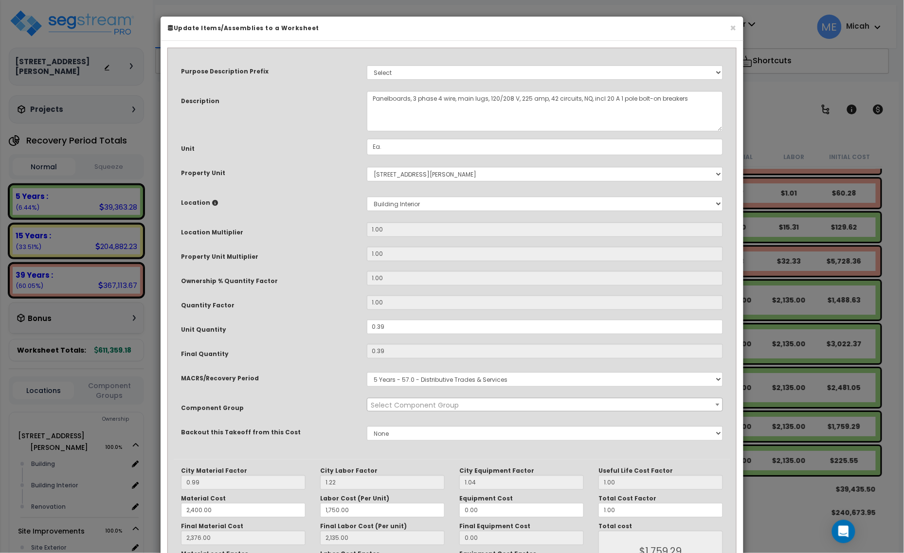
select select "57033"
click at [373, 96] on textarea "Panelboards, 3 phase 4 wire, main lugs, 120/208 V, 225 amp, 42 circuits, NQ, in…" at bounding box center [545, 111] width 357 height 40
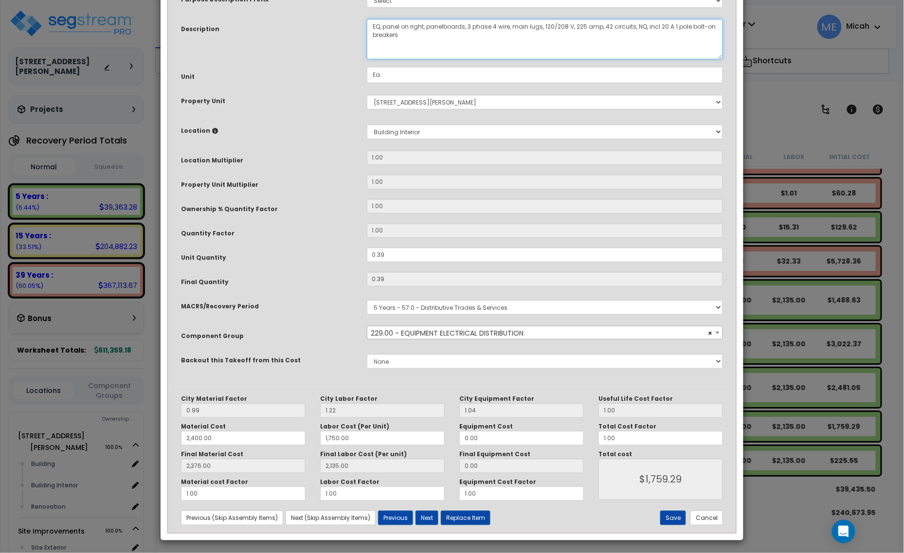
scroll to position [73, 0]
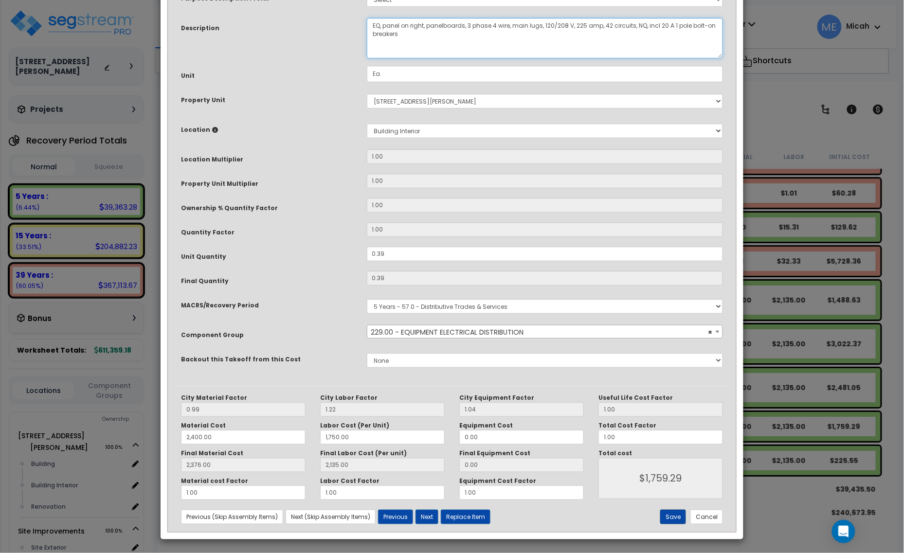
type textarea "EQ, panel on right, panelboards, 3 phase 4 wire, main lugs, 120/208 V, 225 amp,…"
click at [668, 514] on button "Save" at bounding box center [673, 517] width 26 height 15
type input "2400.00"
type input "1750.00"
type input "2376.00"
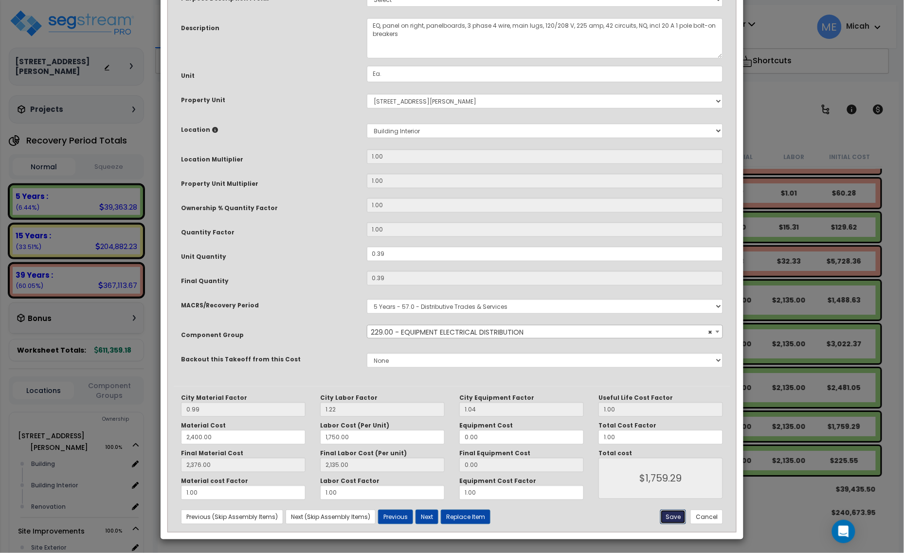
type input "2135.00"
type input "1759.29"
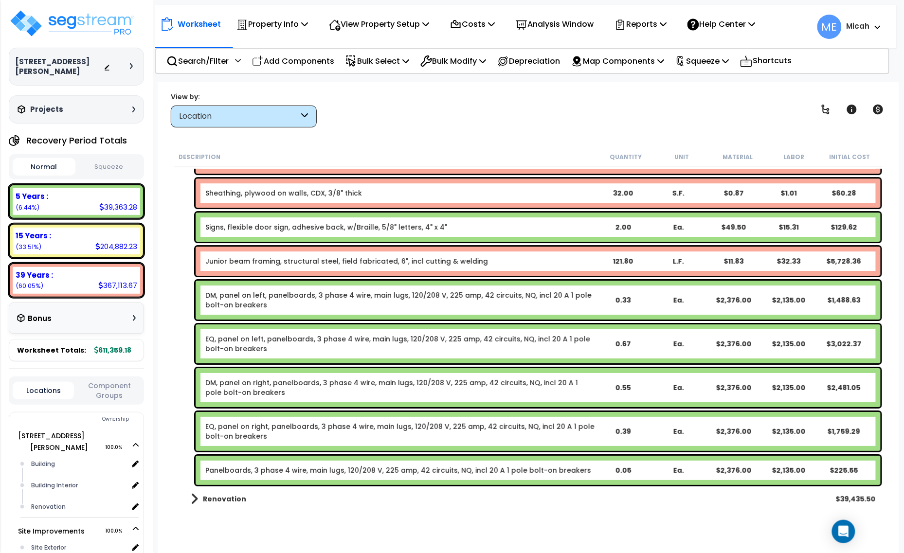
click at [271, 475] on div "Panelboards, 3 phase 4 wire, main lugs, 120/208 V, 225 amp, 42 circuits, NQ, in…" at bounding box center [538, 470] width 685 height 29
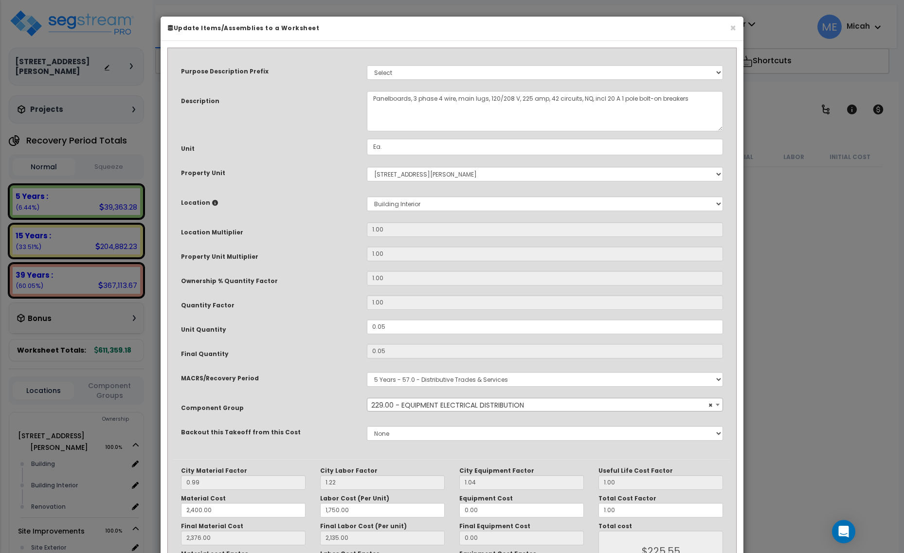
select select "57033"
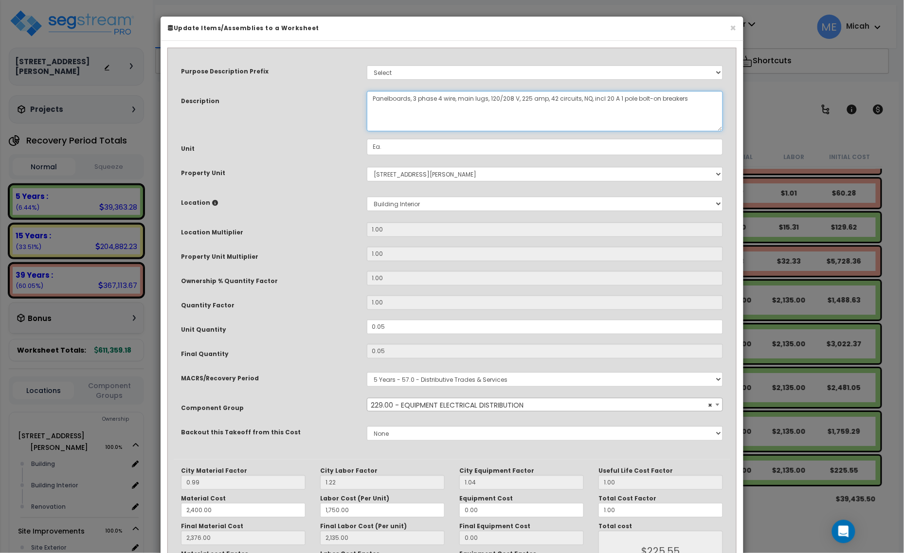
click at [371, 93] on textarea "Panelboards, 3 phase 4 wire, main lugs, 120/208 V, 225 amp, 42 circuits, NQ, in…" at bounding box center [545, 111] width 357 height 40
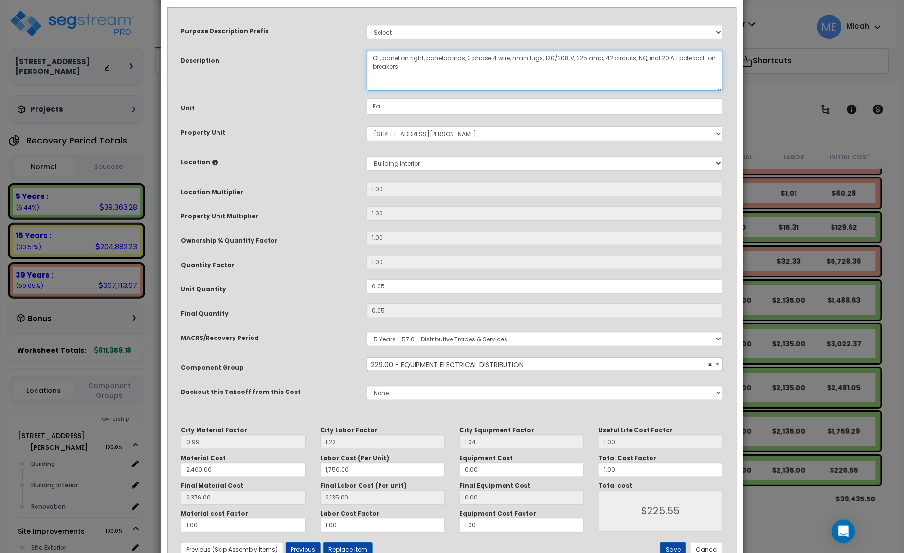
scroll to position [73, 0]
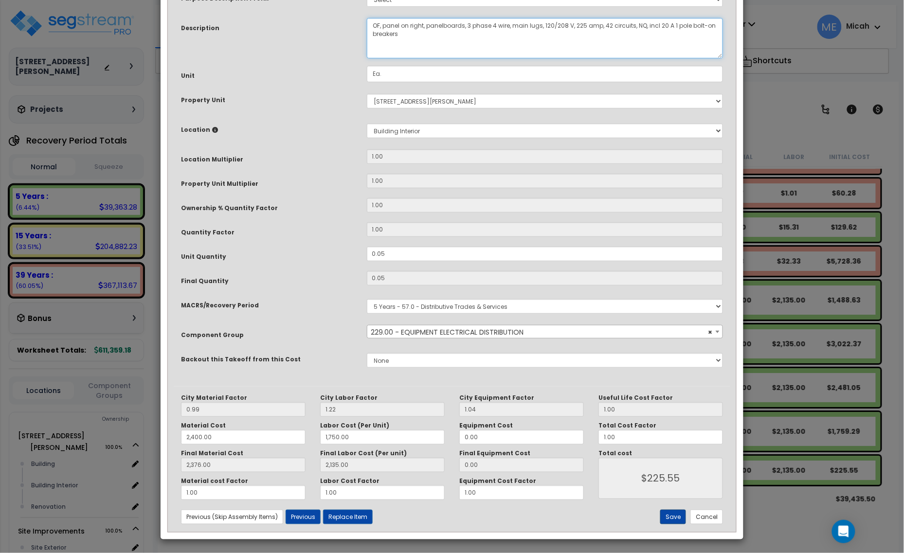
type textarea "OF, panel on right, panelboards, 3 phase 4 wire, main lugs, 120/208 V, 225 amp,…"
click at [669, 520] on button "Save" at bounding box center [673, 517] width 26 height 15
type input "2400.00"
type input "1750.00"
type input "2376.00"
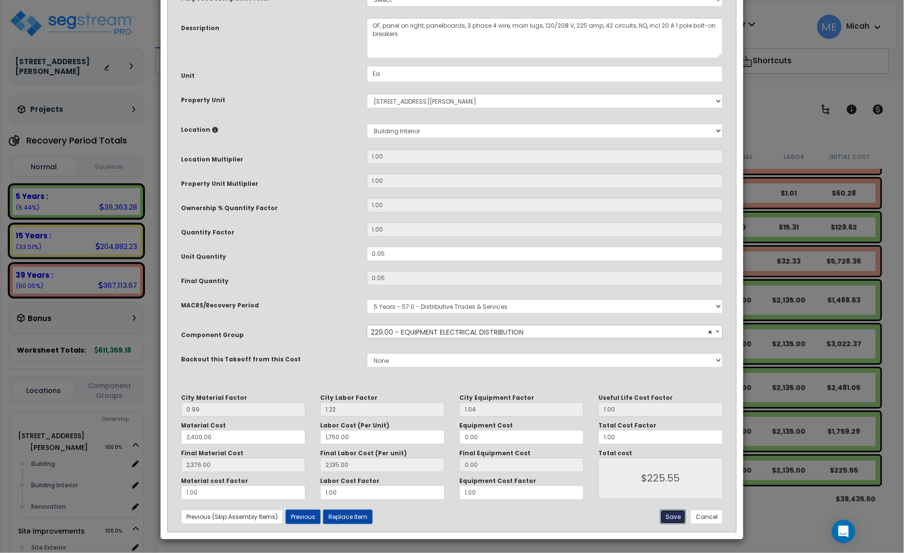
type input "2135.00"
type input "225.55"
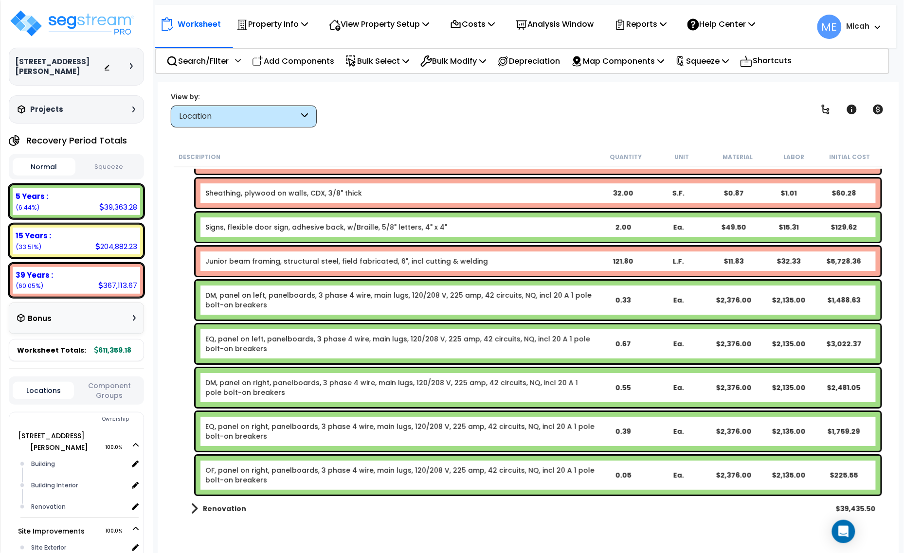
click at [308, 60] on p "Add Components" at bounding box center [293, 60] width 82 height 13
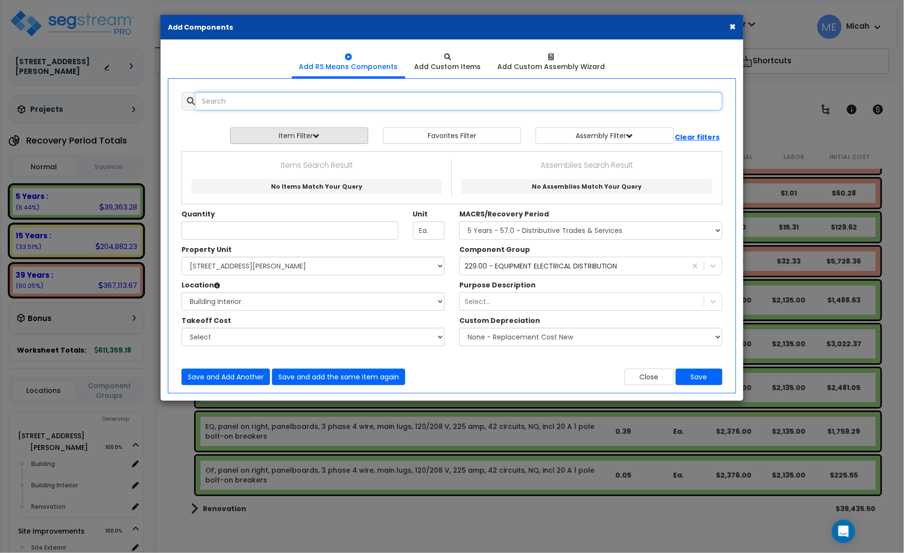
scroll to position [0, 0]
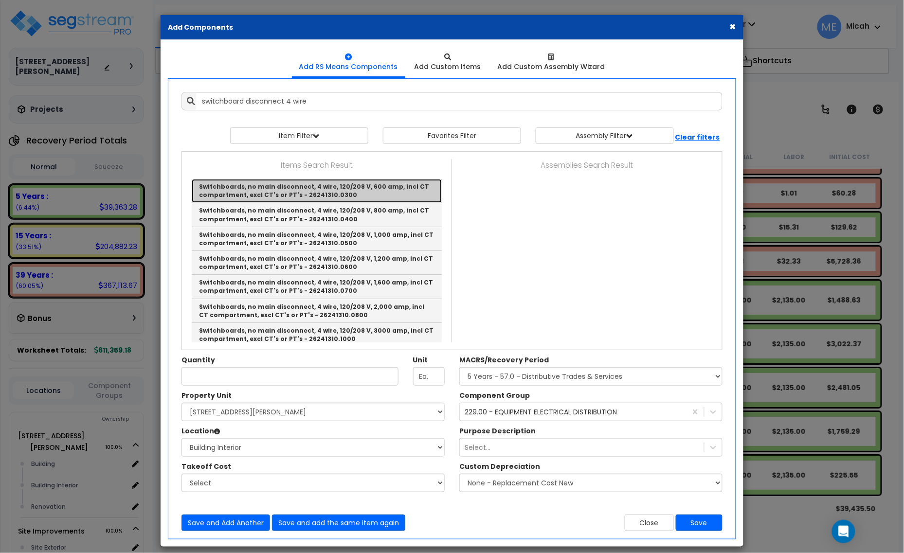
click at [360, 197] on link "Switchboards, no main disconnect, 4 wire, 120/208 V, 600 amp, incl CT compartme…" at bounding box center [317, 191] width 250 height 24
type input "Switchboards, no main disconnect, 4 wire, 120/208 V, 600 amp, incl CT compartme…"
checkbox input "false"
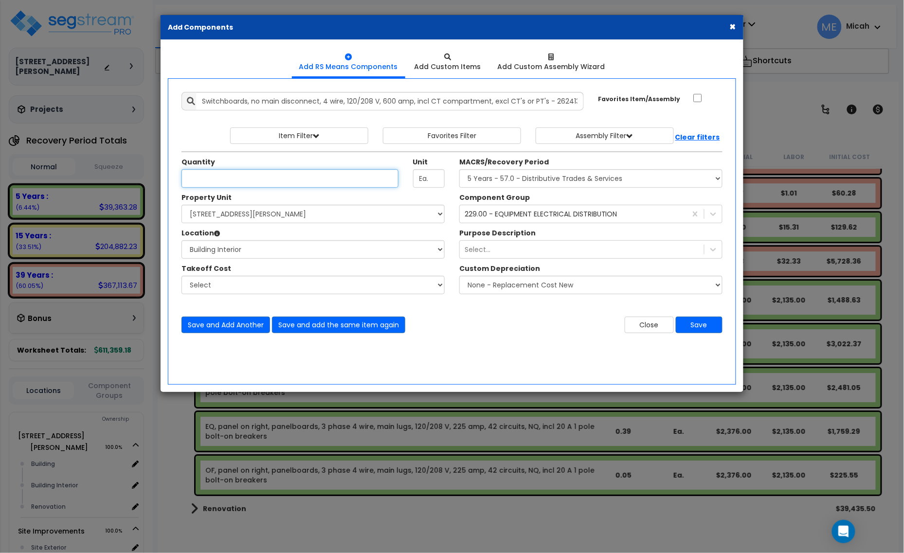
click at [239, 179] on input "Unit Quantity" at bounding box center [289, 178] width 217 height 18
type input ".33"
click at [323, 328] on button "Save and add the same item again" at bounding box center [338, 325] width 133 height 17
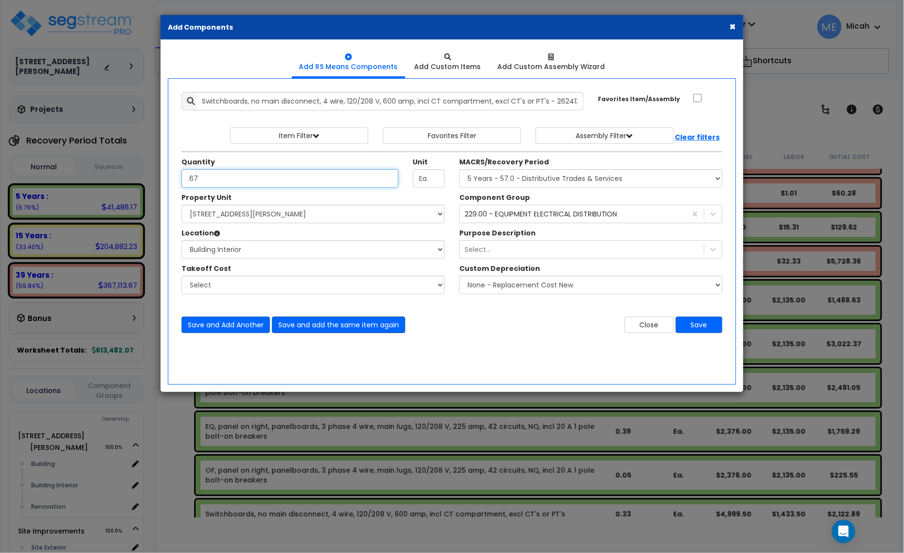
type input ".67"
click at [305, 329] on button "Save and add the same item again" at bounding box center [338, 325] width 133 height 17
type input ".55"
click at [310, 329] on button "Save and add the same item again" at bounding box center [338, 325] width 133 height 17
type input ".44"
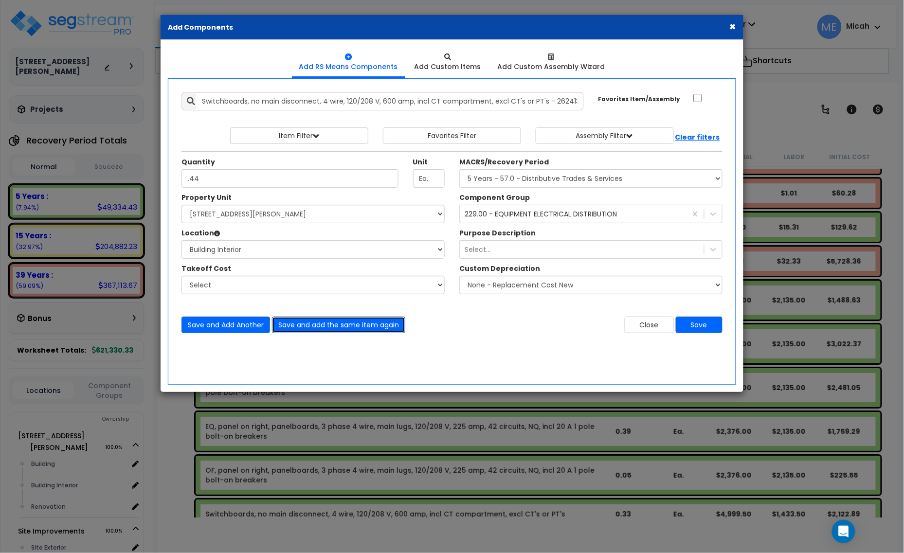
click at [310, 329] on button "Save and add the same item again" at bounding box center [338, 325] width 133 height 17
type input ".53"
click at [317, 325] on button "Save and add the same item again" at bounding box center [338, 325] width 133 height 17
type input ".03"
click at [709, 324] on button "Save" at bounding box center [699, 325] width 47 height 17
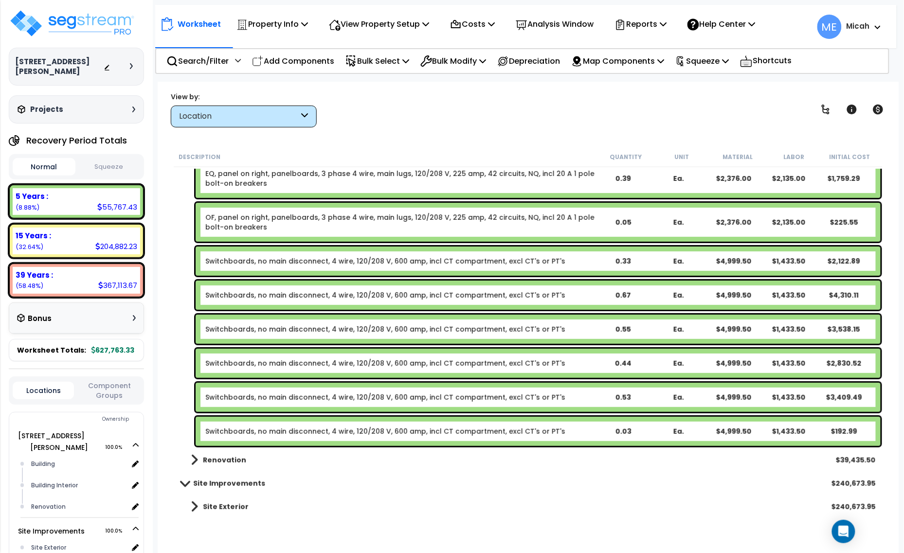
scroll to position [42, 0]
click at [317, 331] on link "Switchboards, no main disconnect, 4 wire, 120/208 V, 600 amp, incl CT compartme…" at bounding box center [385, 329] width 360 height 10
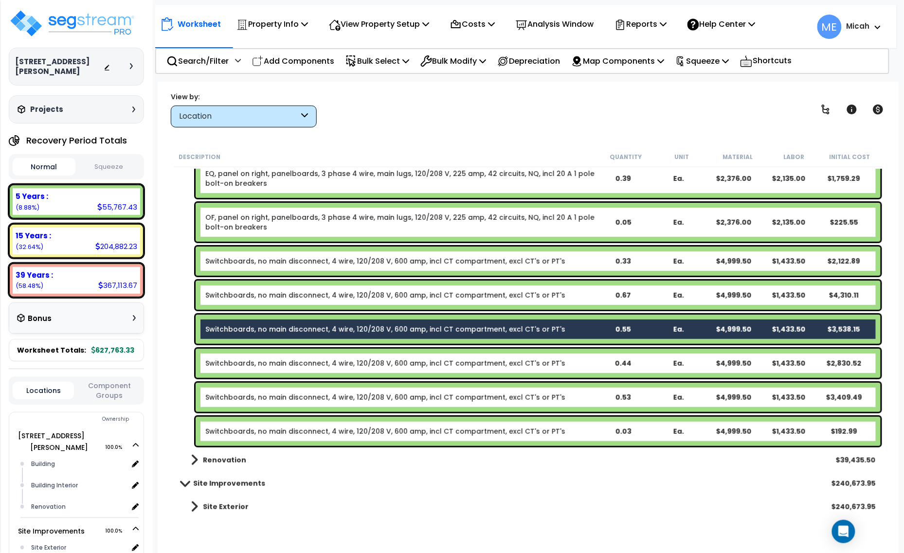
click at [319, 295] on link "Switchboards, no main disconnect, 4 wire, 120/208 V, 600 amp, incl CT compartme…" at bounding box center [385, 295] width 360 height 10
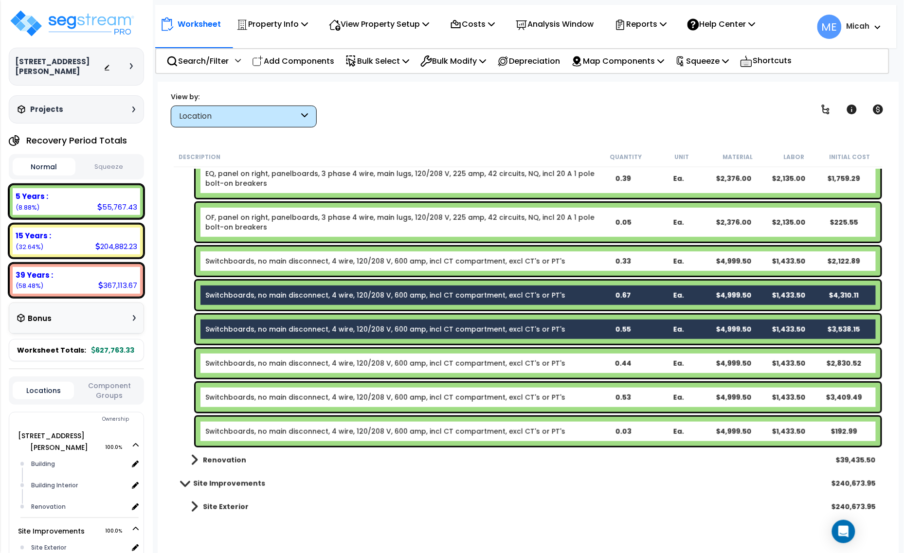
click at [268, 263] on link "Switchboards, no main disconnect, 4 wire, 120/208 V, 600 amp, incl CT compartme…" at bounding box center [385, 261] width 360 height 10
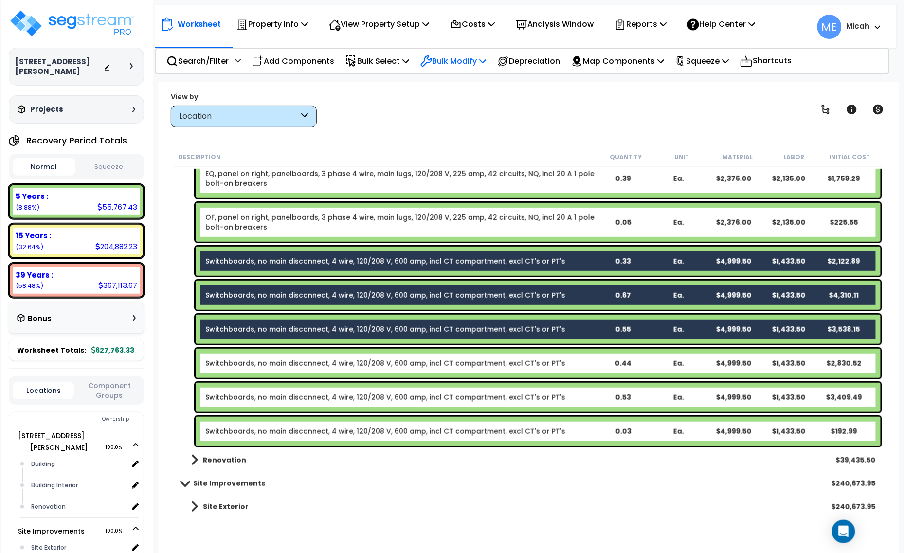
click at [480, 59] on p "Bulk Modify" at bounding box center [453, 60] width 66 height 13
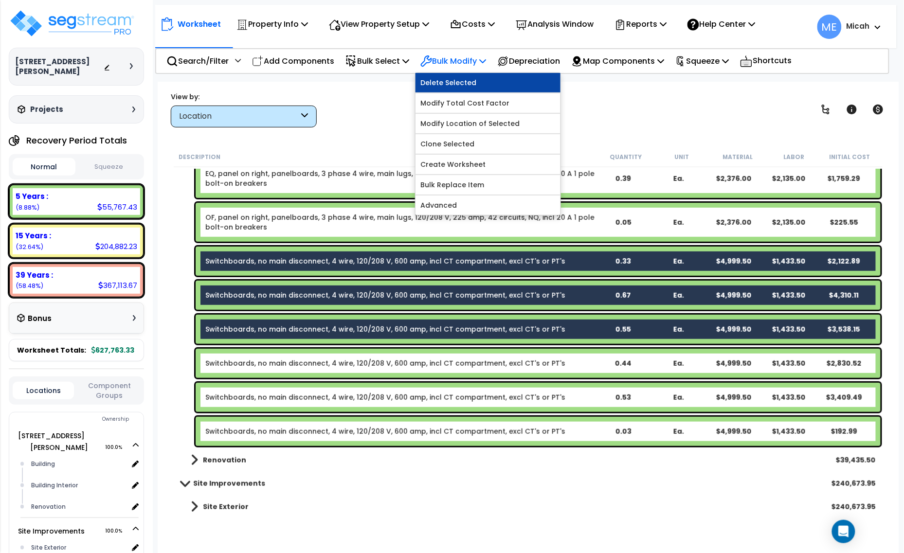
click at [489, 86] on link "Delete Selected" at bounding box center [487, 82] width 145 height 19
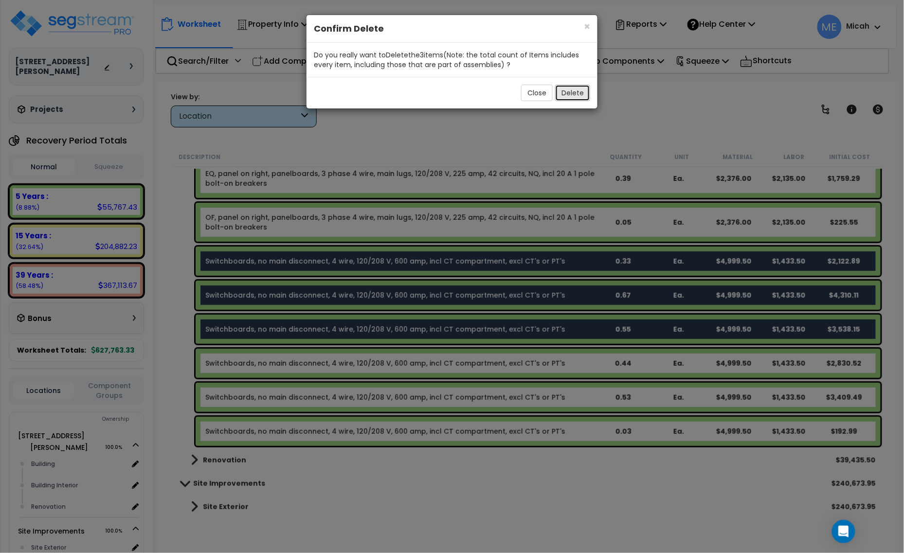
click at [563, 93] on button "Delete" at bounding box center [572, 93] width 35 height 17
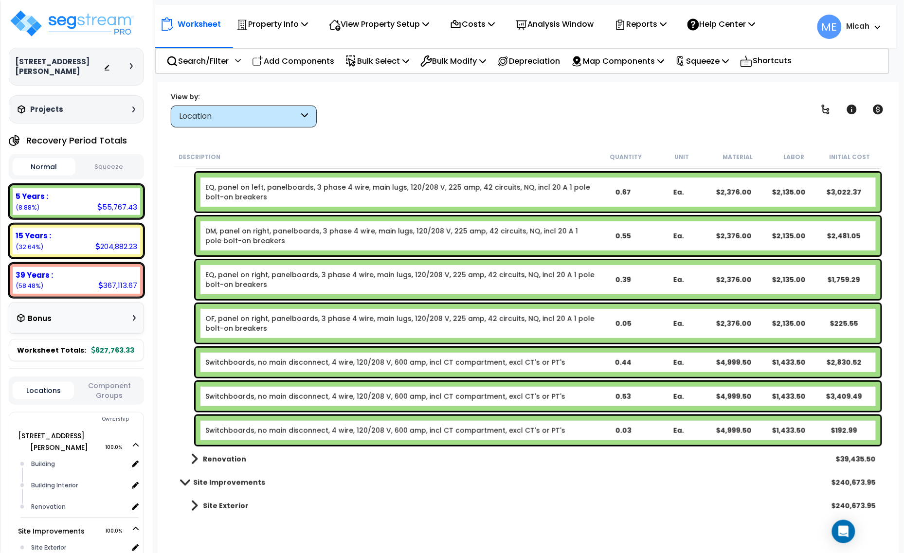
scroll to position [2467, 0]
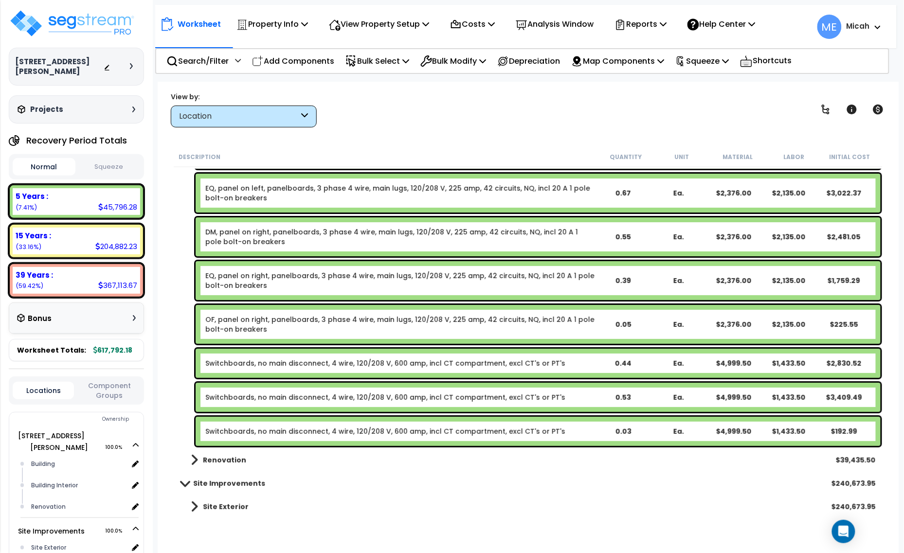
click at [281, 361] on link "Switchboards, no main disconnect, 4 wire, 120/208 V, 600 amp, incl CT compartme…" at bounding box center [385, 364] width 360 height 10
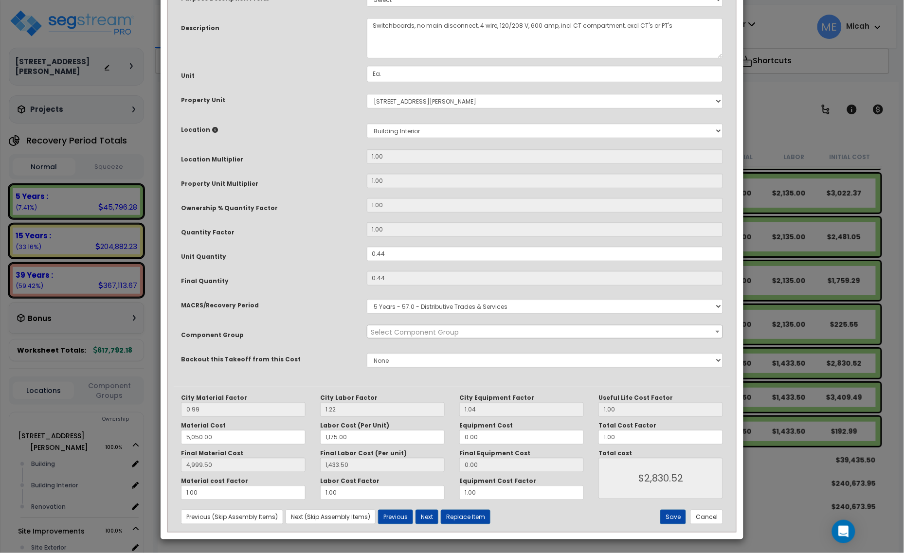
scroll to position [0, 0]
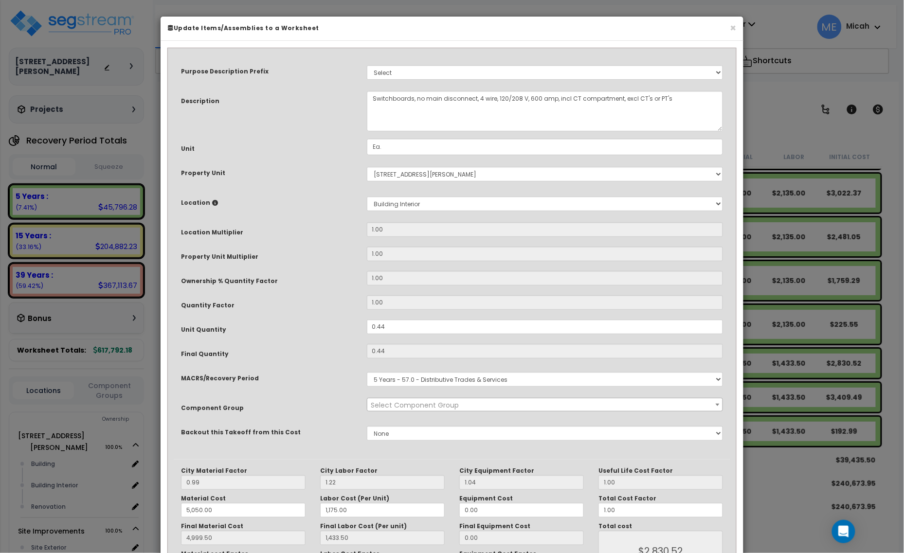
select select "57033"
click at [375, 98] on textarea "Switchboards, no main disconnect, 4 wire, 120/208 V, 600 amp, incl CT compartme…" at bounding box center [545, 111] width 357 height 40
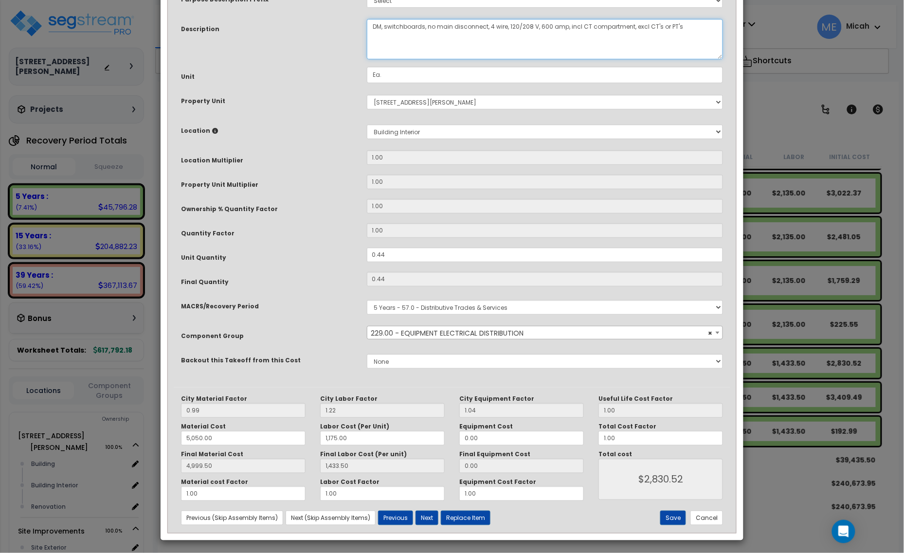
scroll to position [73, 0]
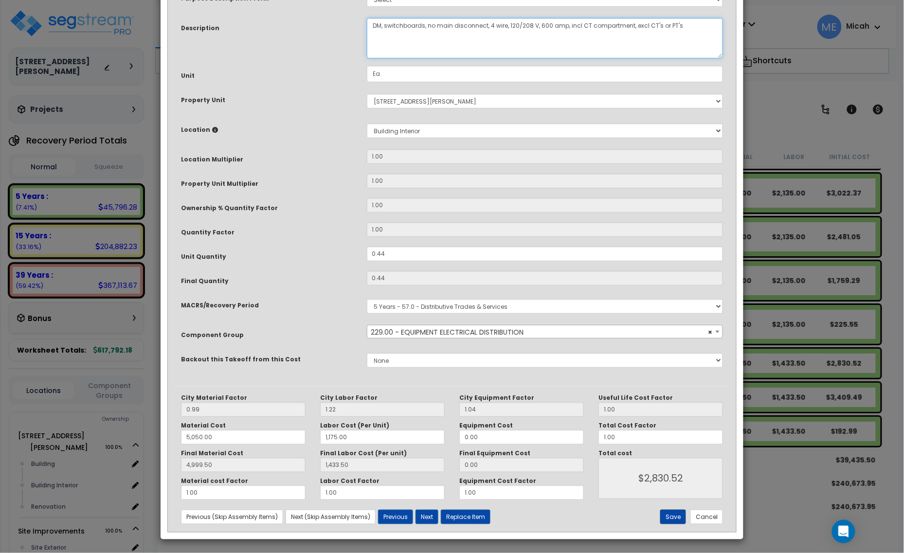
type textarea "DM, switchboards, no main disconnect, 4 wire, 120/208 V, 600 amp, incl CT compa…"
click at [670, 519] on button "Save" at bounding box center [673, 517] width 26 height 15
type input "5050.00"
type input "1175.00"
type input "4999.50"
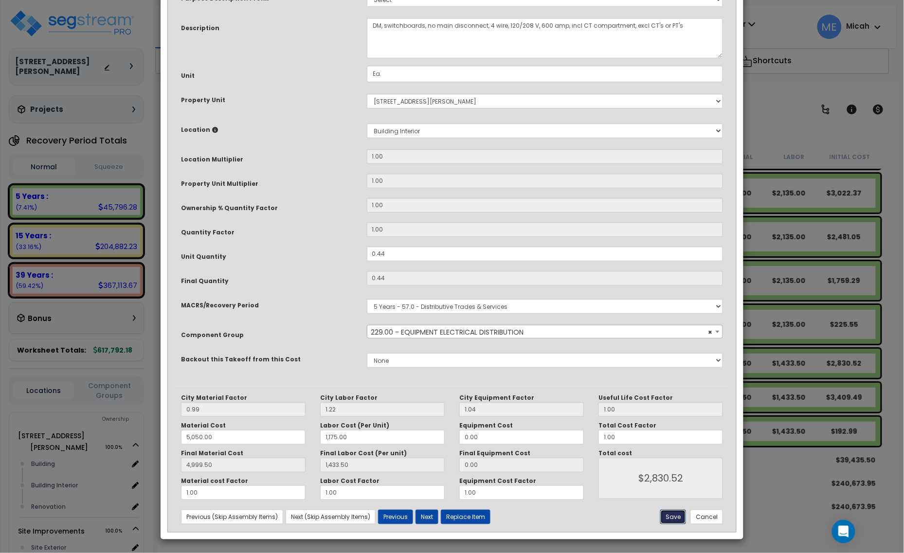
type input "1433.50"
type input "2830.52"
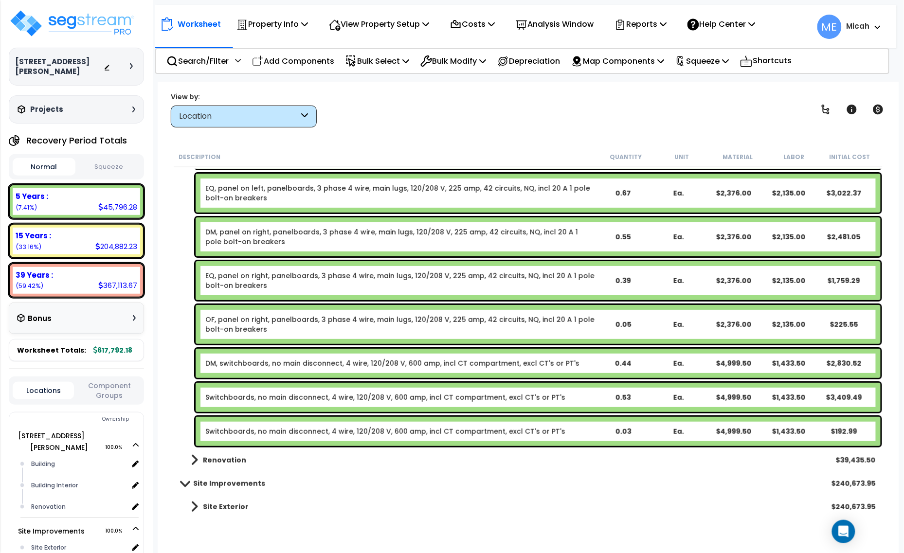
click at [258, 389] on div "Switchboards, no main disconnect, 4 wire, 120/208 V, 600 amp, incl CT compartme…" at bounding box center [538, 397] width 685 height 29
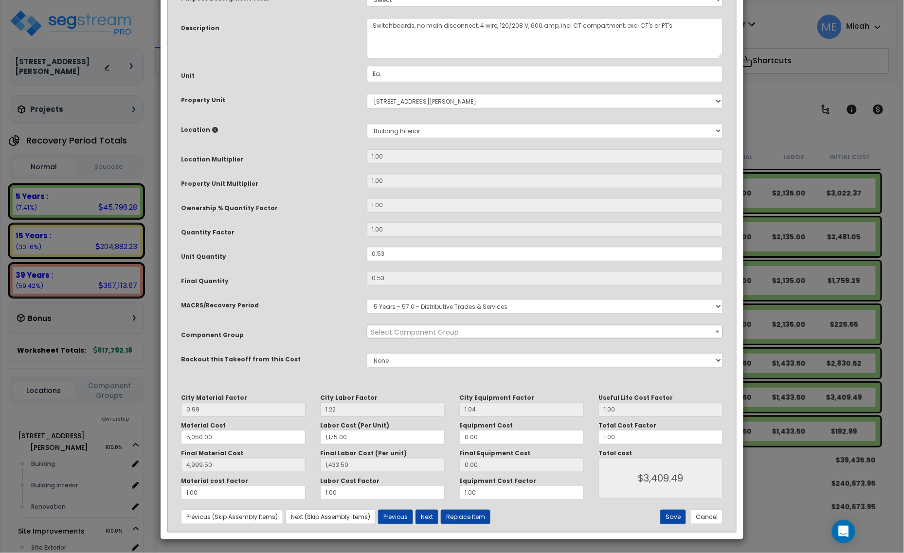
scroll to position [0, 0]
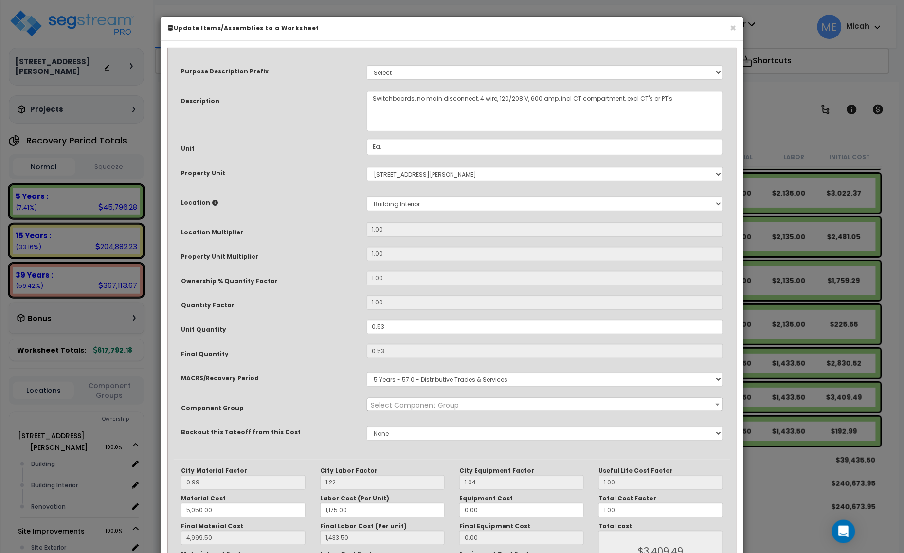
select select "57033"
click at [369, 96] on textarea "Switchboards, no main disconnect, 4 wire, 120/208 V, 600 amp, incl CT compartme…" at bounding box center [545, 111] width 357 height 40
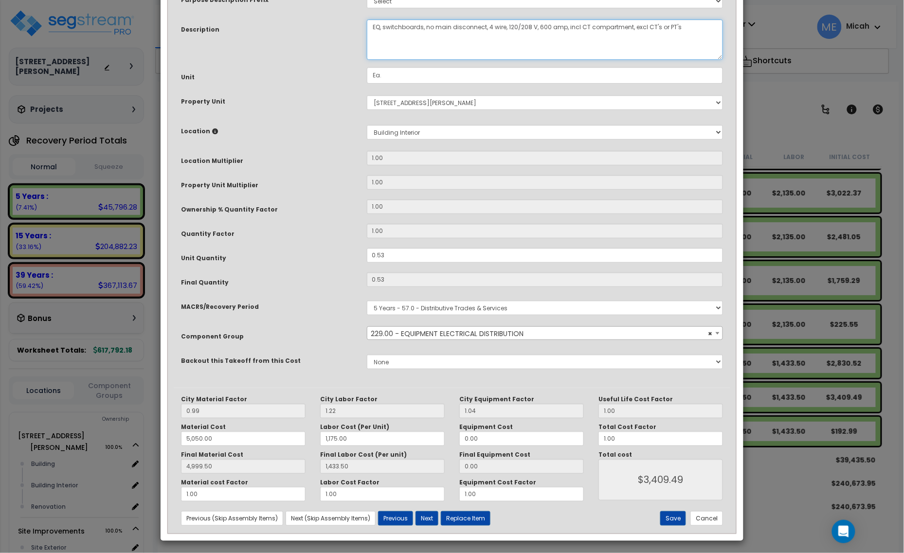
scroll to position [73, 0]
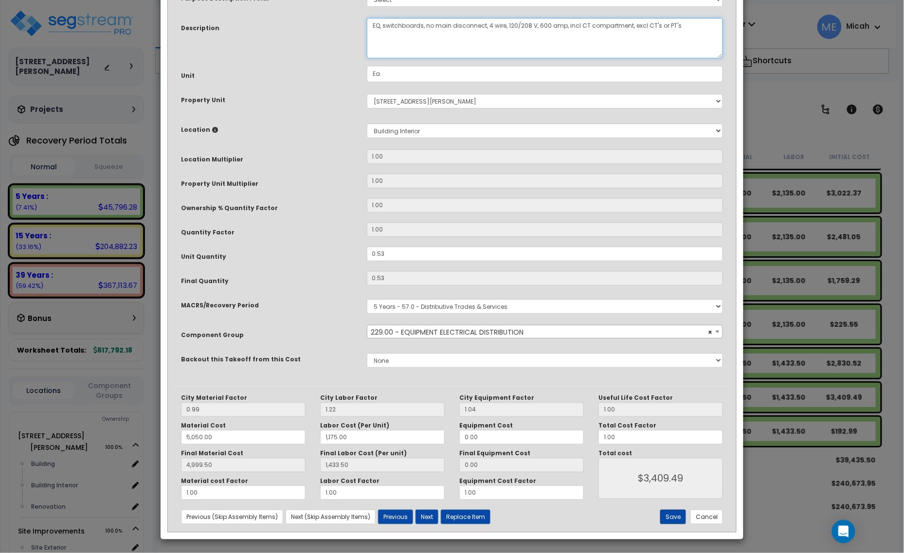
type textarea "EQ, switchboards, no main disconnect, 4 wire, 120/208 V, 600 amp, incl CT compa…"
click at [672, 516] on button "Save" at bounding box center [673, 517] width 26 height 15
type input "5050.00"
type input "1175.00"
type input "4999.50"
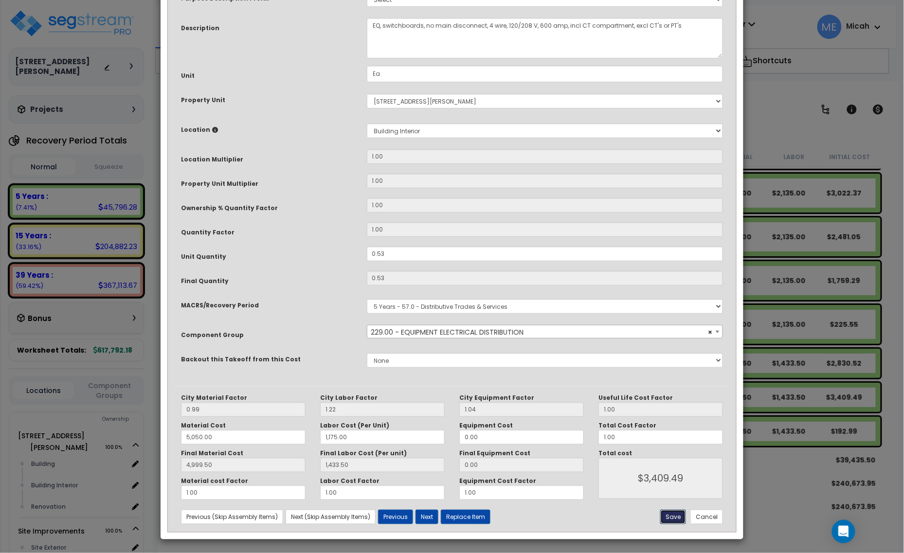
type input "1433.50"
type input "3409.49"
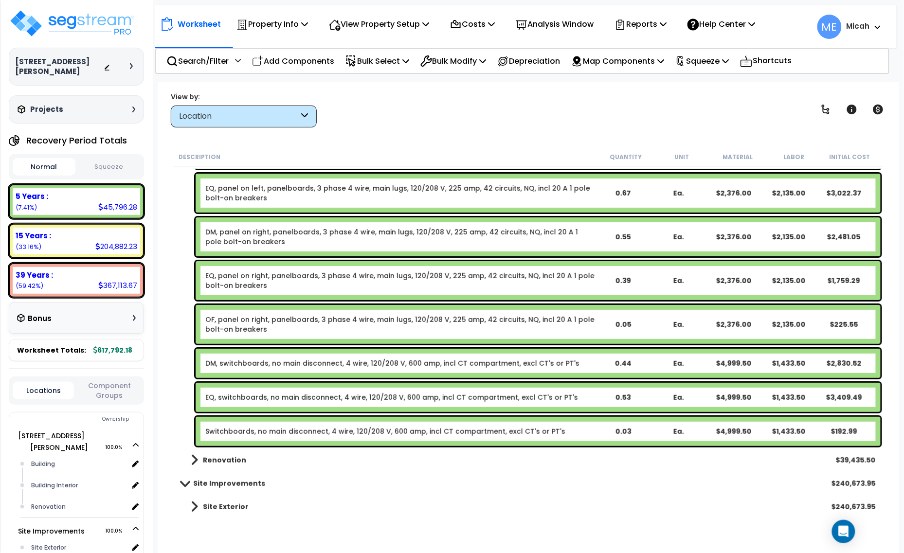
click at [328, 429] on link "Switchboards, no main disconnect, 4 wire, 120/208 V, 600 amp, incl CT compartme…" at bounding box center [385, 432] width 360 height 10
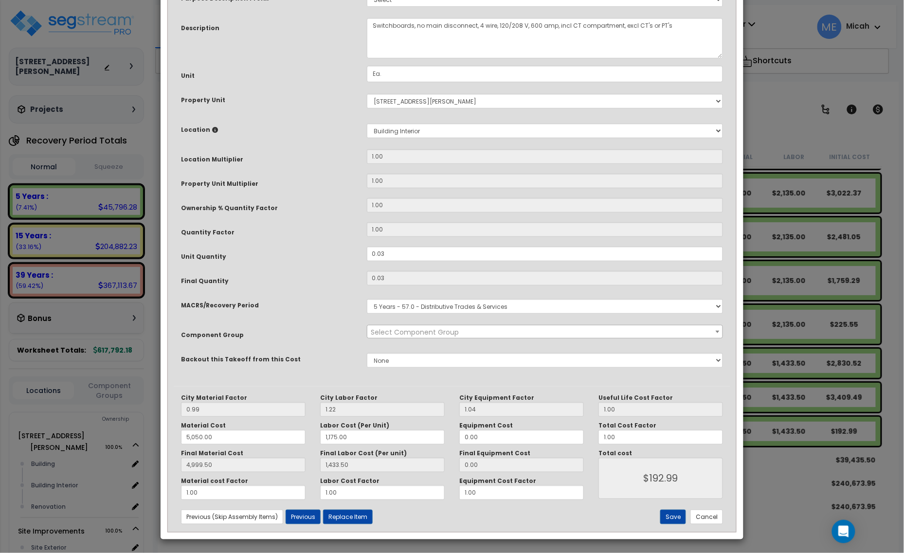
scroll to position [0, 0]
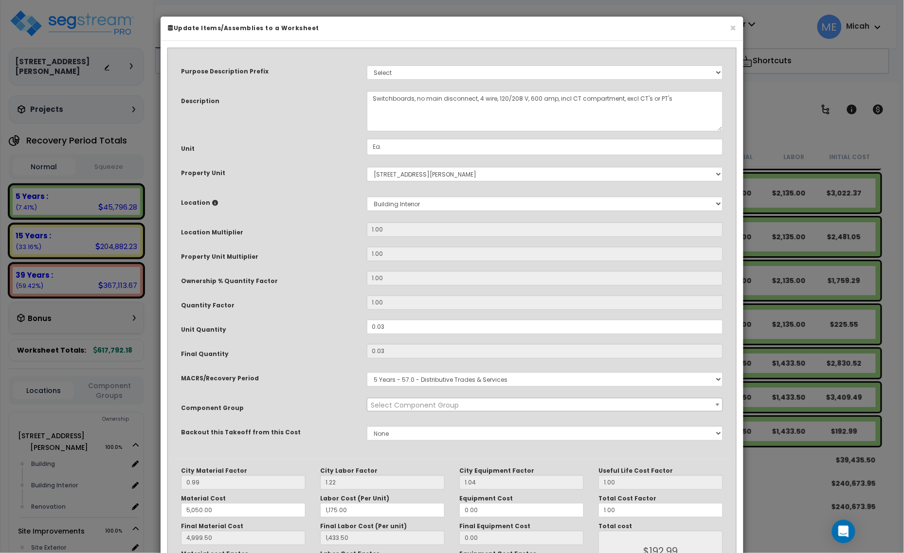
select select "57033"
click at [383, 100] on textarea "Switchboards, no main disconnect, 4 wire, 120/208 V, 600 amp, incl CT compartme…" at bounding box center [545, 111] width 357 height 40
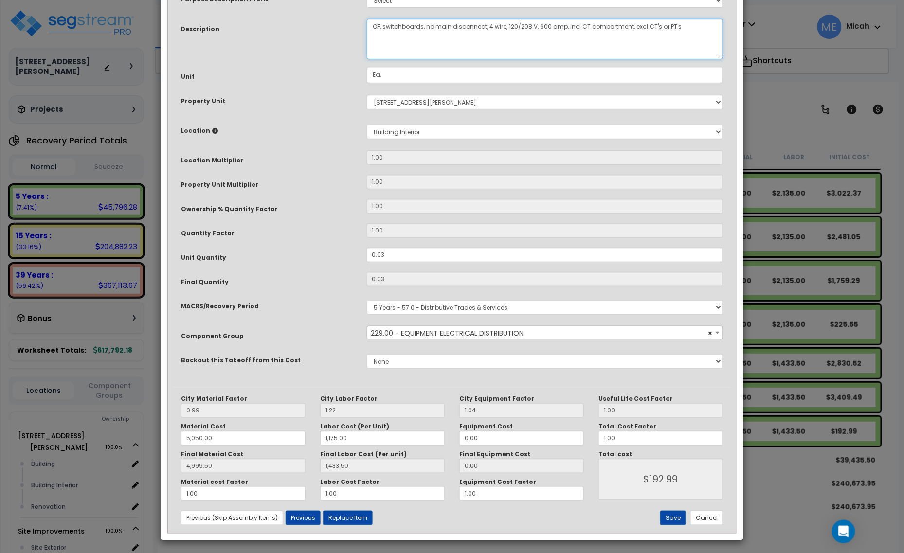
scroll to position [73, 0]
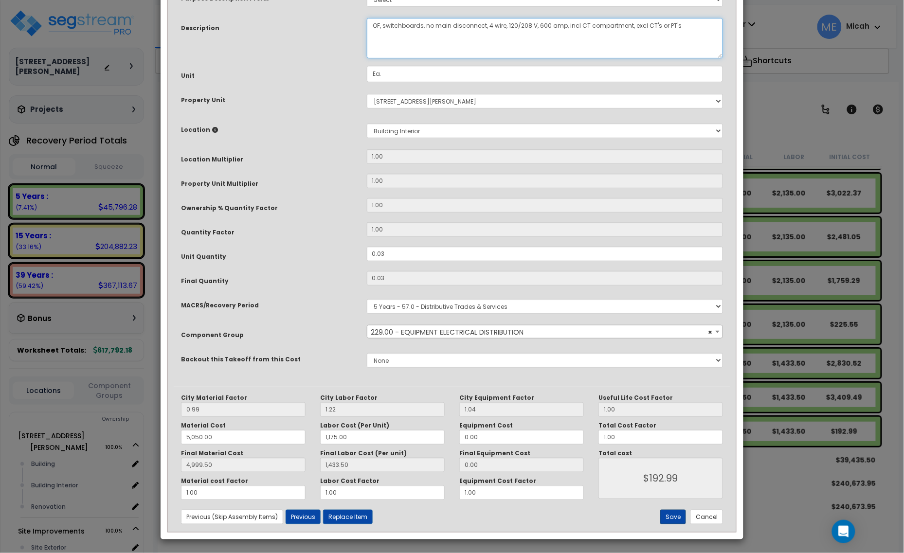
type textarea "OF, switchboards, no main disconnect, 4 wire, 120/208 V, 600 amp, incl CT compa…"
click at [671, 511] on button "Save" at bounding box center [673, 517] width 26 height 15
type input "5050.00"
type input "1175.00"
type input "4999.50"
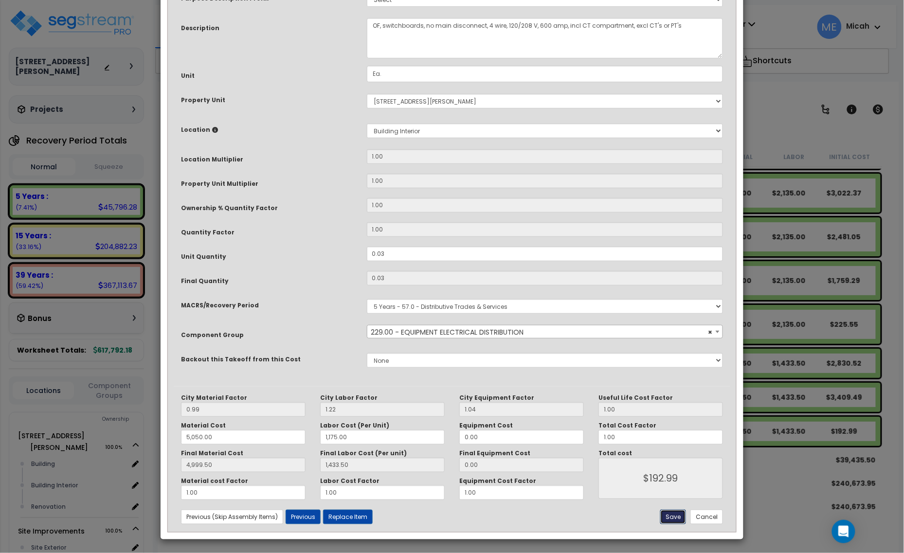
type input "1433.50"
type input "192.99"
